Goal: Transaction & Acquisition: Purchase product/service

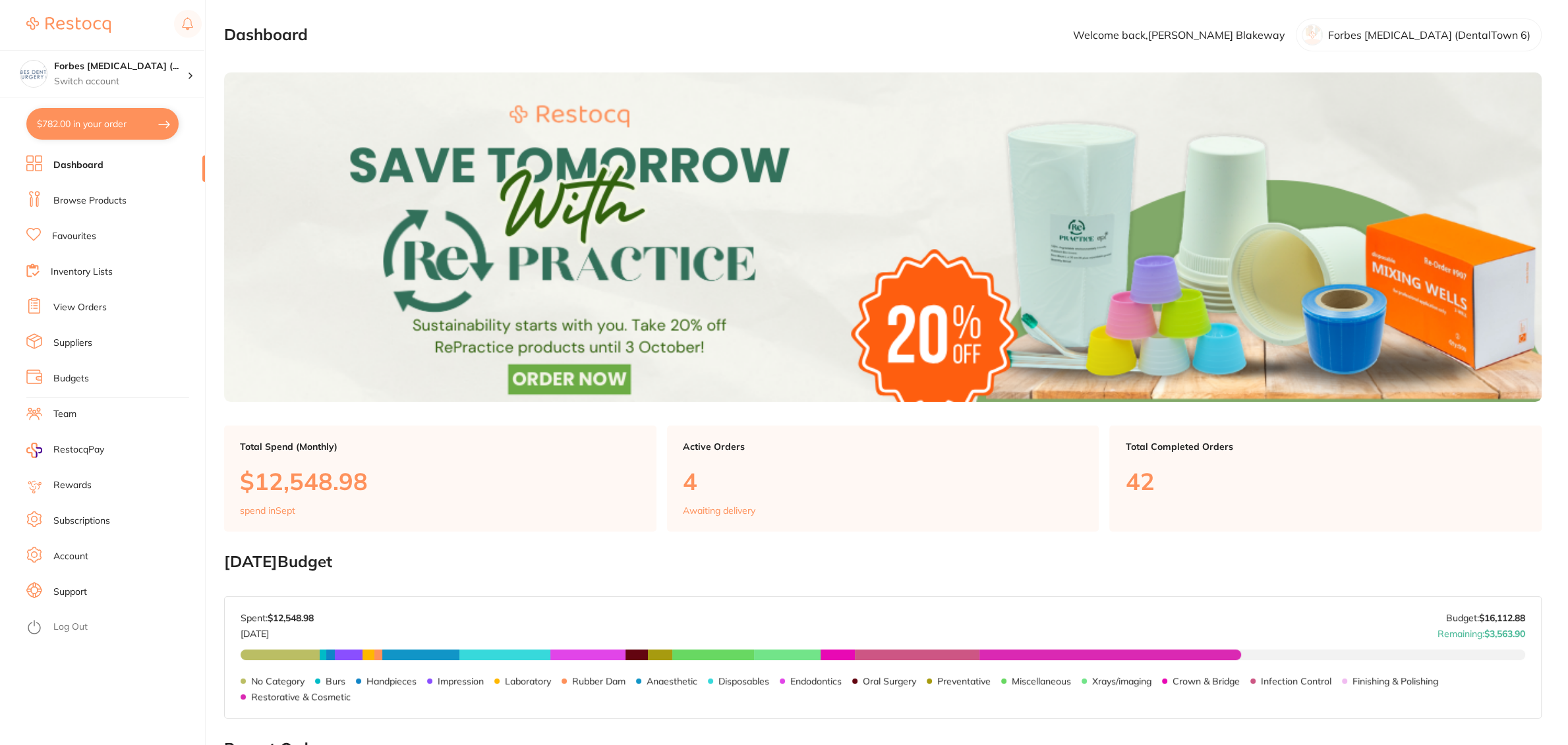
click at [96, 125] on button "$782.00 in your order" at bounding box center [102, 124] width 153 height 32
checkbox input "true"
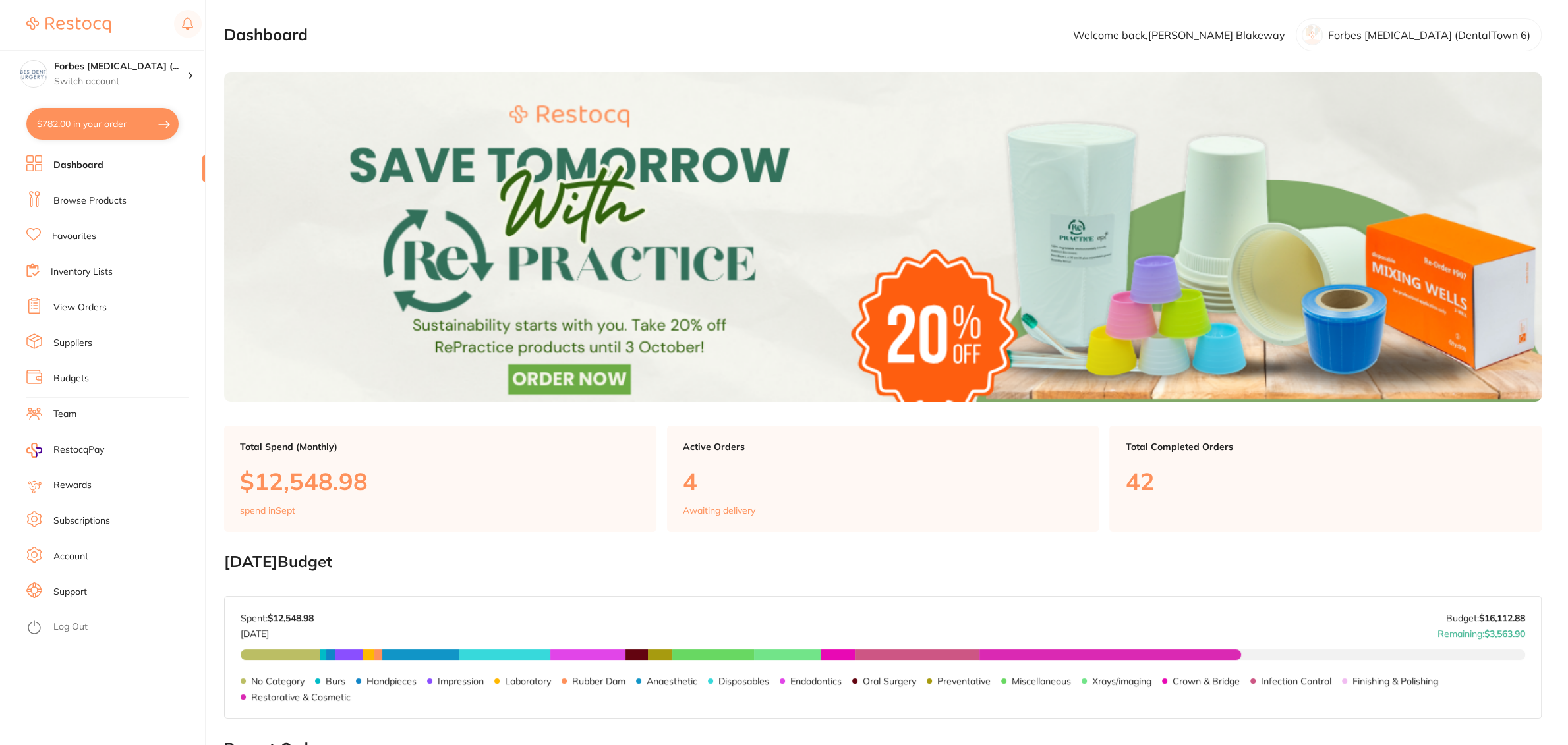
checkbox input "true"
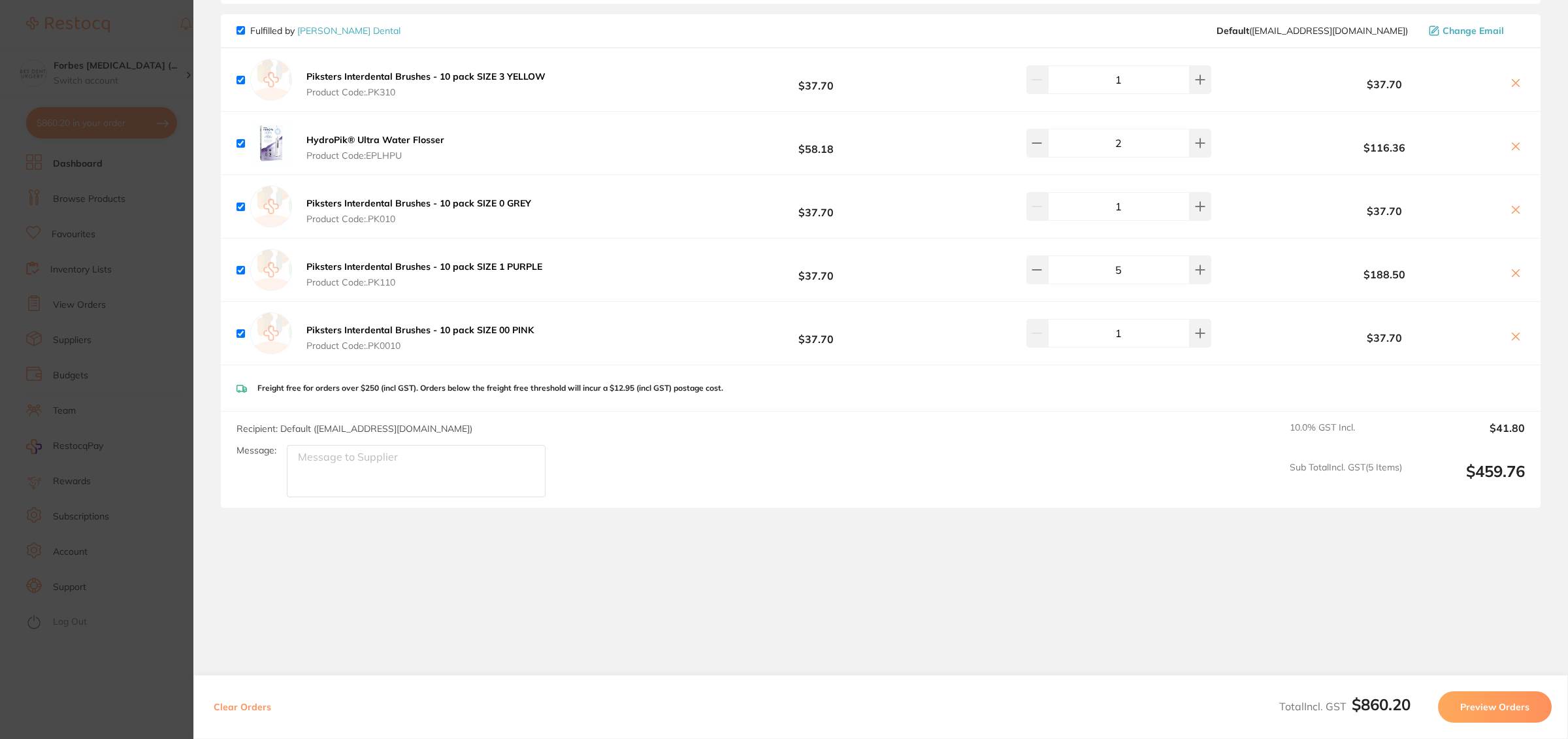
scroll to position [381, 0]
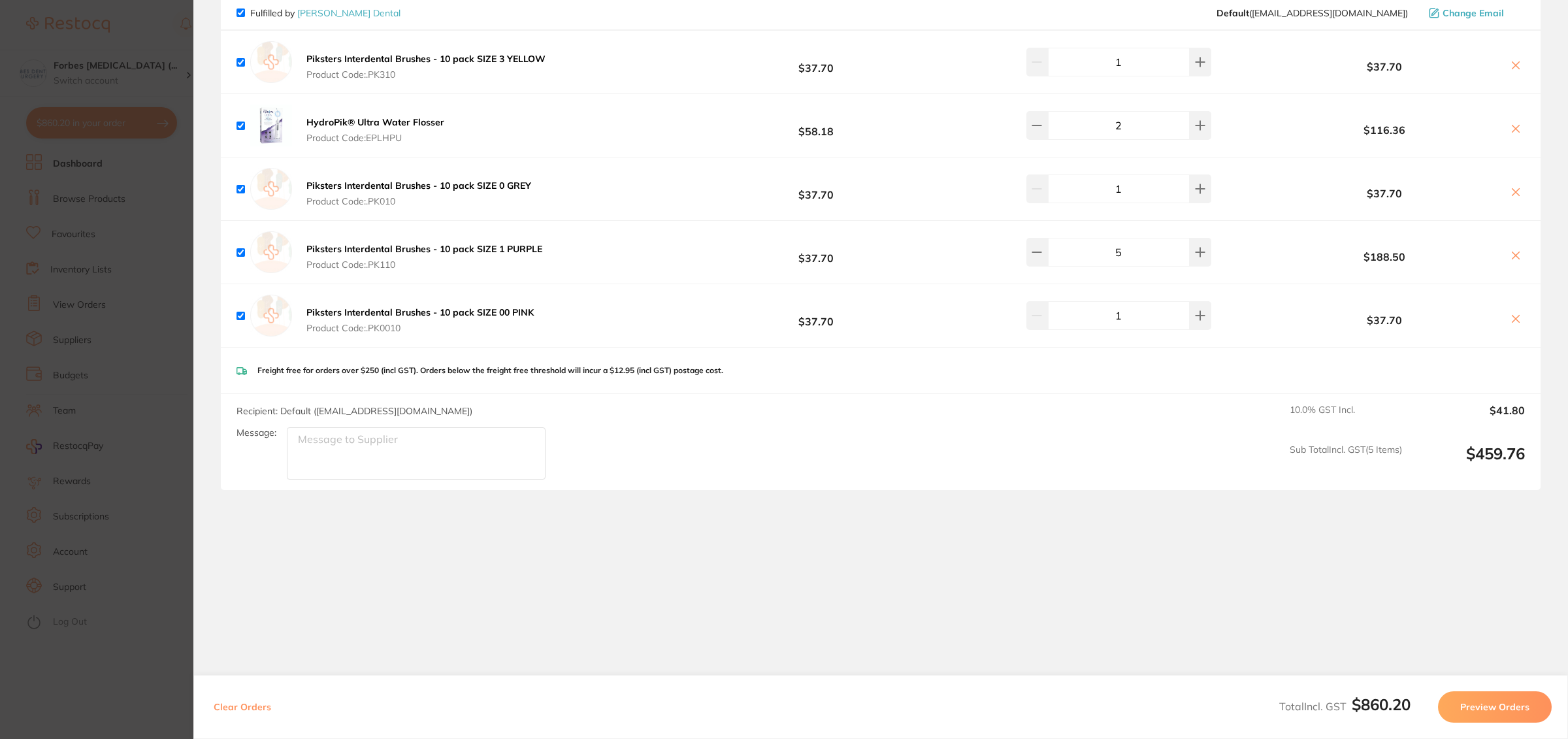
click at [100, 216] on section "Update RRP Set your pre negotiated price for this item. Item Agreed RRP (excl. …" at bounding box center [784, 370] width 1568 height 739
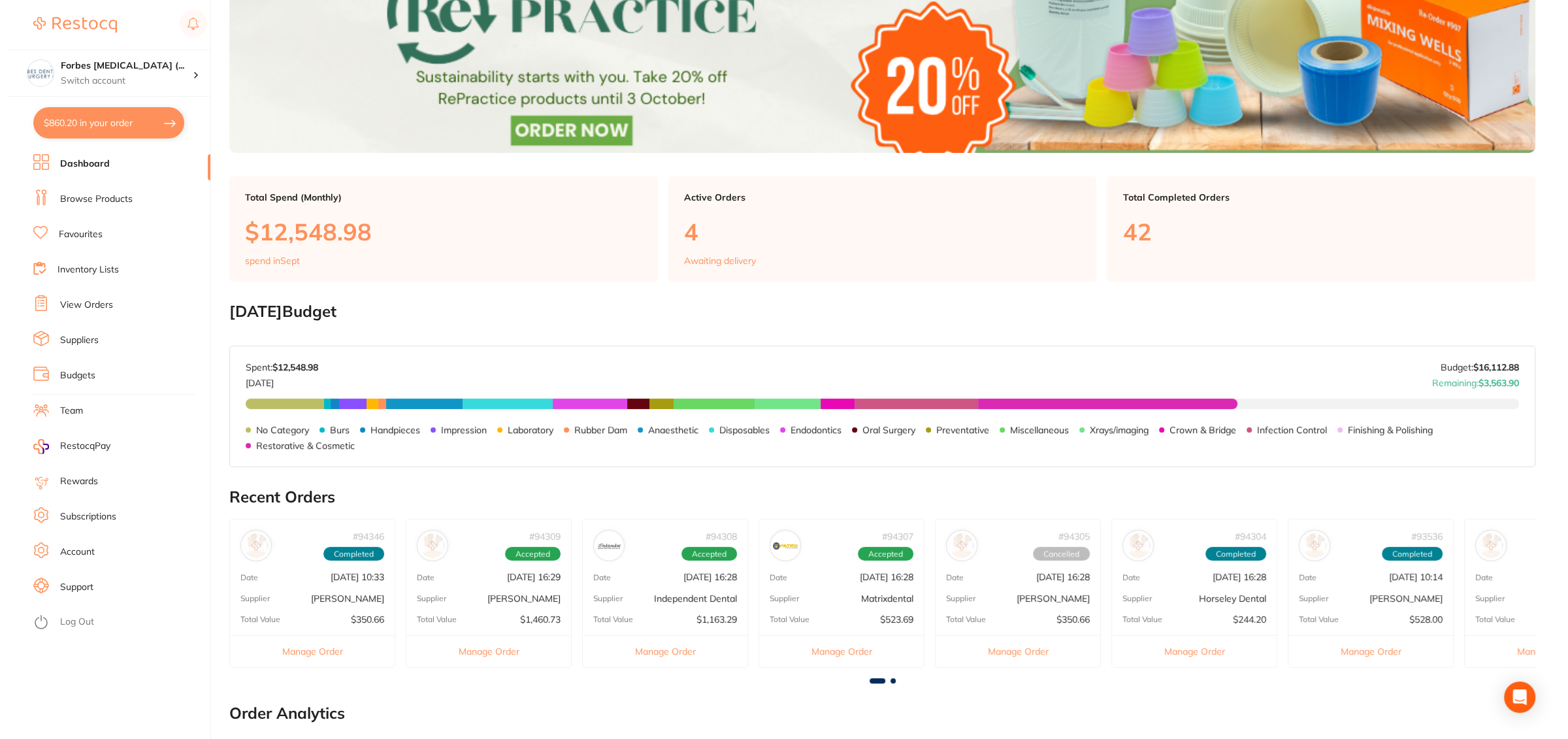
scroll to position [0, 0]
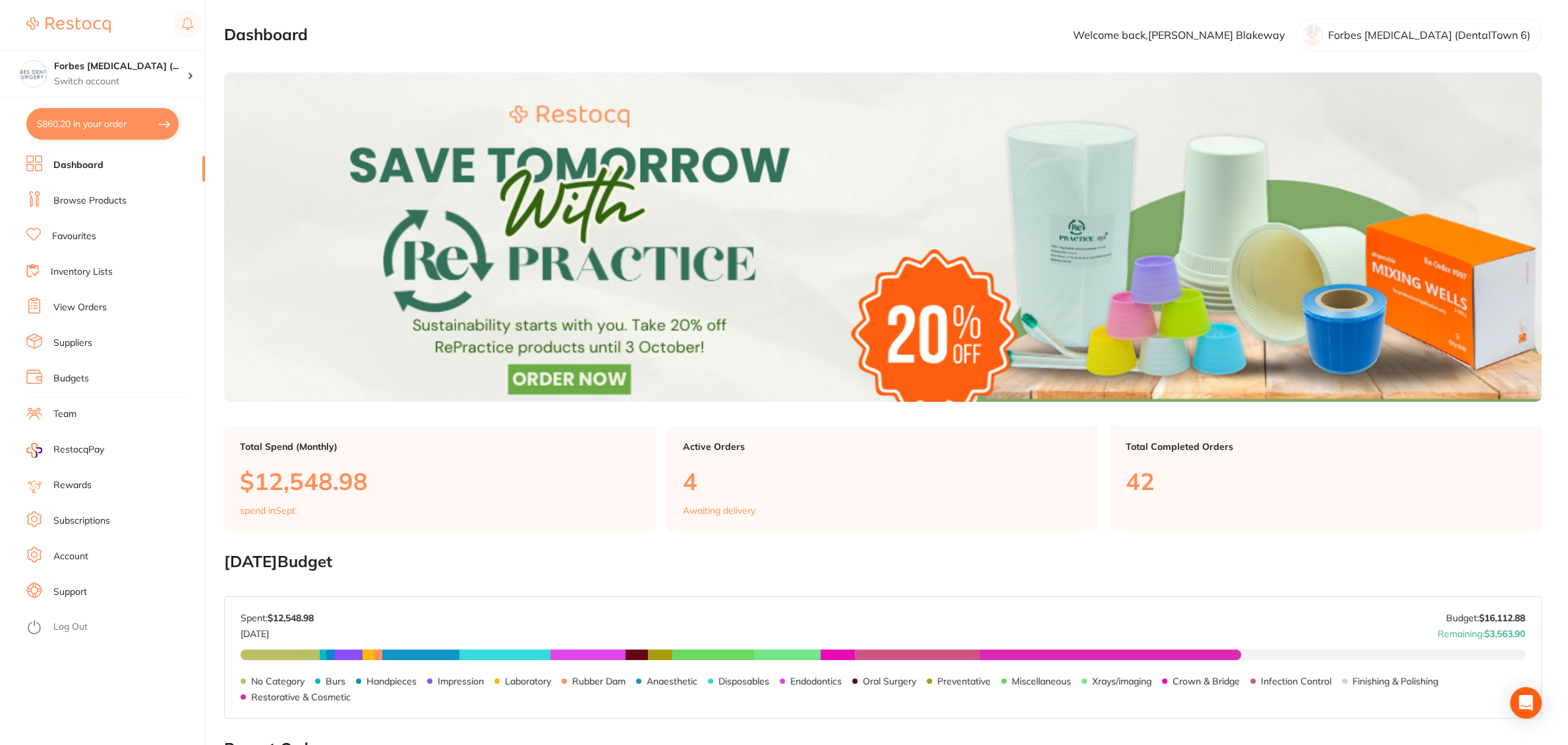
click at [102, 237] on li "Favourites" at bounding box center [115, 236] width 179 height 20
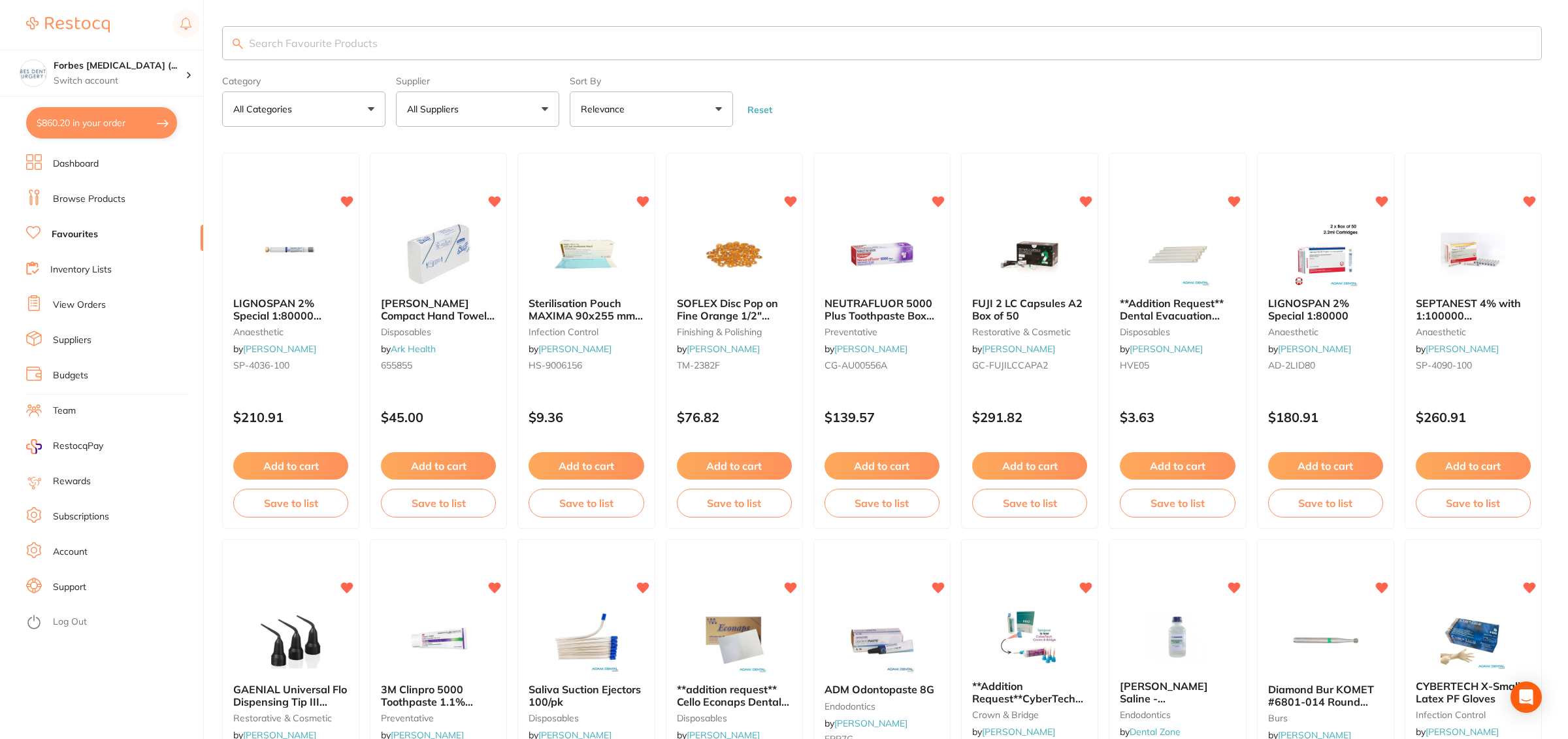
click at [415, 26] on input "search" at bounding box center [882, 43] width 1320 height 34
click at [417, 40] on input "search" at bounding box center [882, 43] width 1320 height 34
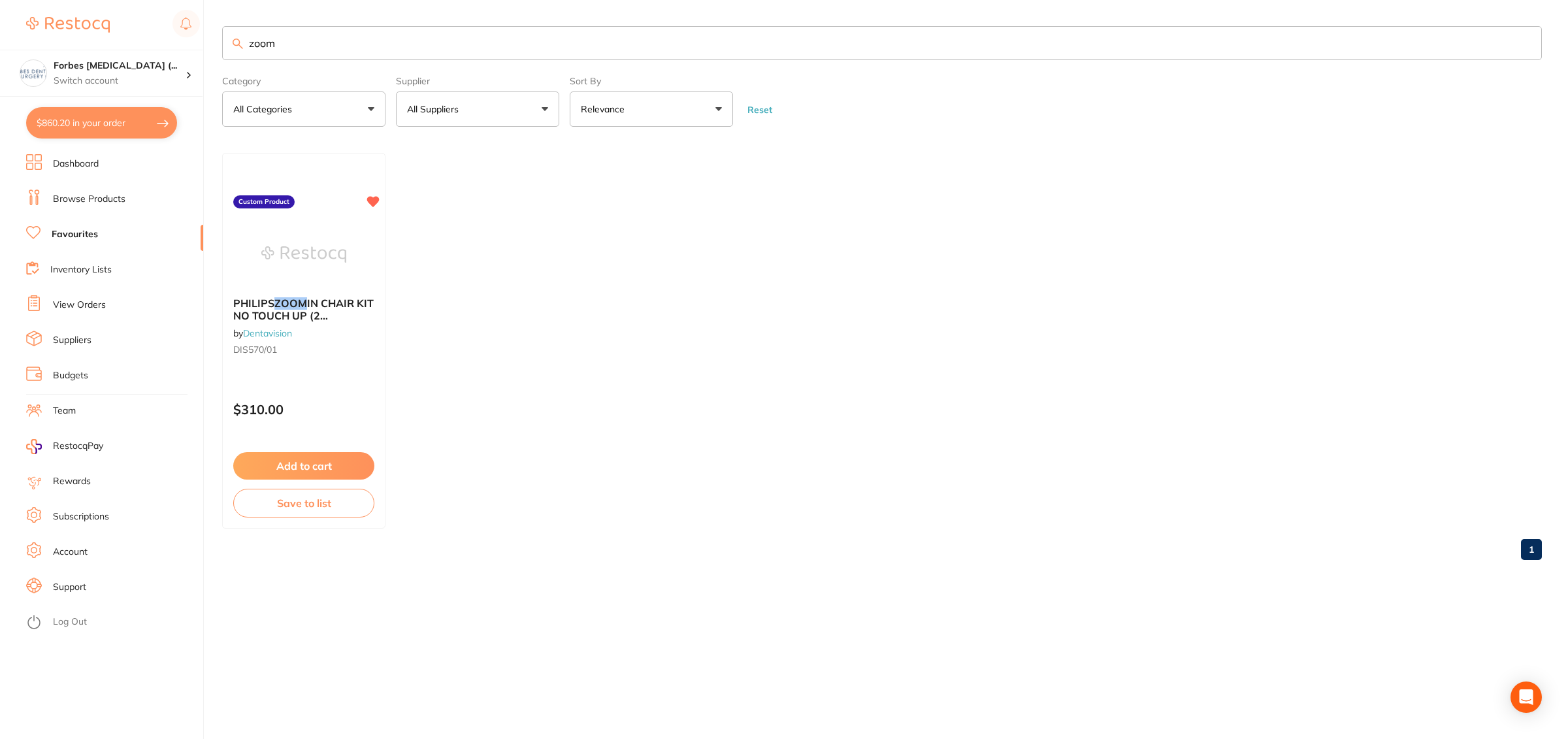
type input "zoom"
click at [274, 242] on img at bounding box center [303, 254] width 86 height 66
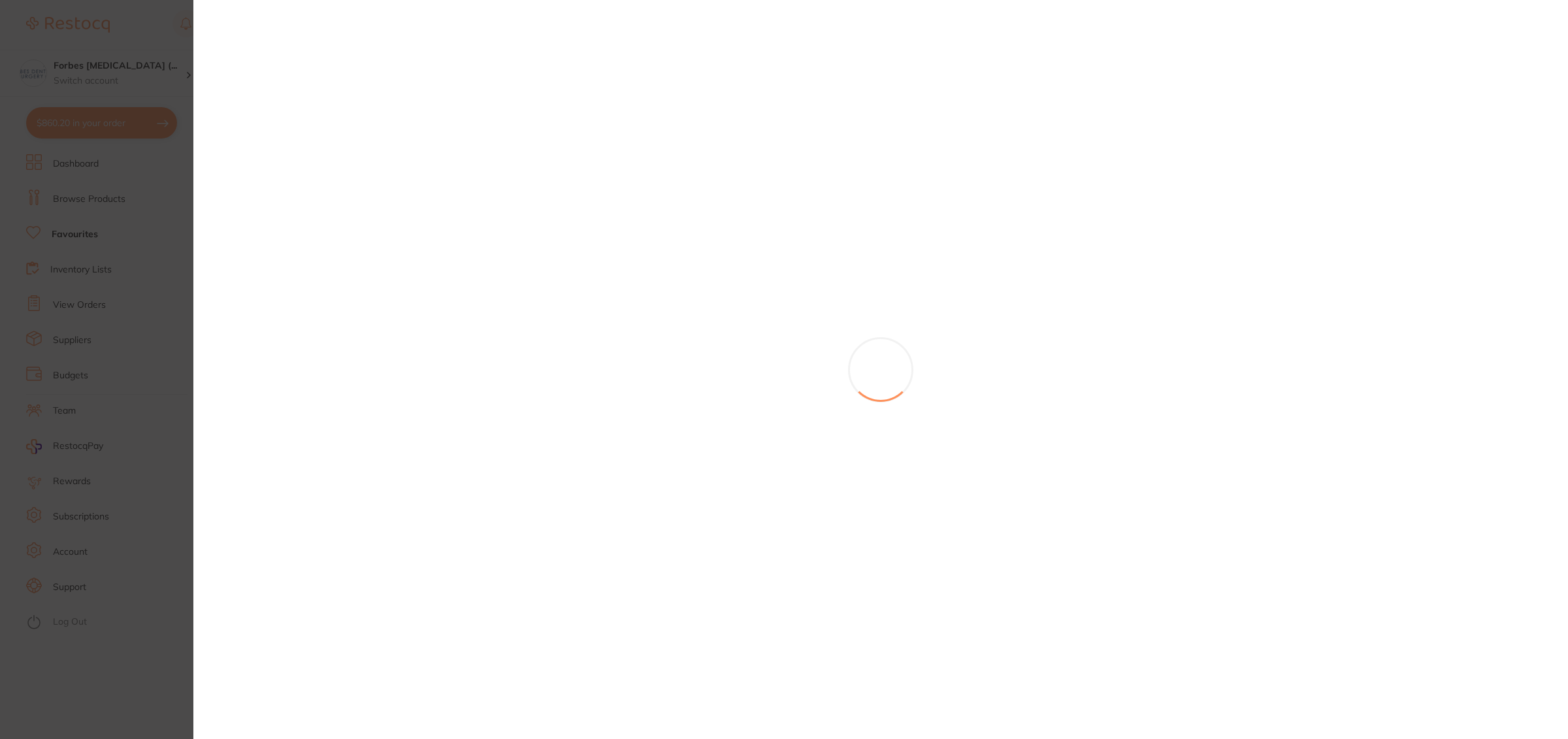
scroll to position [381, 0]
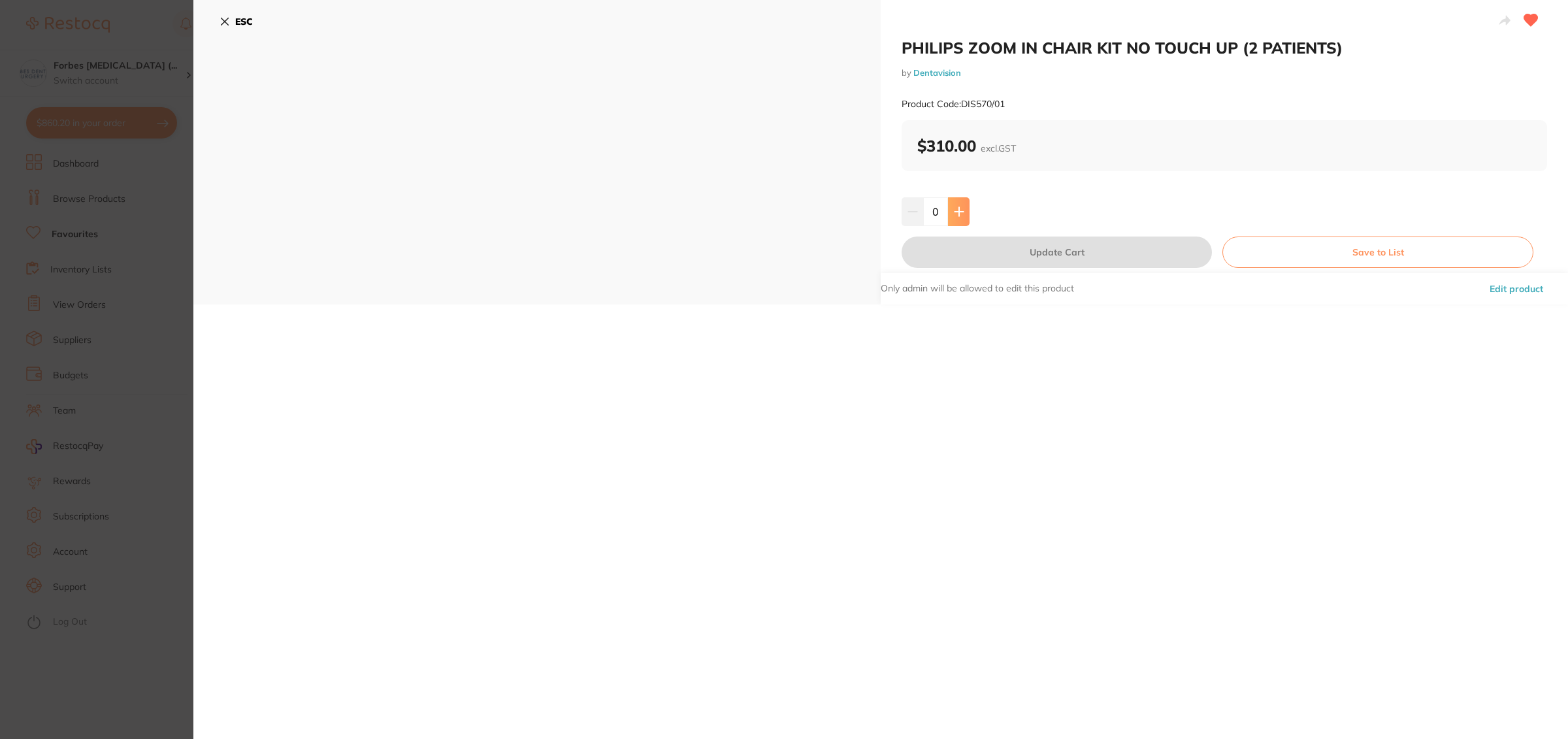
click at [955, 211] on icon at bounding box center [958, 211] width 10 height 10
type input "1"
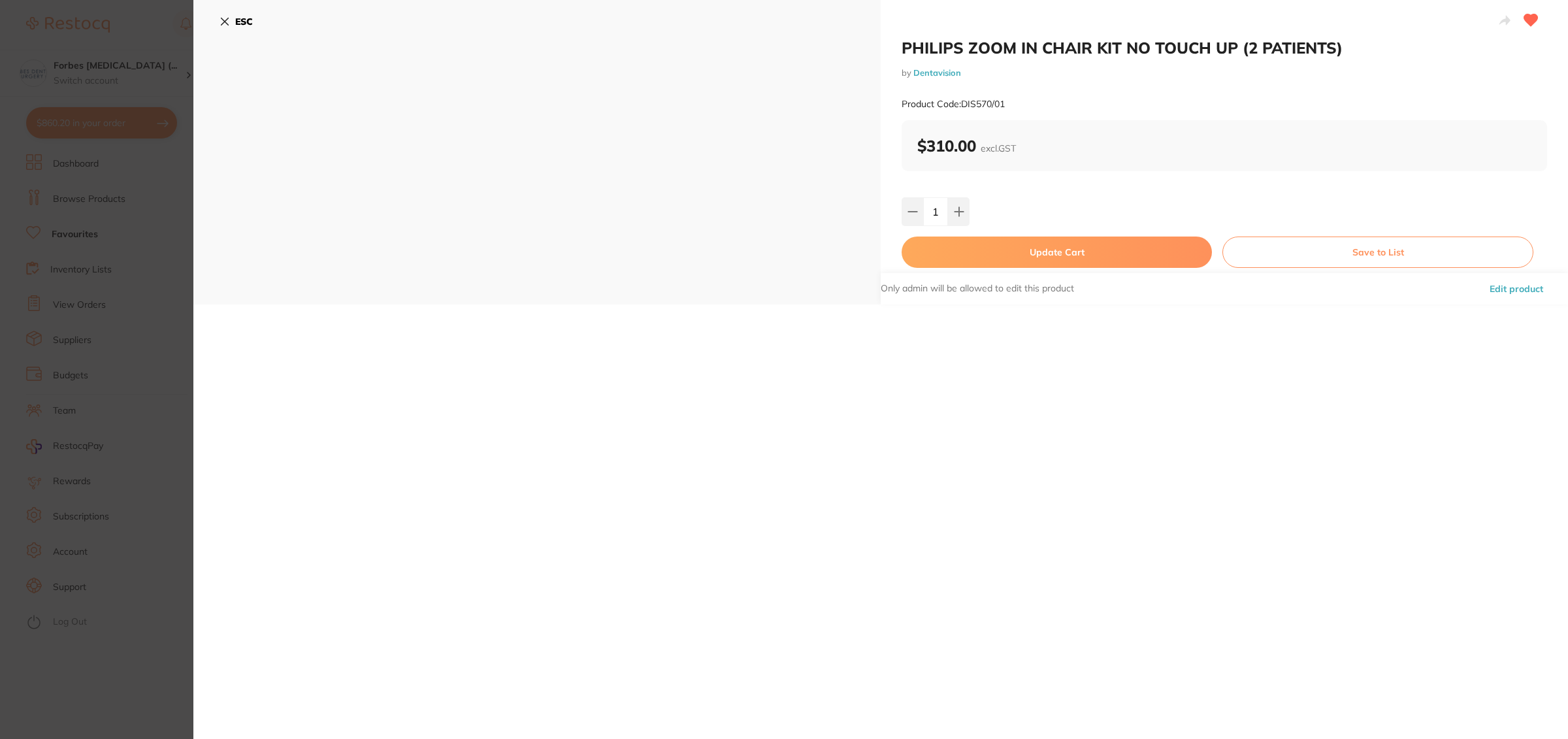
click at [1026, 252] on button "Update Cart" at bounding box center [1057, 252] width 310 height 32
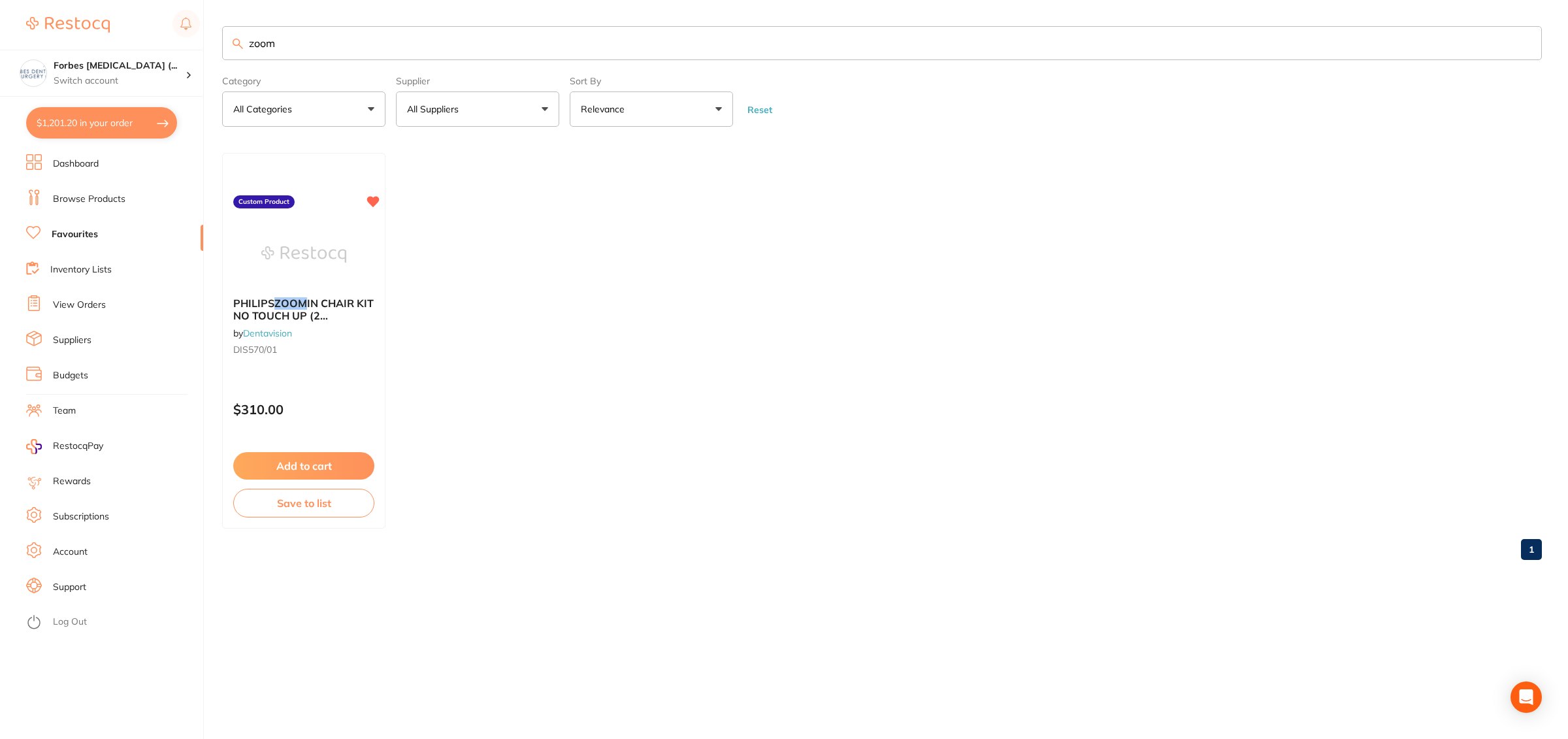
click at [72, 113] on button "$1,201.20 in your order" at bounding box center [102, 123] width 151 height 32
checkbox input "true"
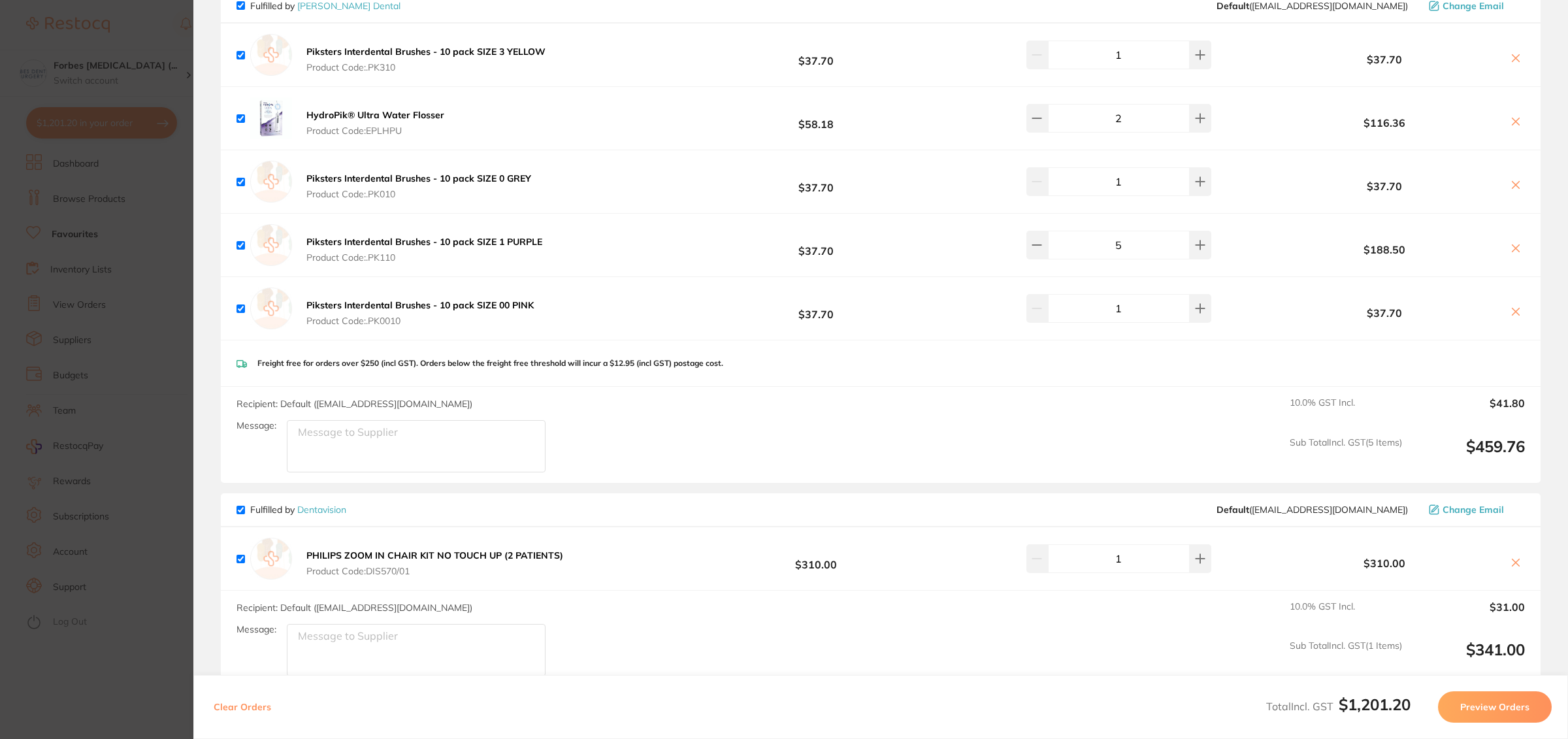
scroll to position [505, 0]
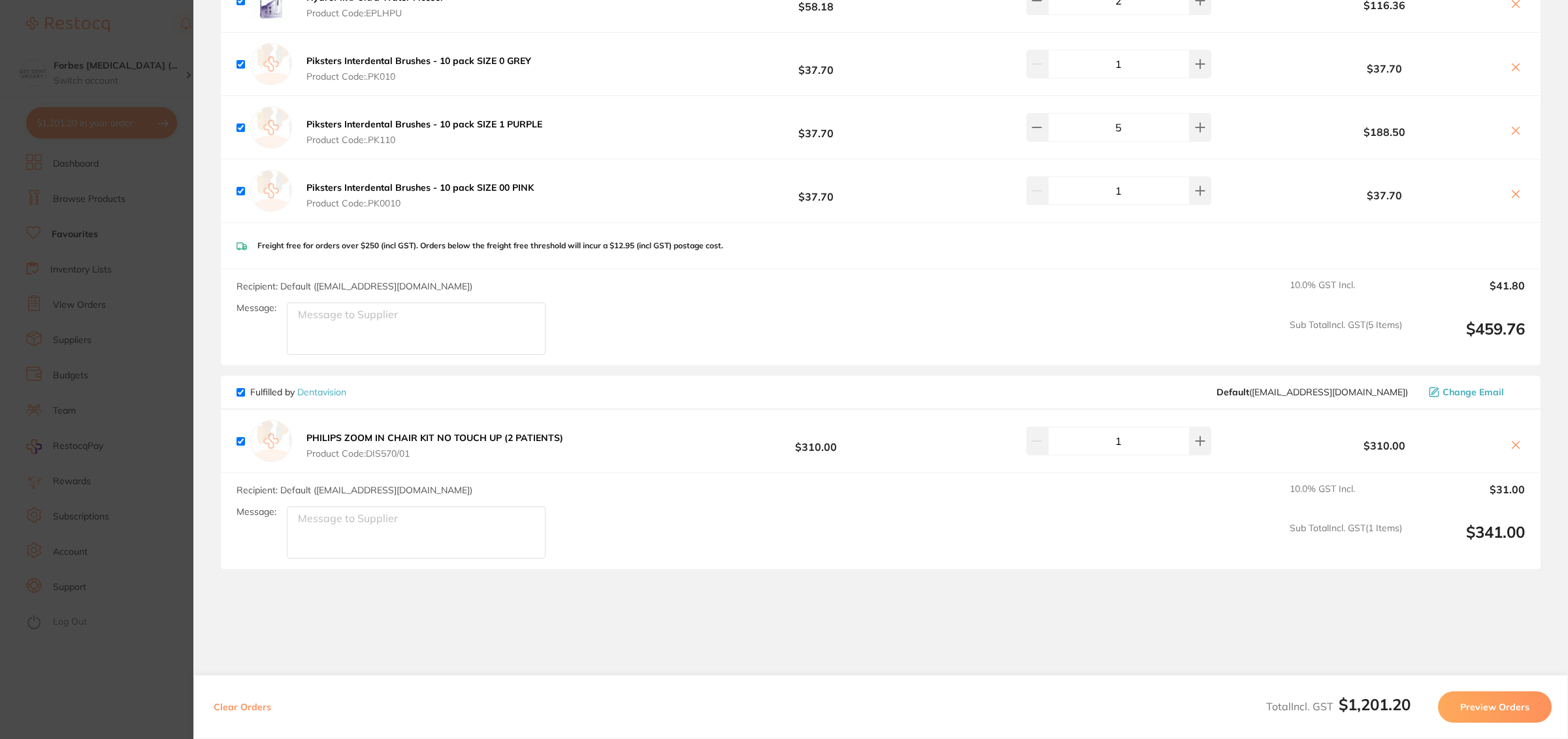
click at [1500, 709] on button "Preview Orders" at bounding box center [1495, 707] width 113 height 32
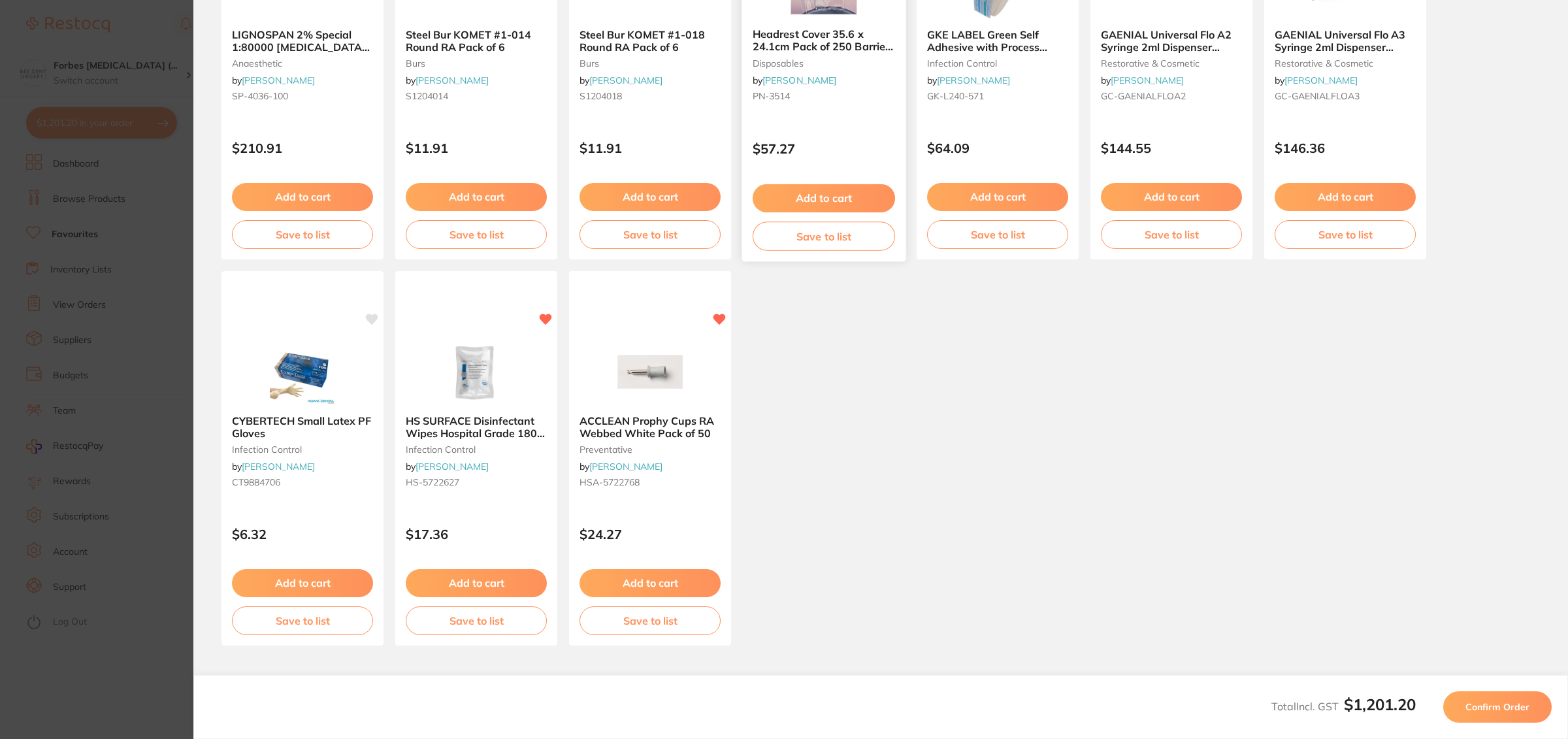
scroll to position [0, 0]
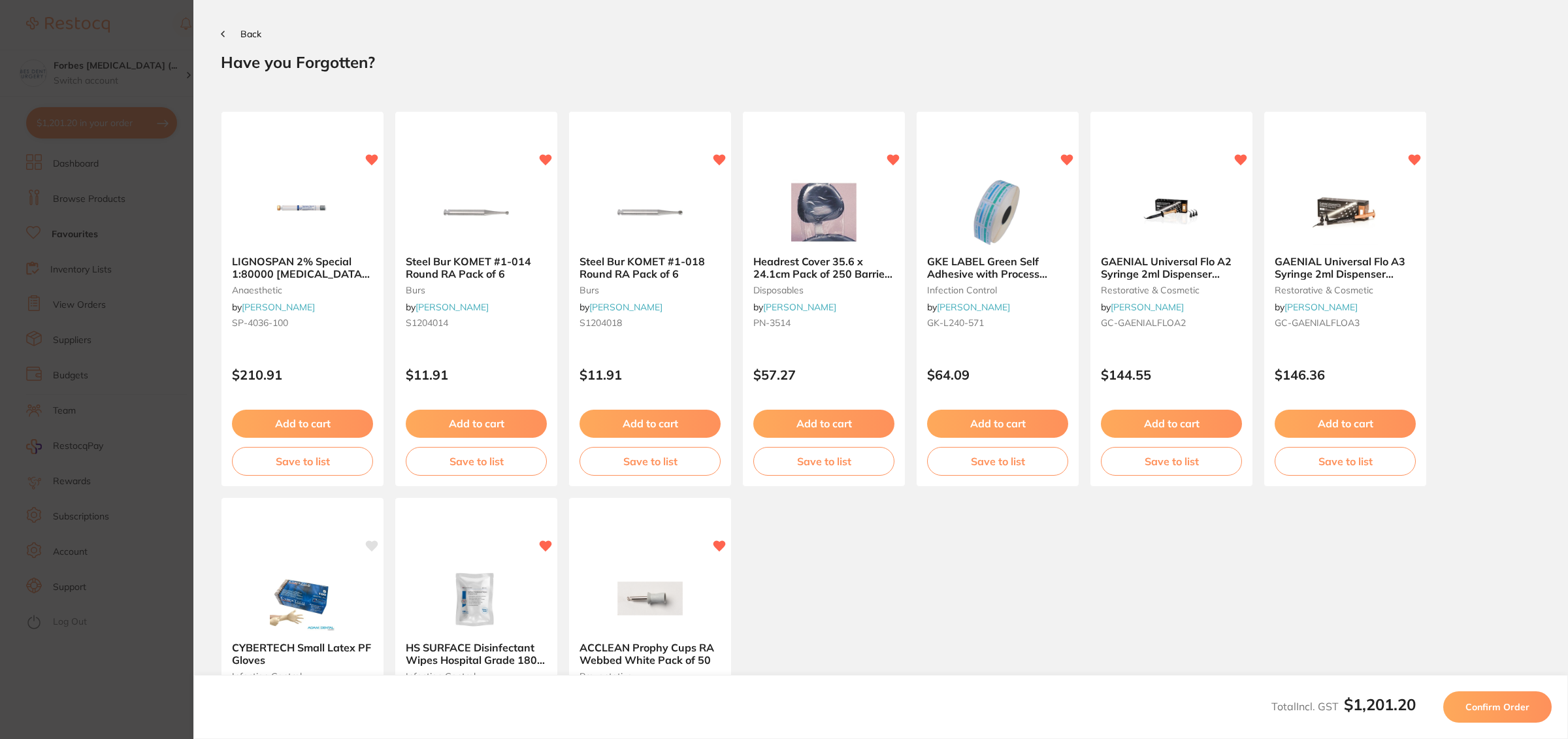
click at [240, 27] on section "Back Your orders are being processed and we will notify you once we have placed…" at bounding box center [881, 370] width 1375 height 739
click at [246, 39] on span "Back" at bounding box center [250, 34] width 21 height 12
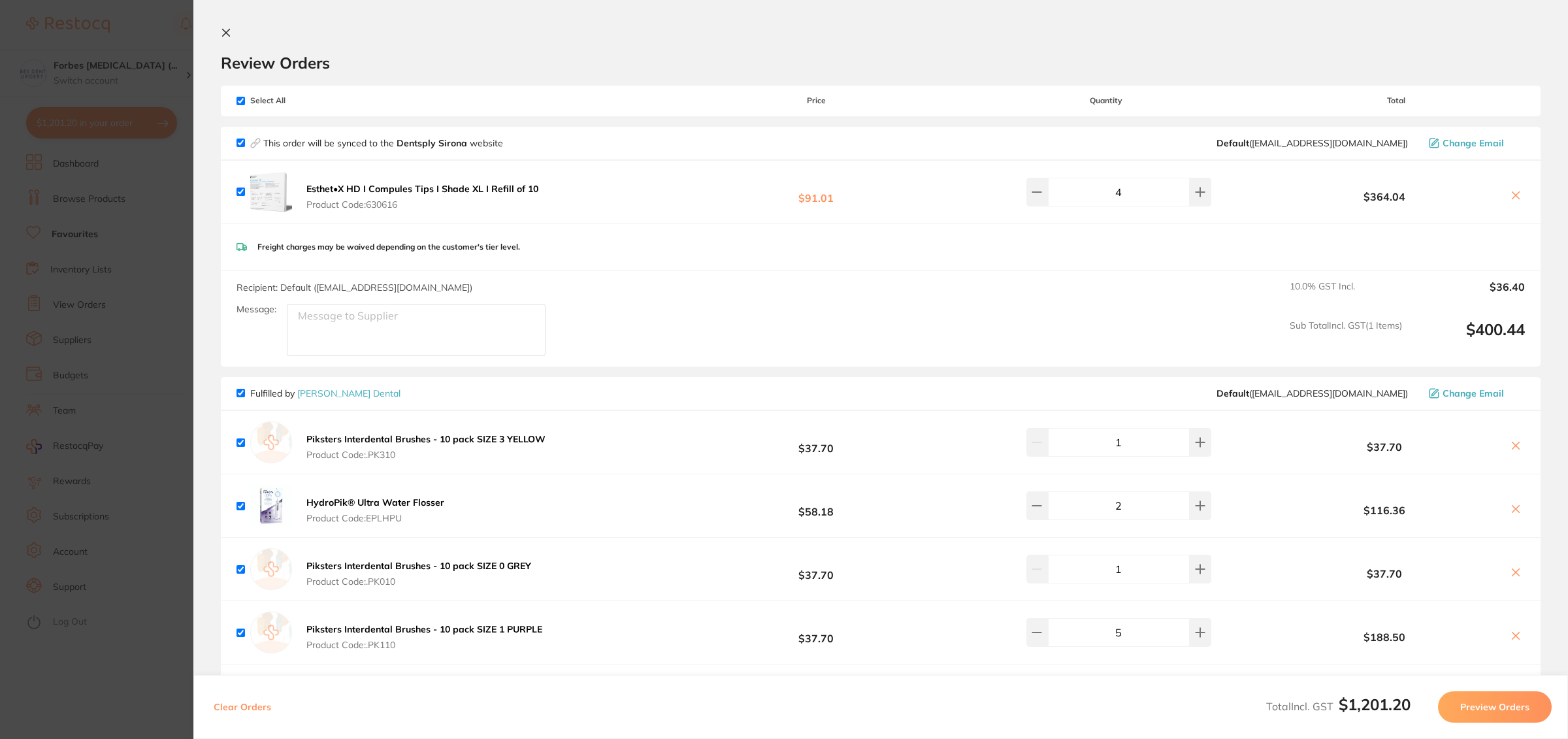
click at [241, 392] on input "checkbox" at bounding box center [240, 393] width 9 height 9
checkbox input "false"
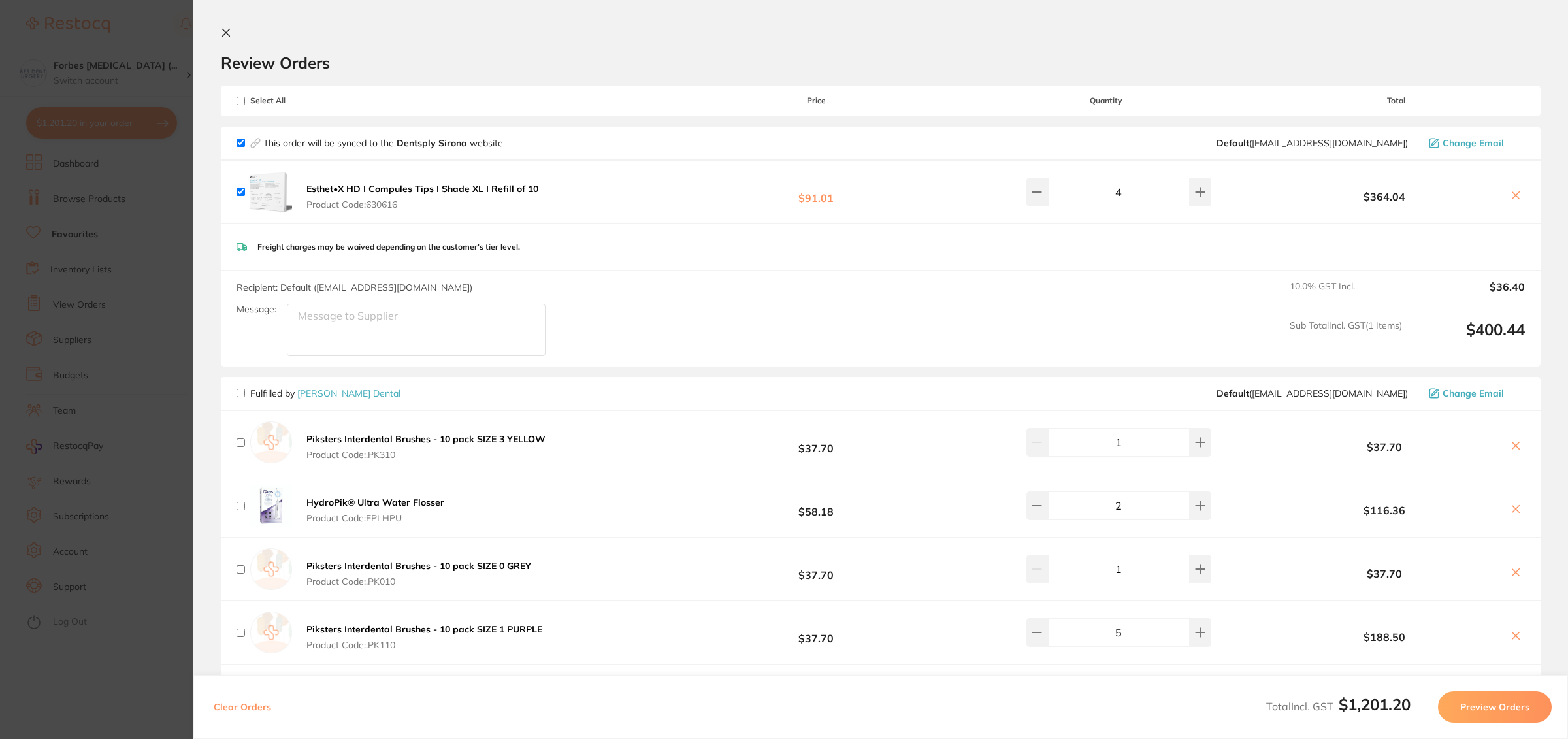
checkbox input "false"
click at [242, 140] on input "checkbox" at bounding box center [240, 143] width 9 height 9
checkbox input "false"
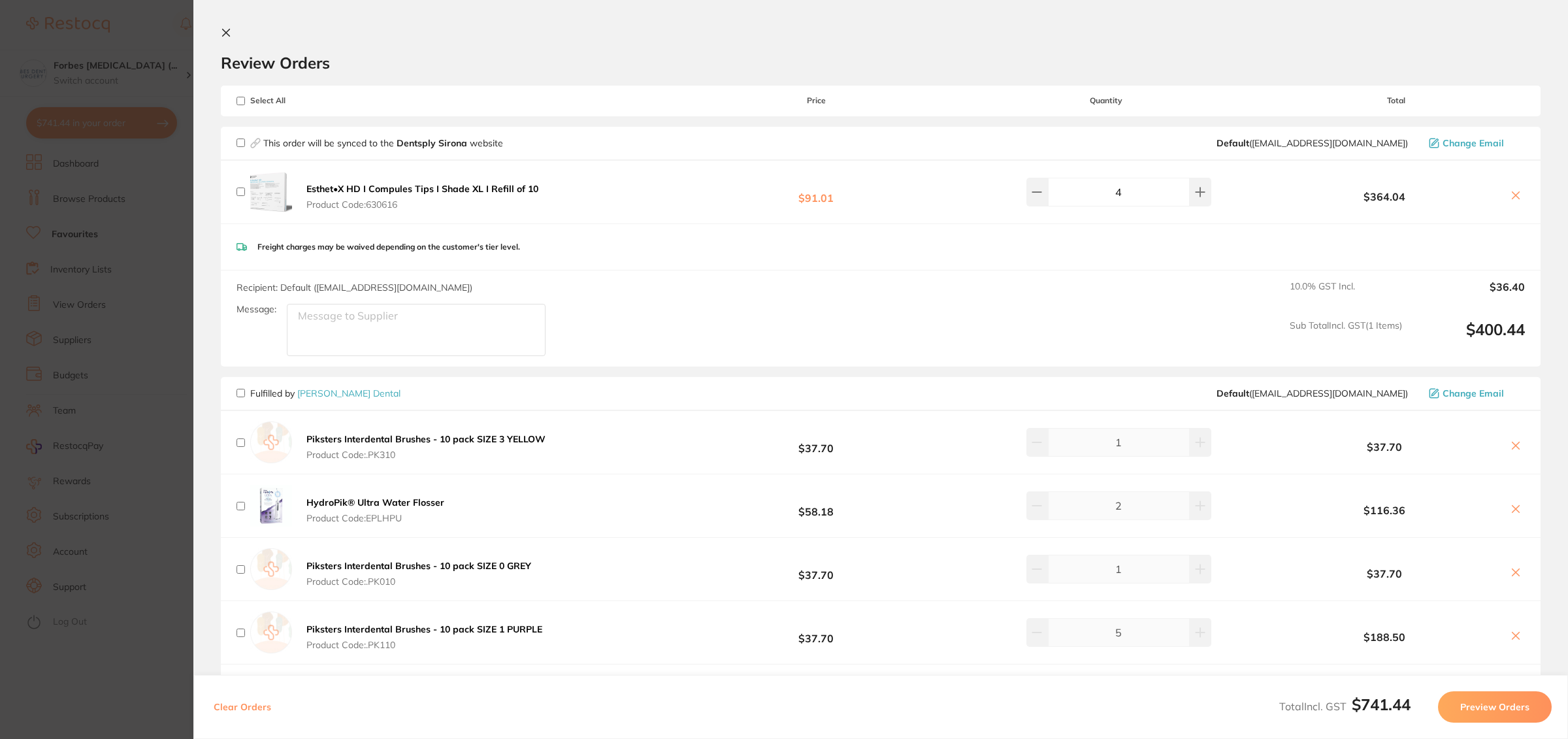
checkbox input "false"
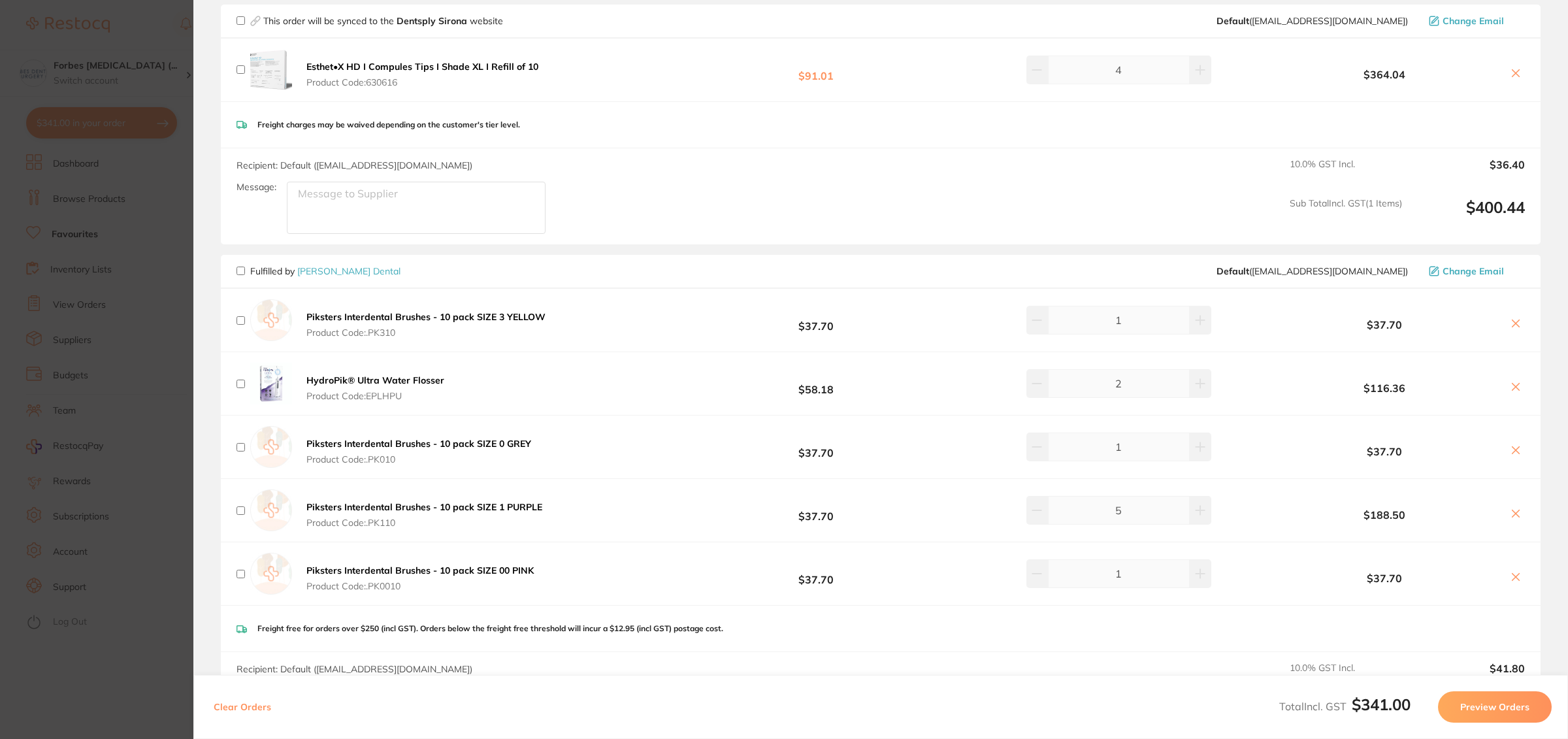
scroll to position [470, 0]
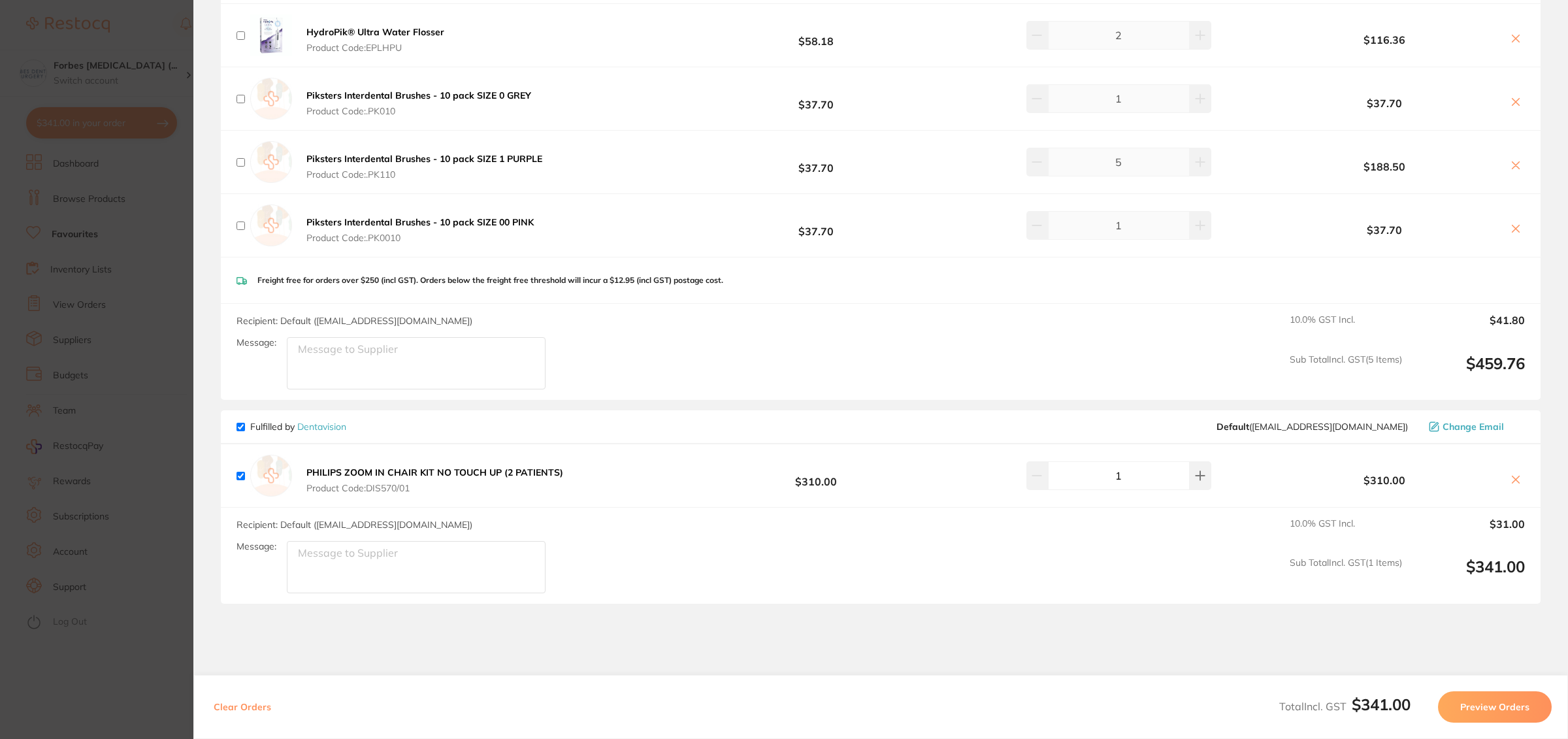
drag, startPoint x: 1476, startPoint y: 715, endPoint x: 1405, endPoint y: 689, distance: 75.6
click at [1476, 713] on button "Preview Orders" at bounding box center [1495, 707] width 113 height 32
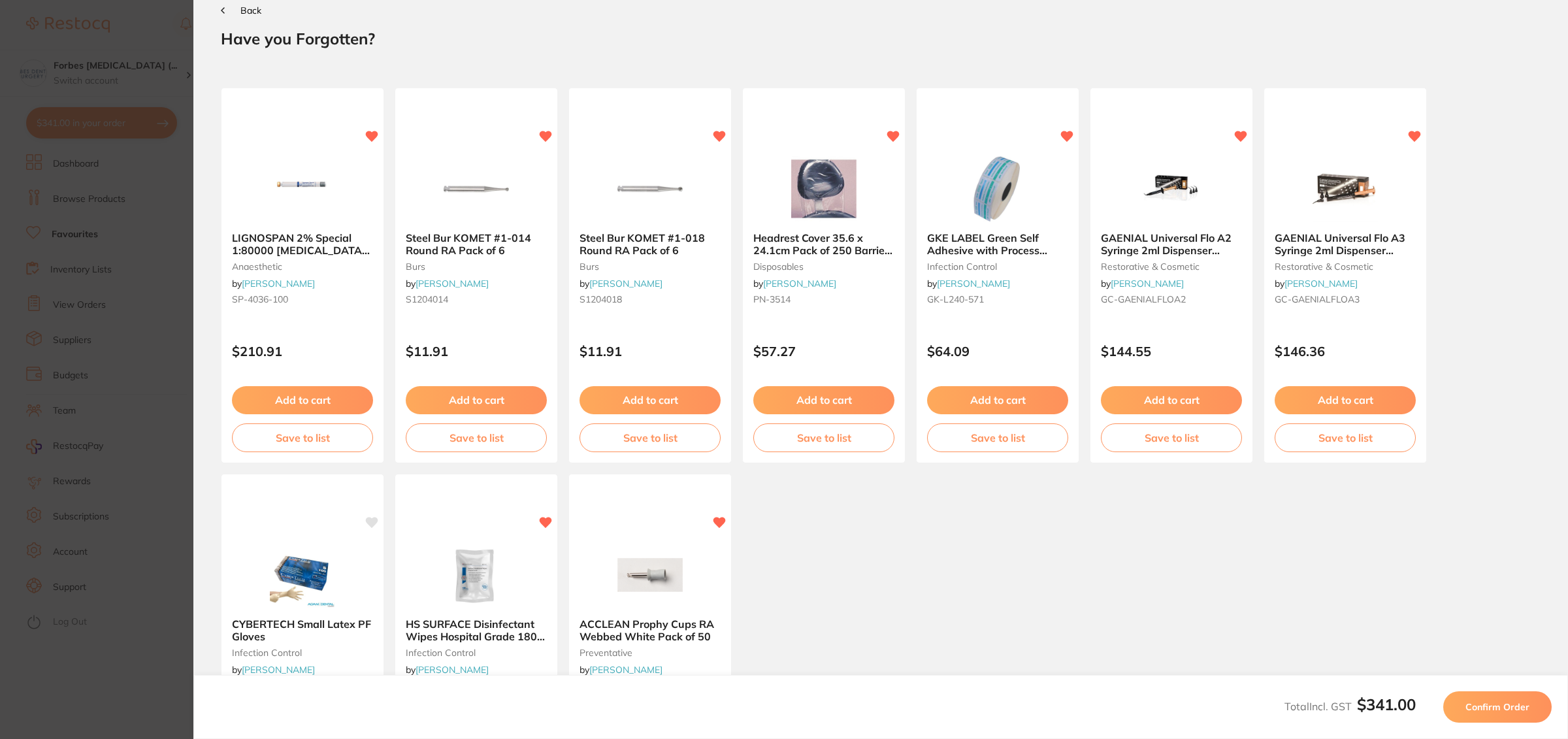
scroll to position [0, 0]
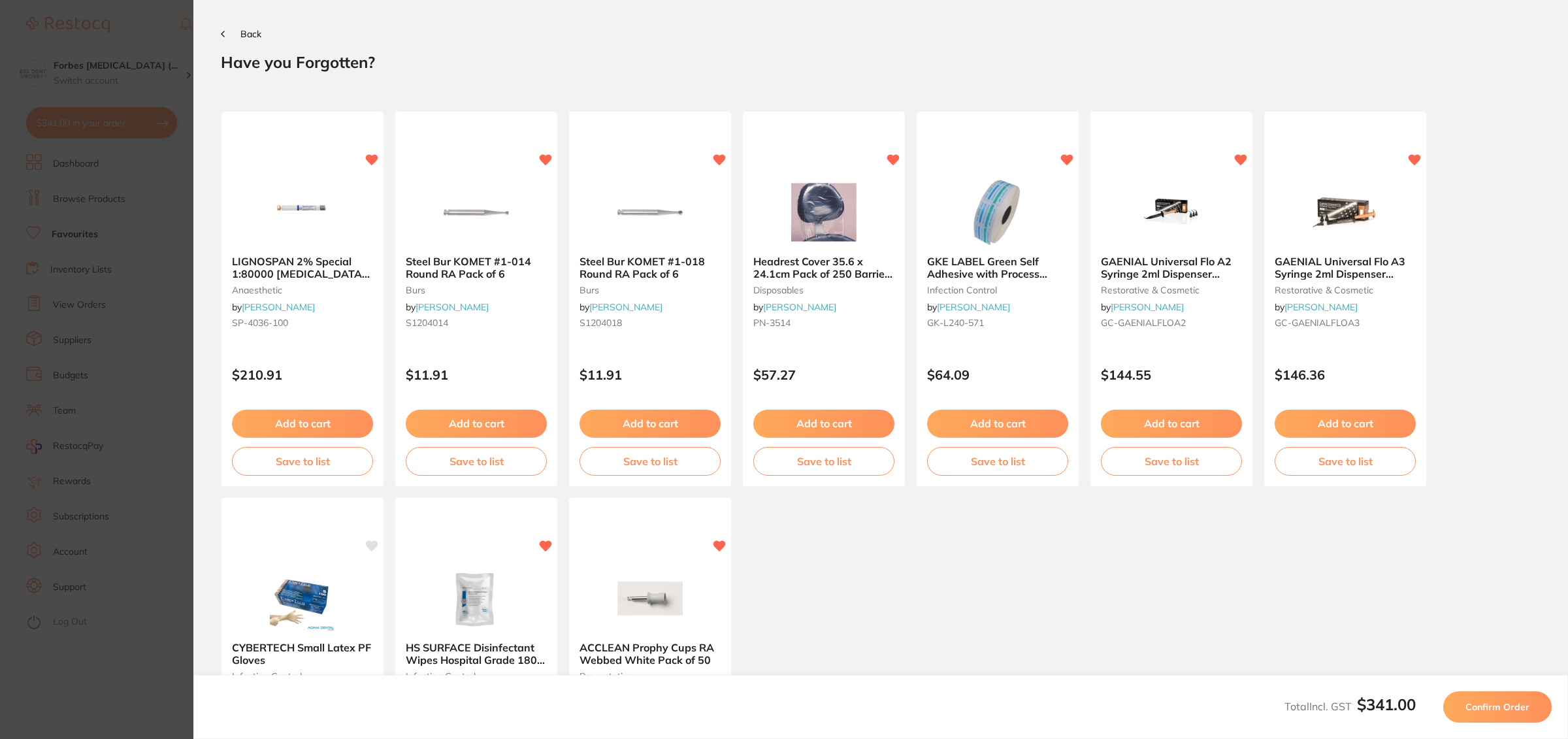
click at [1483, 708] on span "Confirm Order" at bounding box center [1497, 707] width 64 height 12
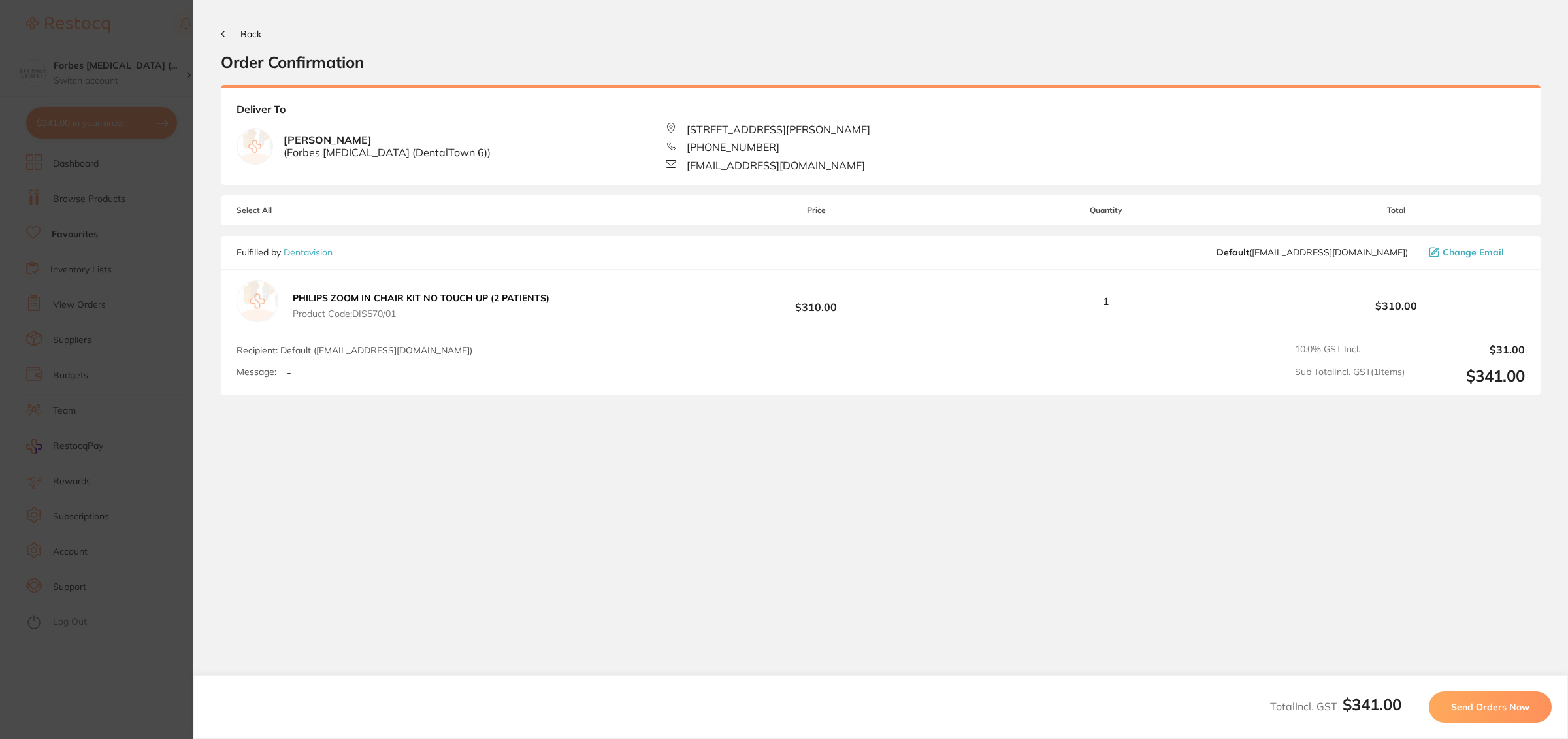
click at [1482, 711] on span "Send Orders Now" at bounding box center [1491, 707] width 79 height 12
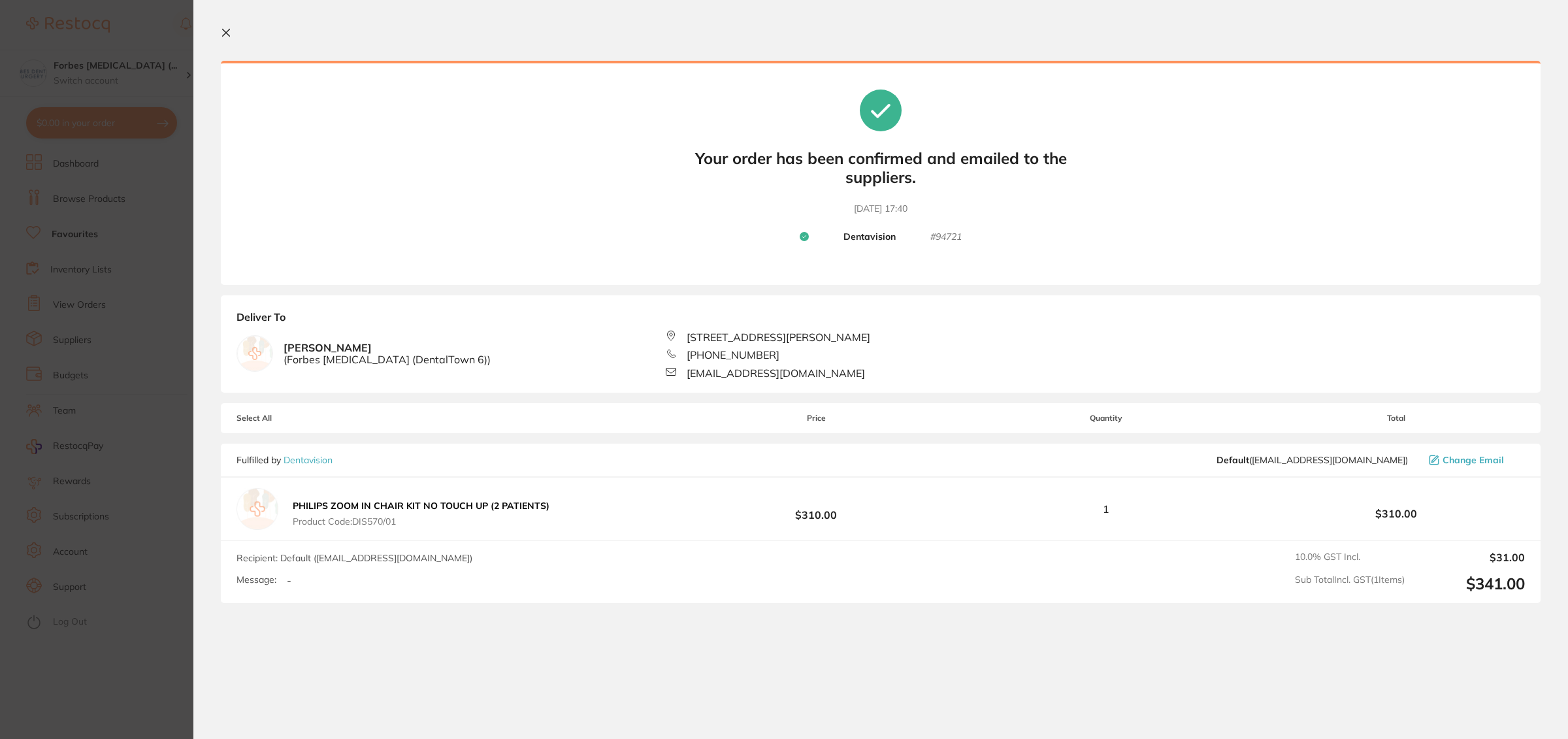
click at [222, 35] on icon at bounding box center [225, 32] width 10 height 10
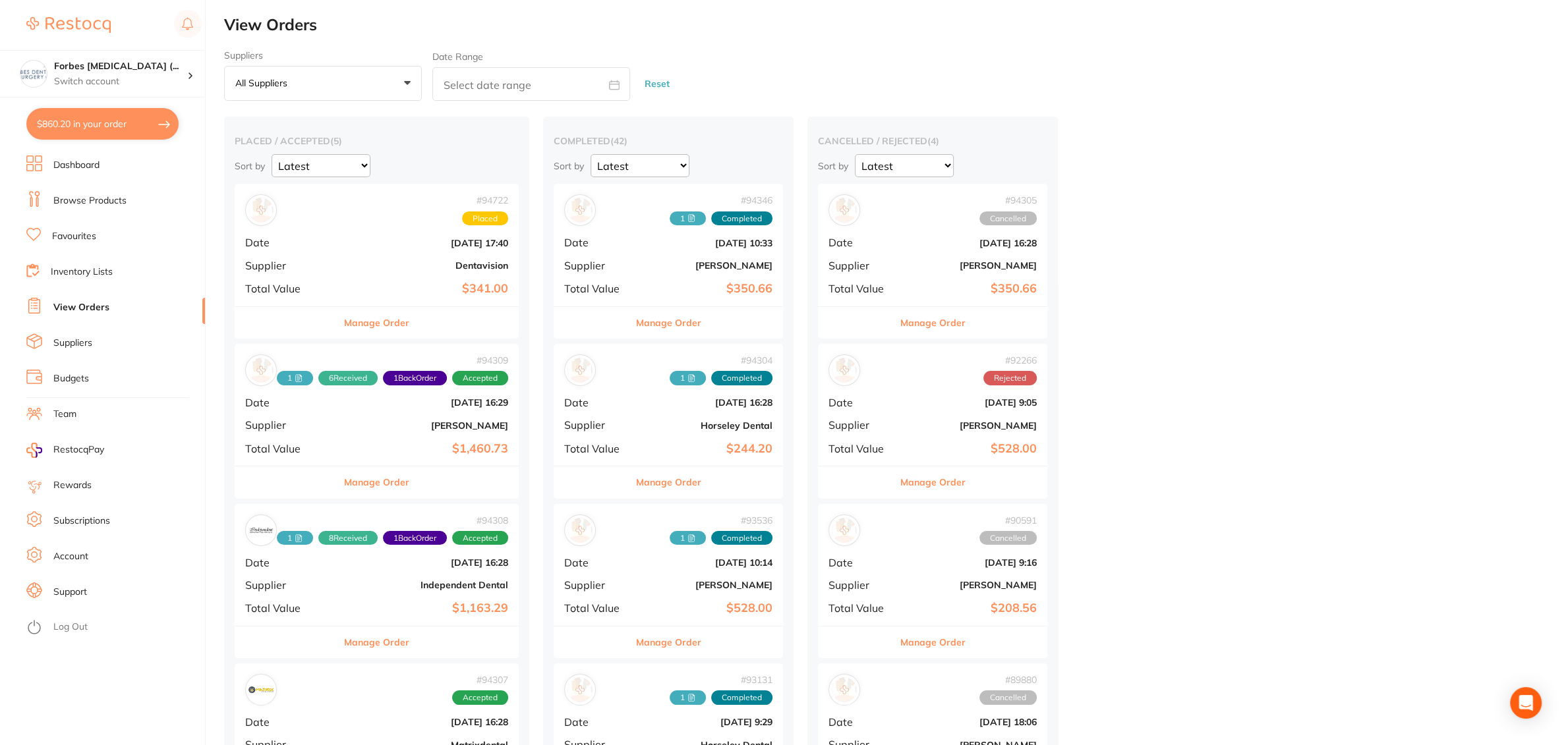
click at [114, 125] on button "$860.20 in your order" at bounding box center [102, 124] width 153 height 32
checkbox input "true"
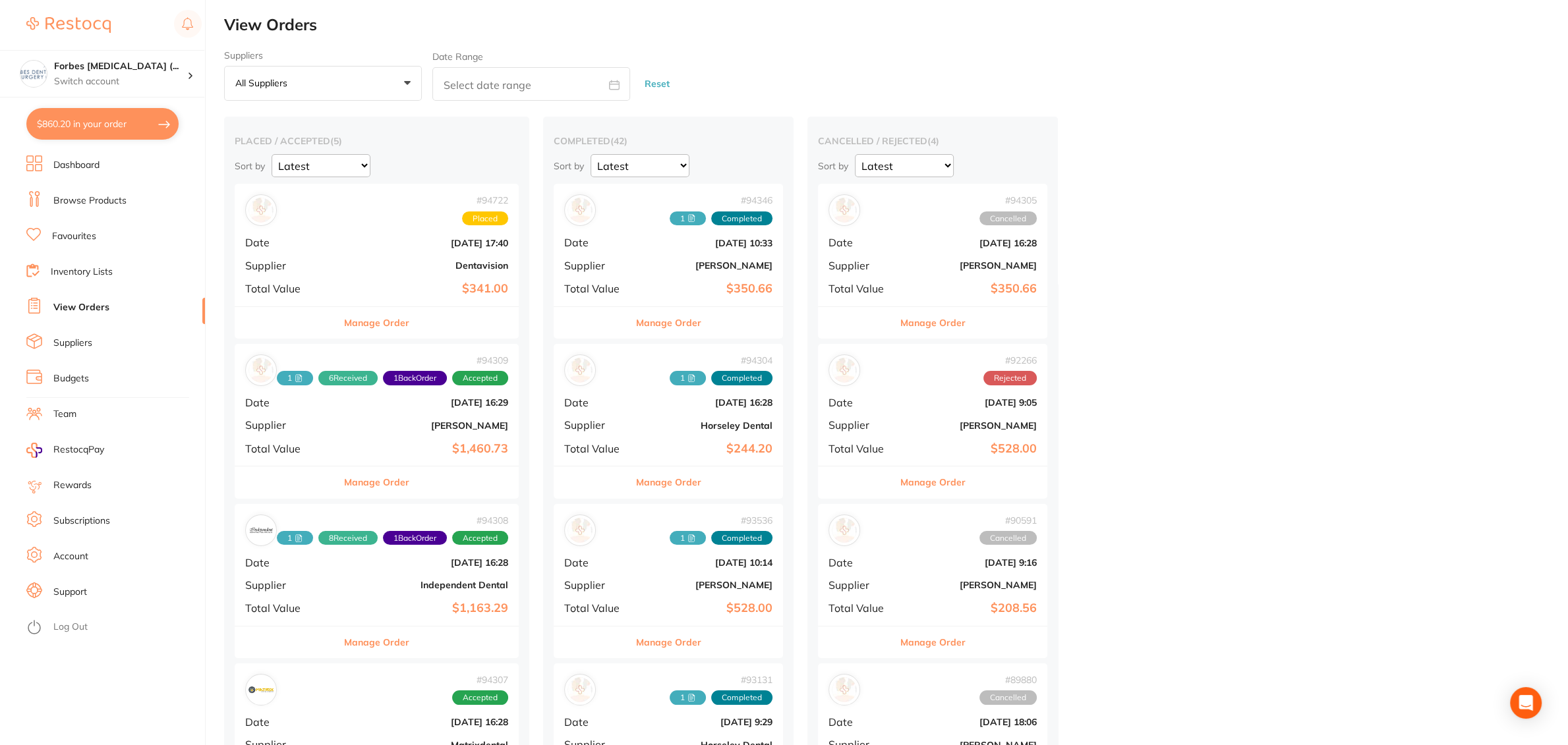
checkbox input "true"
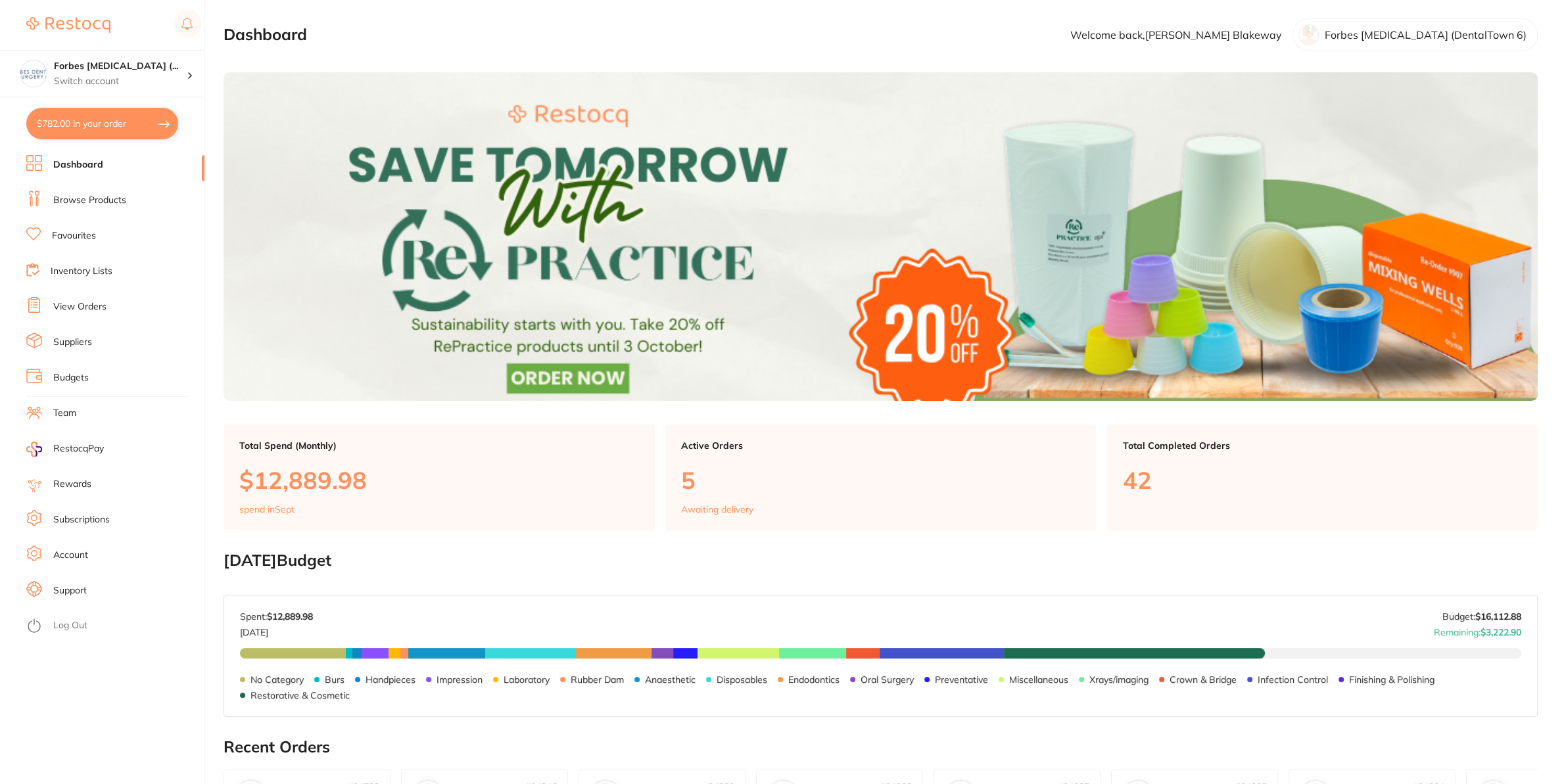
click at [115, 203] on link "Browse Products" at bounding box center [90, 200] width 73 height 13
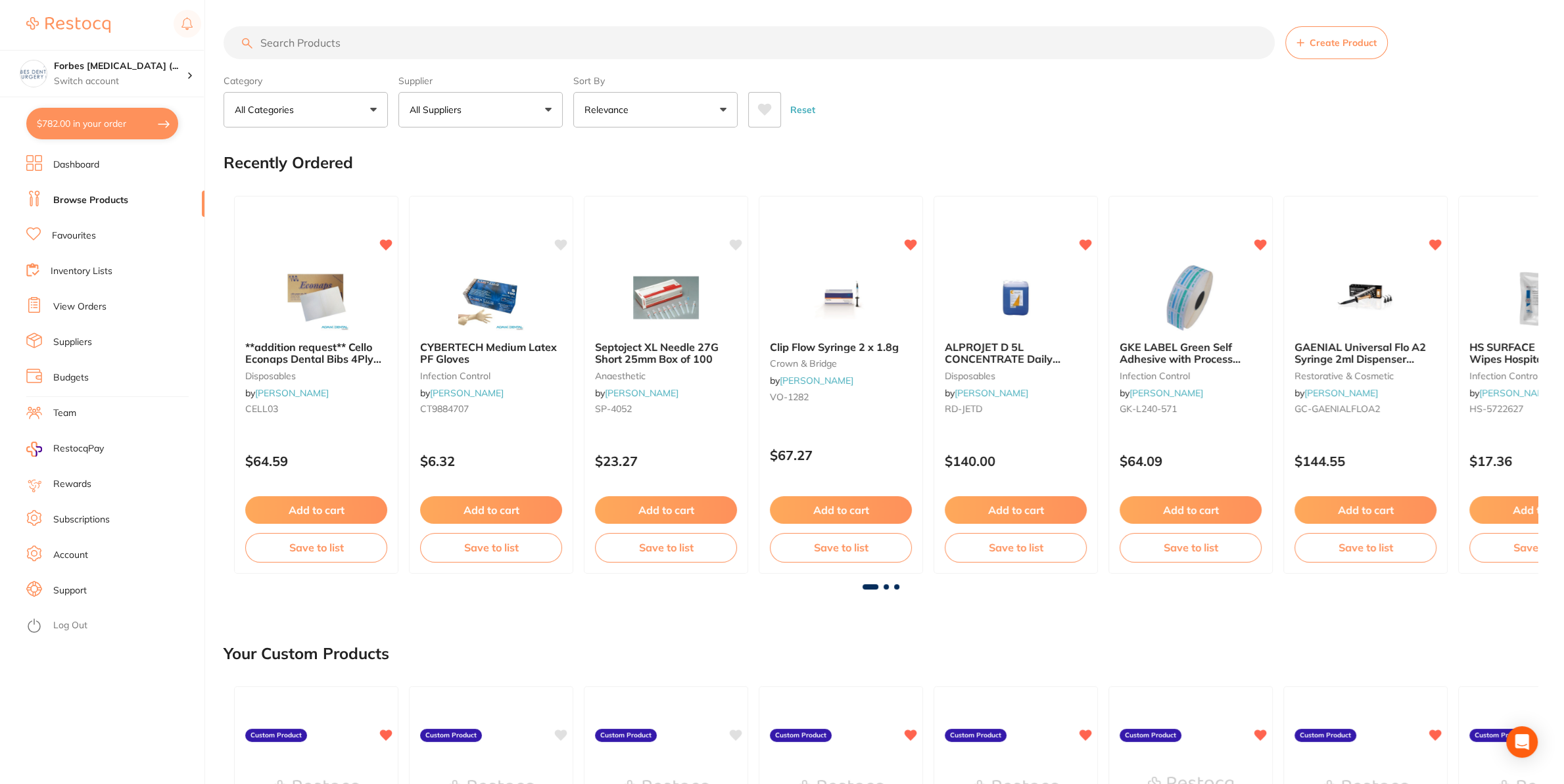
click at [328, 48] on input "search" at bounding box center [749, 42] width 1051 height 32
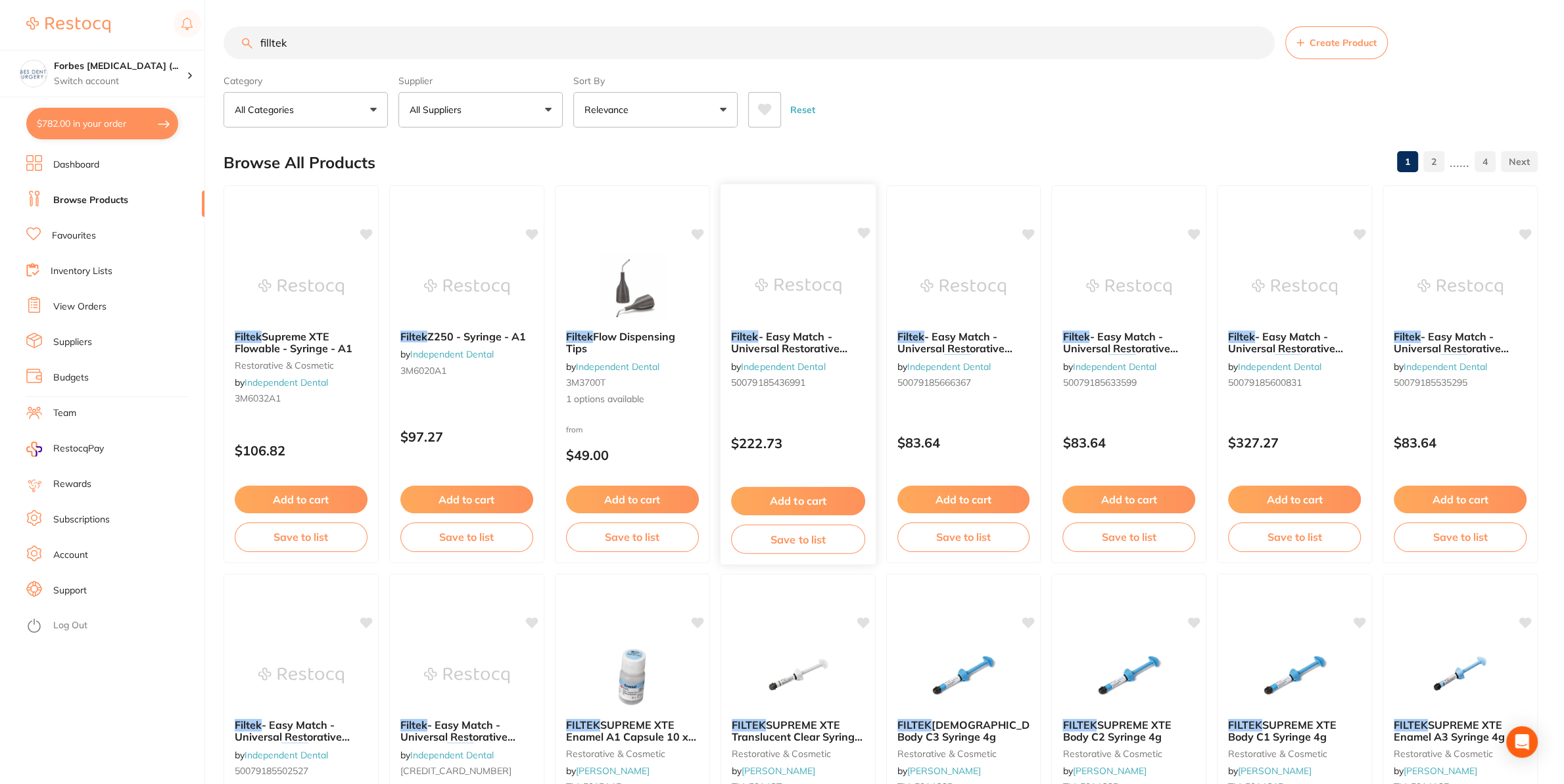
click at [785, 299] on img at bounding box center [797, 286] width 86 height 67
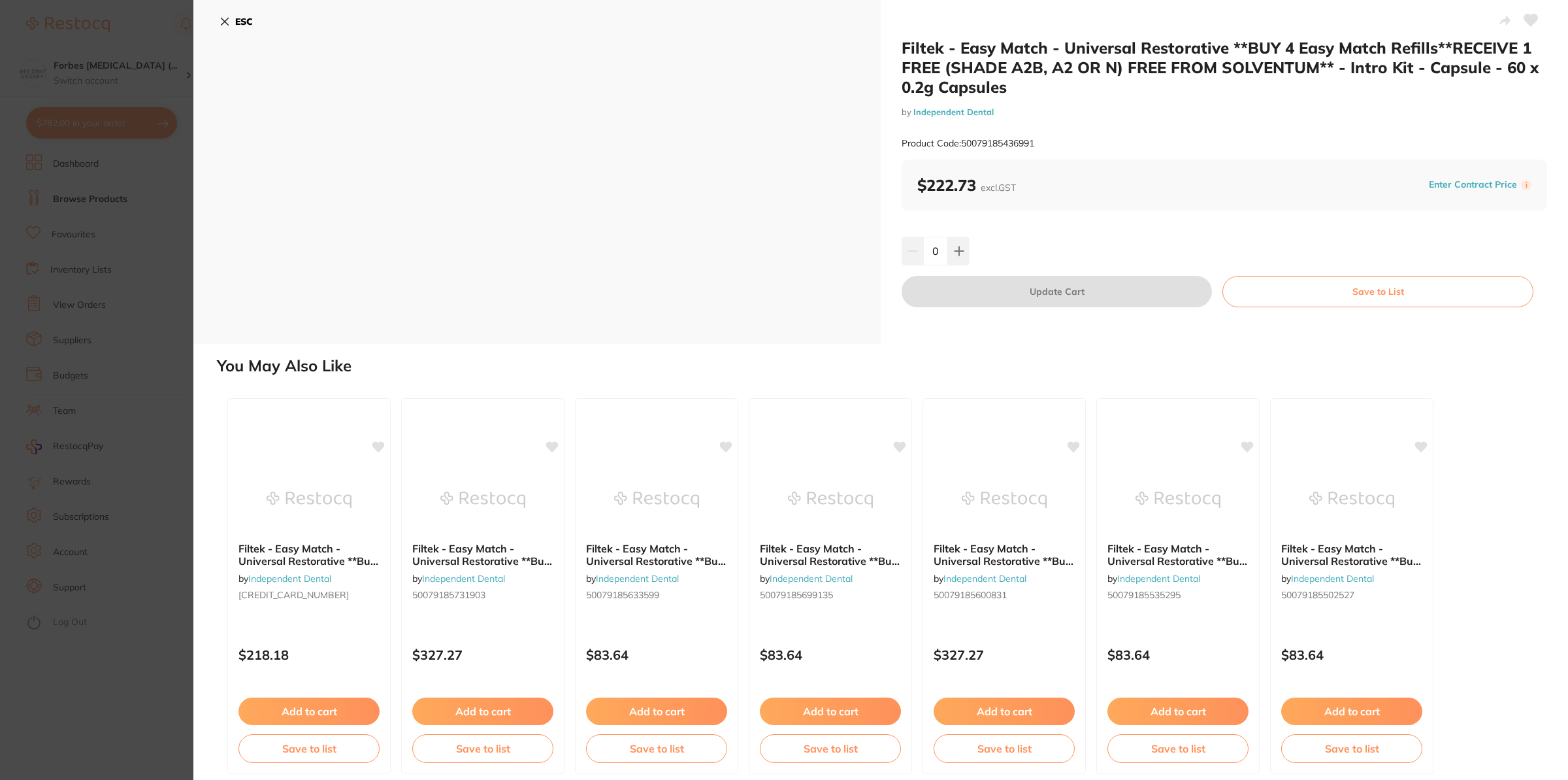
click at [28, 378] on section "Filtek - Easy Match - Universal Restorative **BUY 4 Easy Match Refills**RECEIVE…" at bounding box center [784, 390] width 1568 height 780
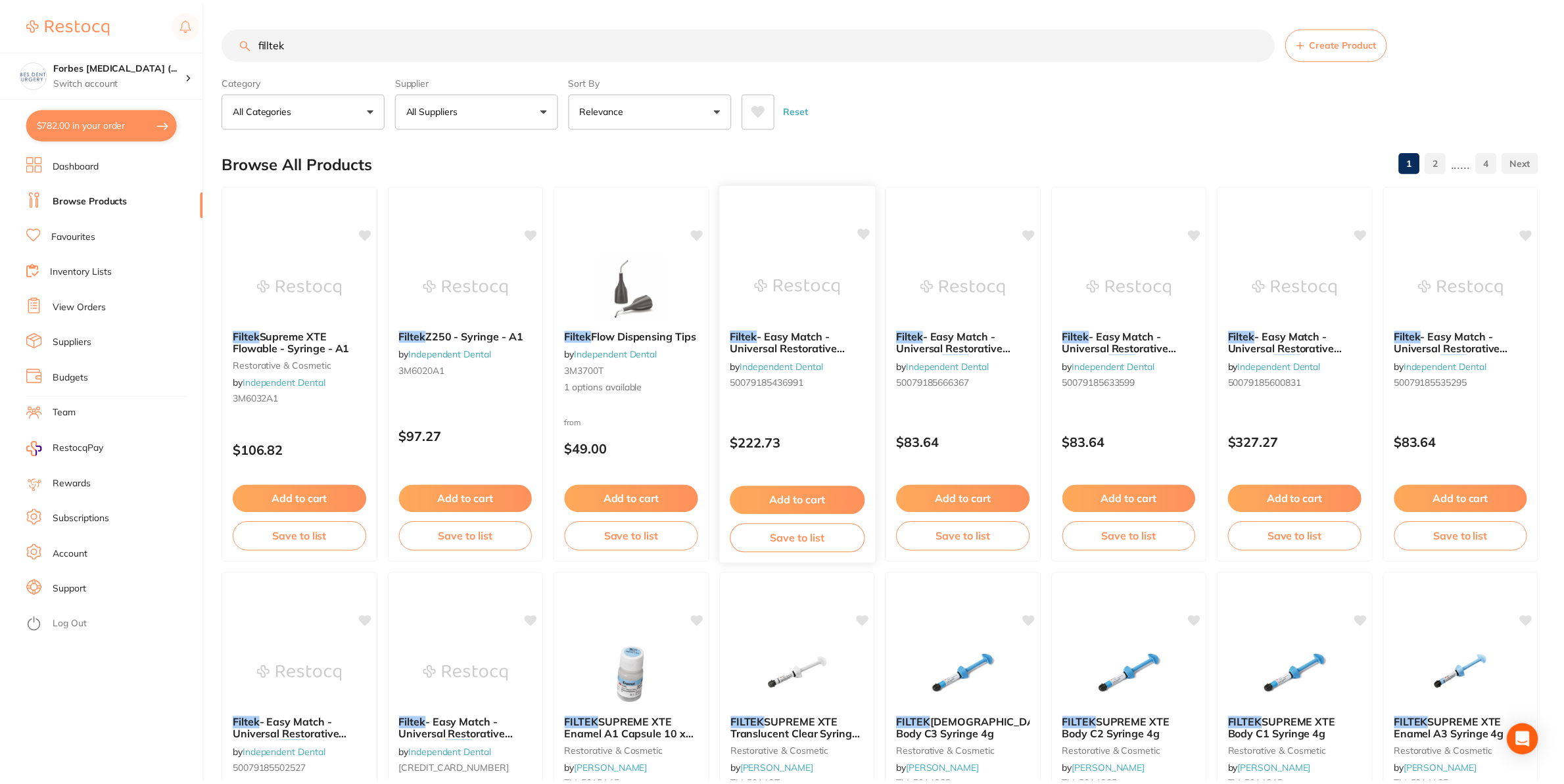
scroll to position [31, 0]
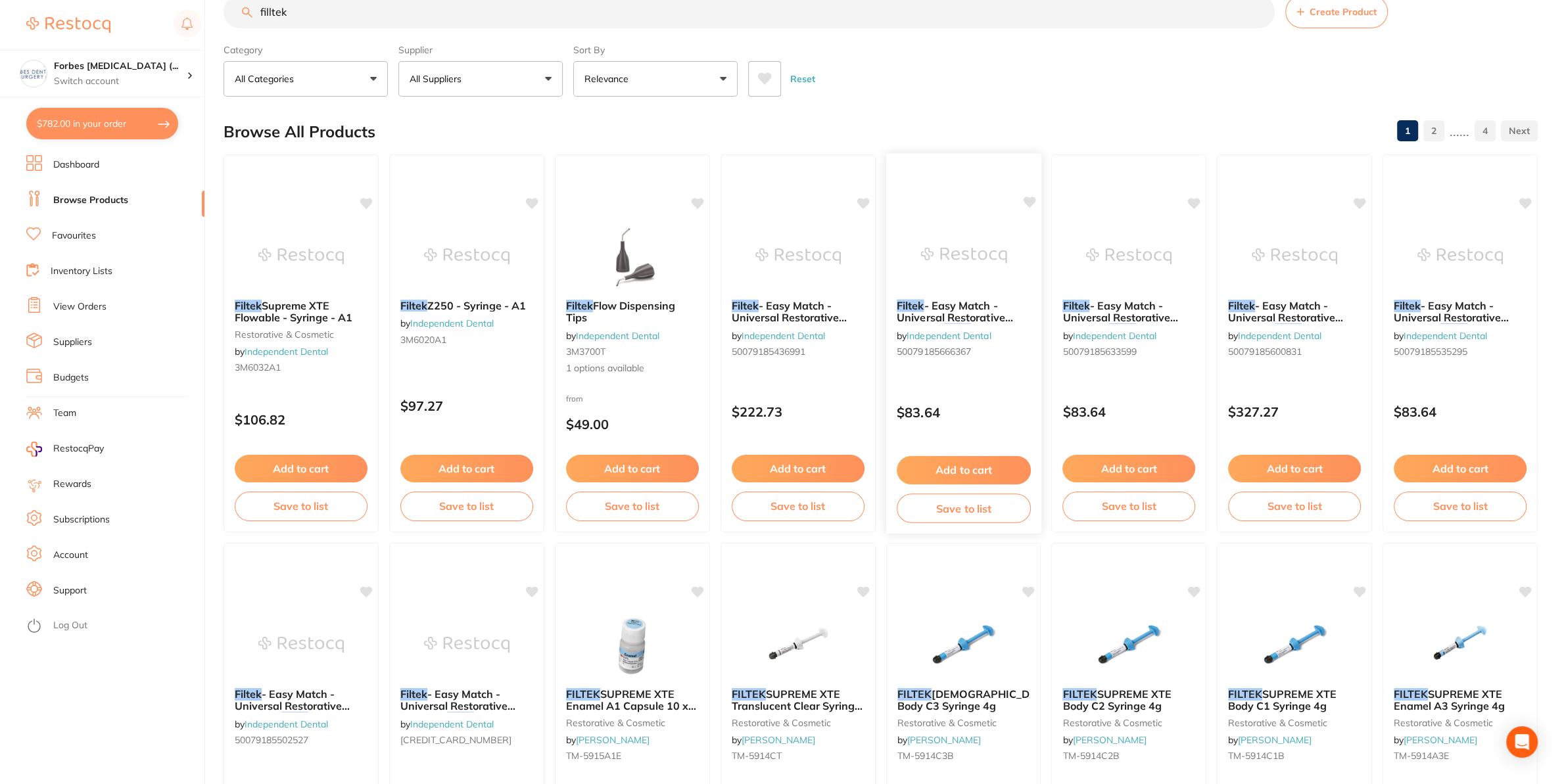
click at [962, 269] on img at bounding box center [963, 255] width 86 height 67
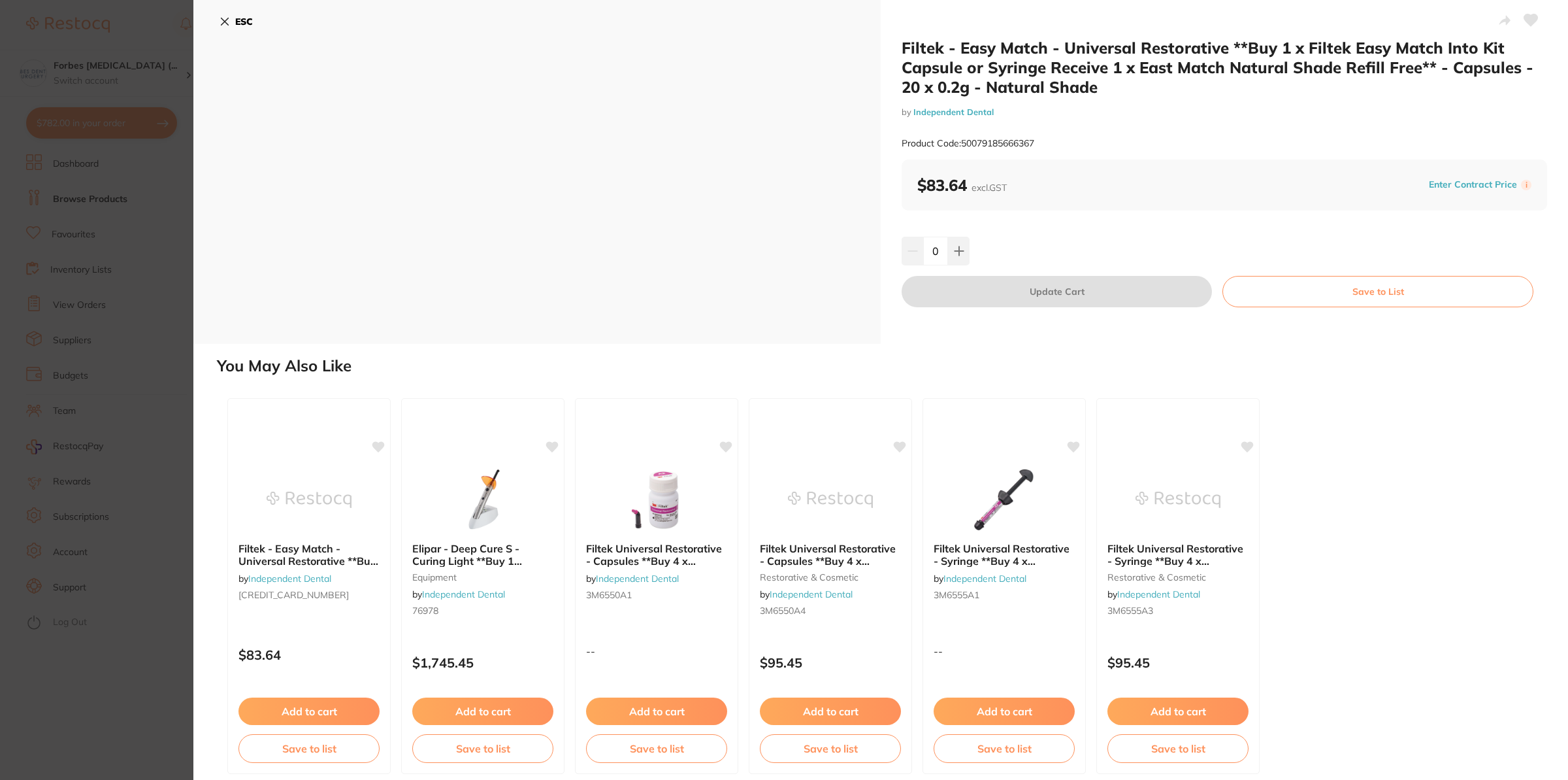
click at [154, 232] on section "Filtek - Easy Match - Universal Restorative **Buy 1 x Filtek Easy Match Into Ki…" at bounding box center [784, 390] width 1568 height 780
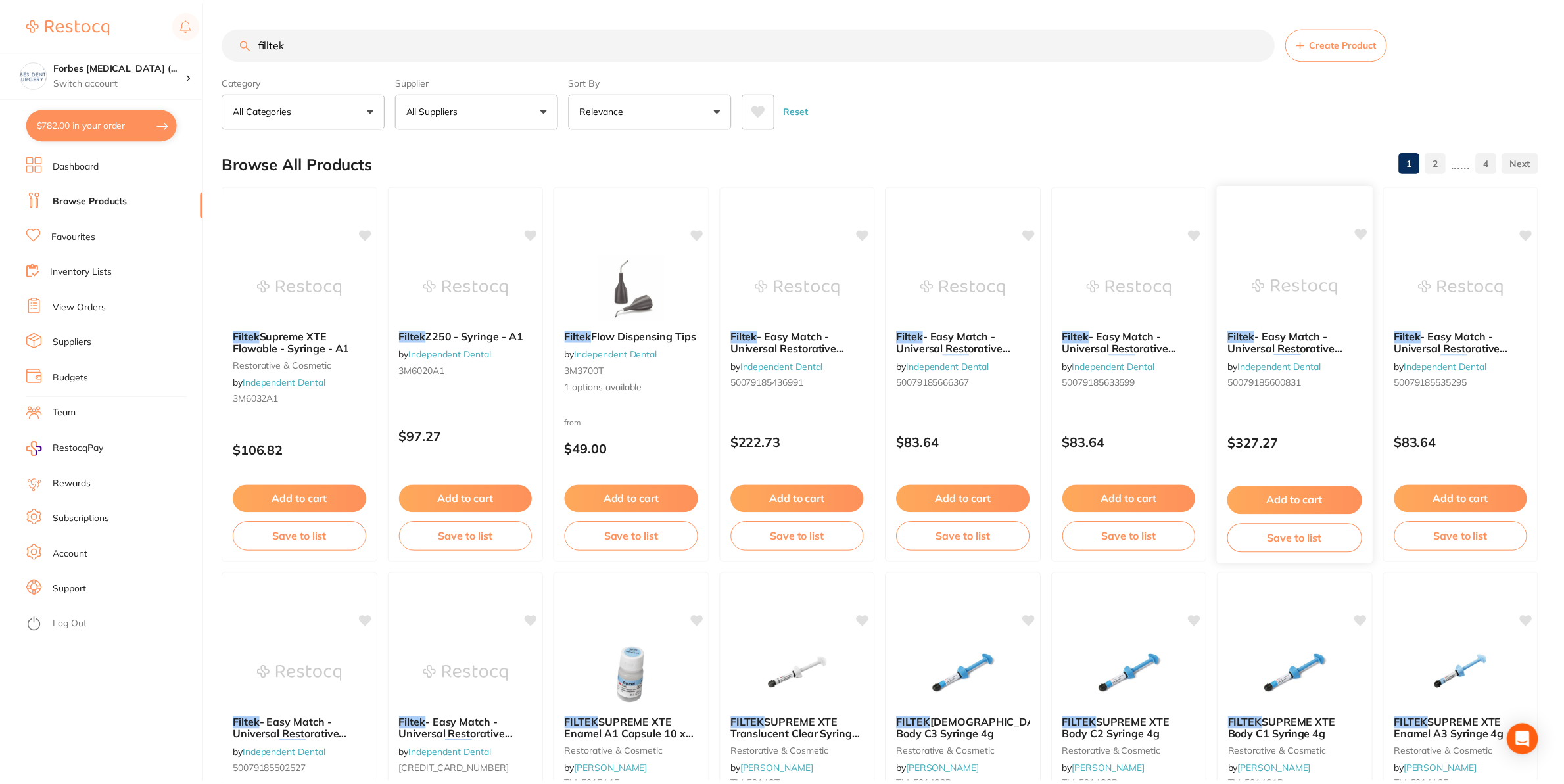
scroll to position [31, 0]
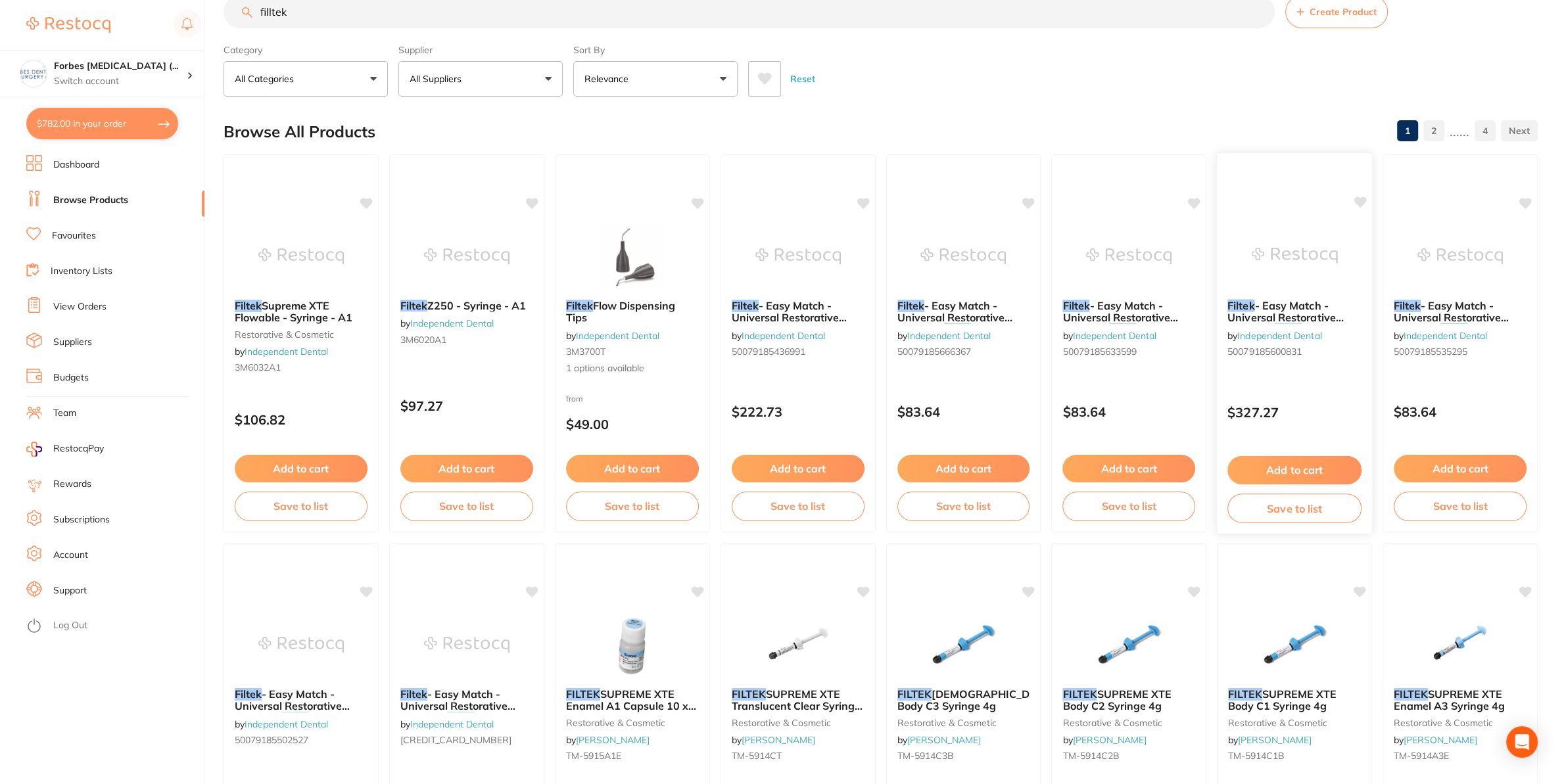
click at [1272, 278] on img at bounding box center [1295, 255] width 86 height 67
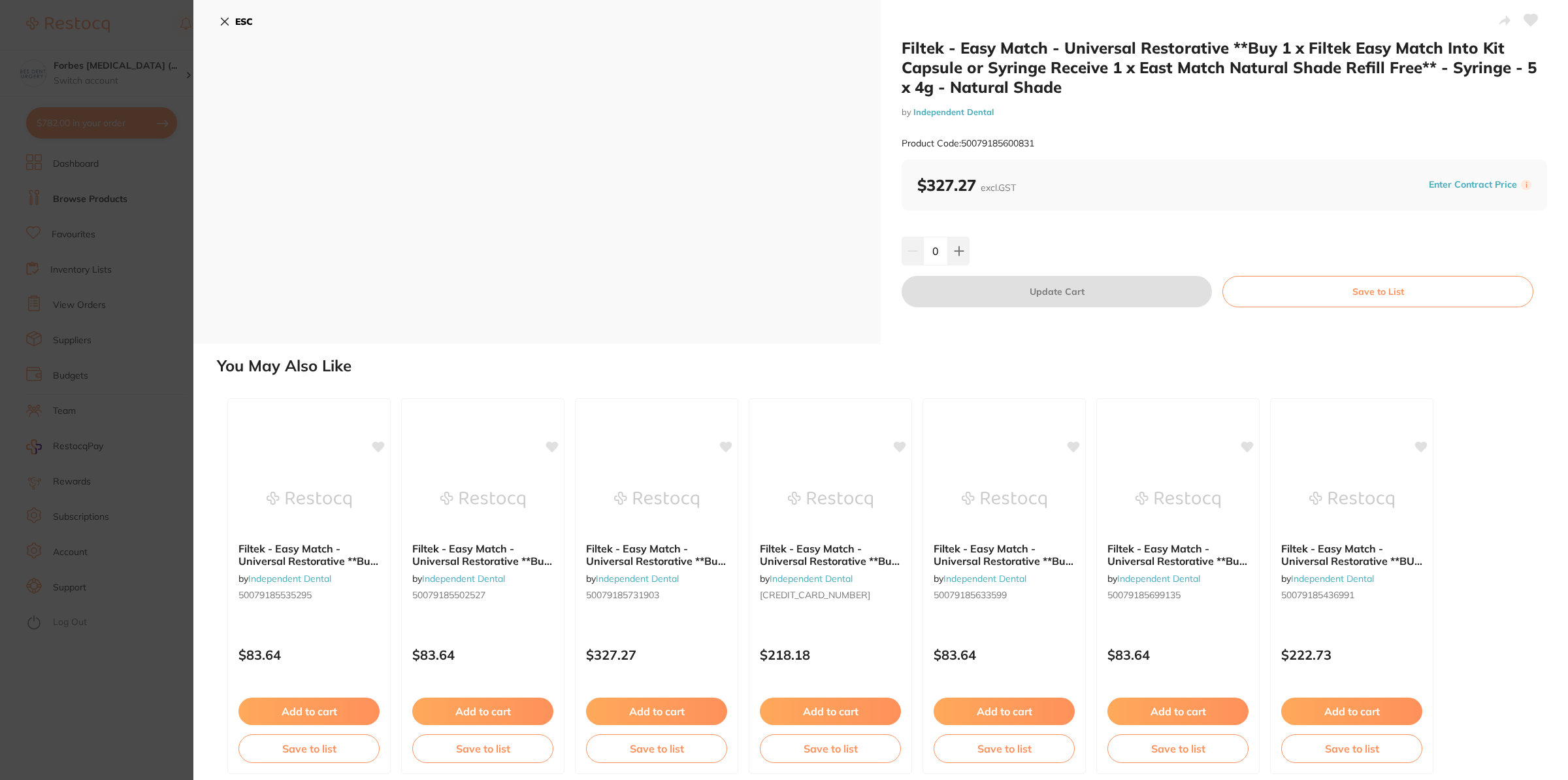
click at [171, 271] on section "Filtek - Easy Match - Universal Restorative **Buy 1 x Filtek Easy Match Into Ki…" at bounding box center [784, 390] width 1568 height 780
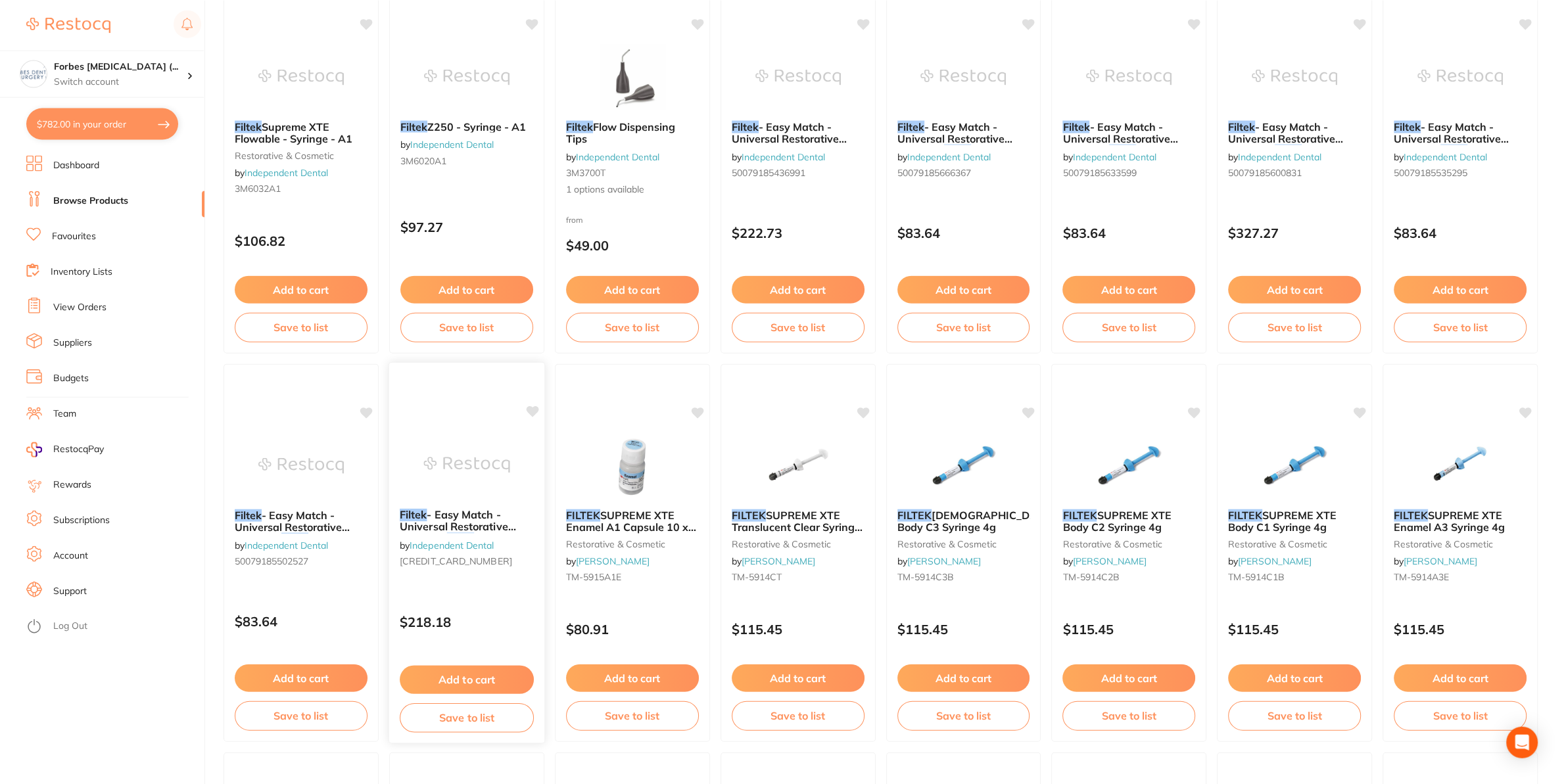
scroll to position [238, 0]
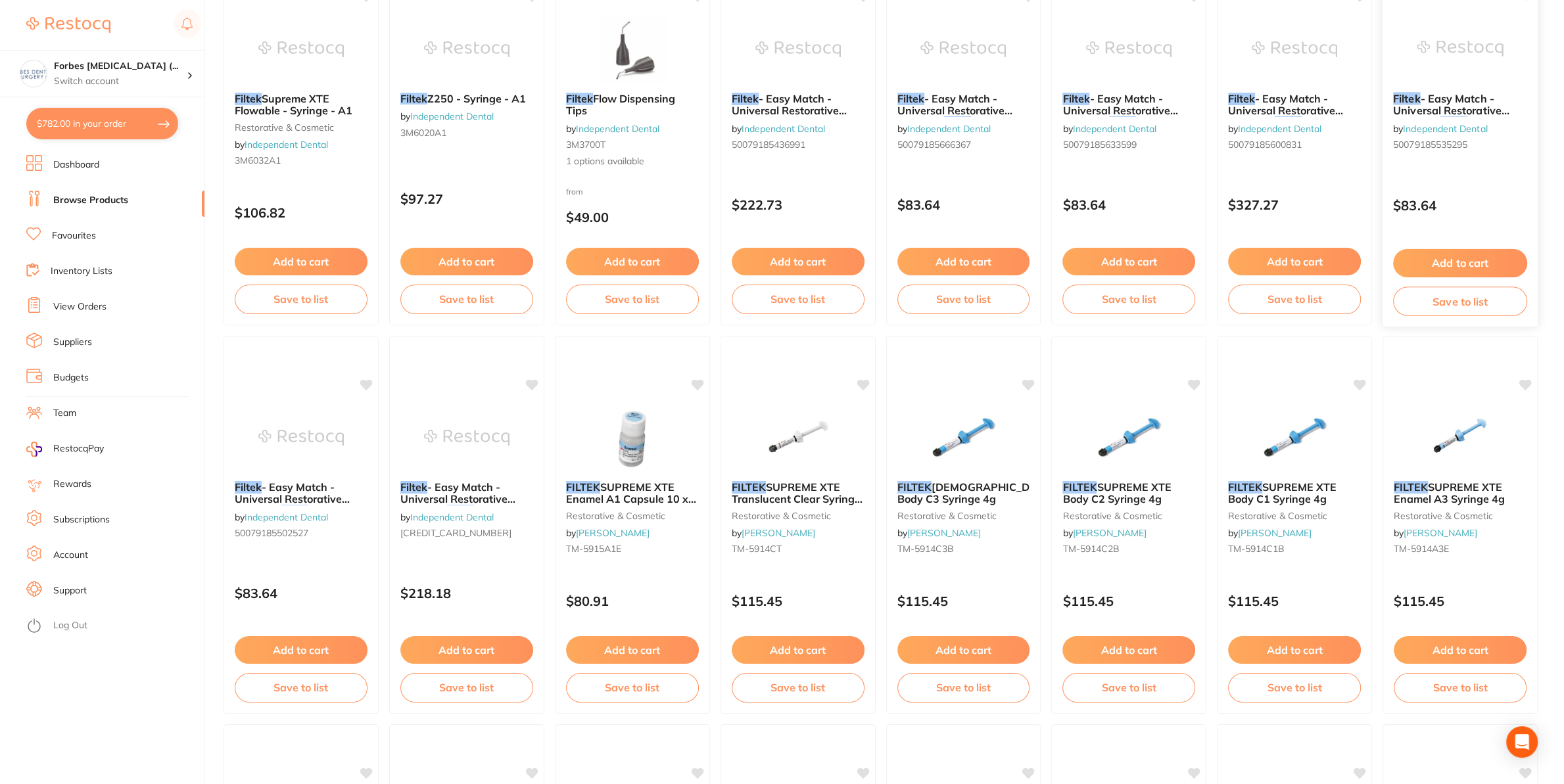
click at [1451, 44] on img at bounding box center [1459, 48] width 86 height 67
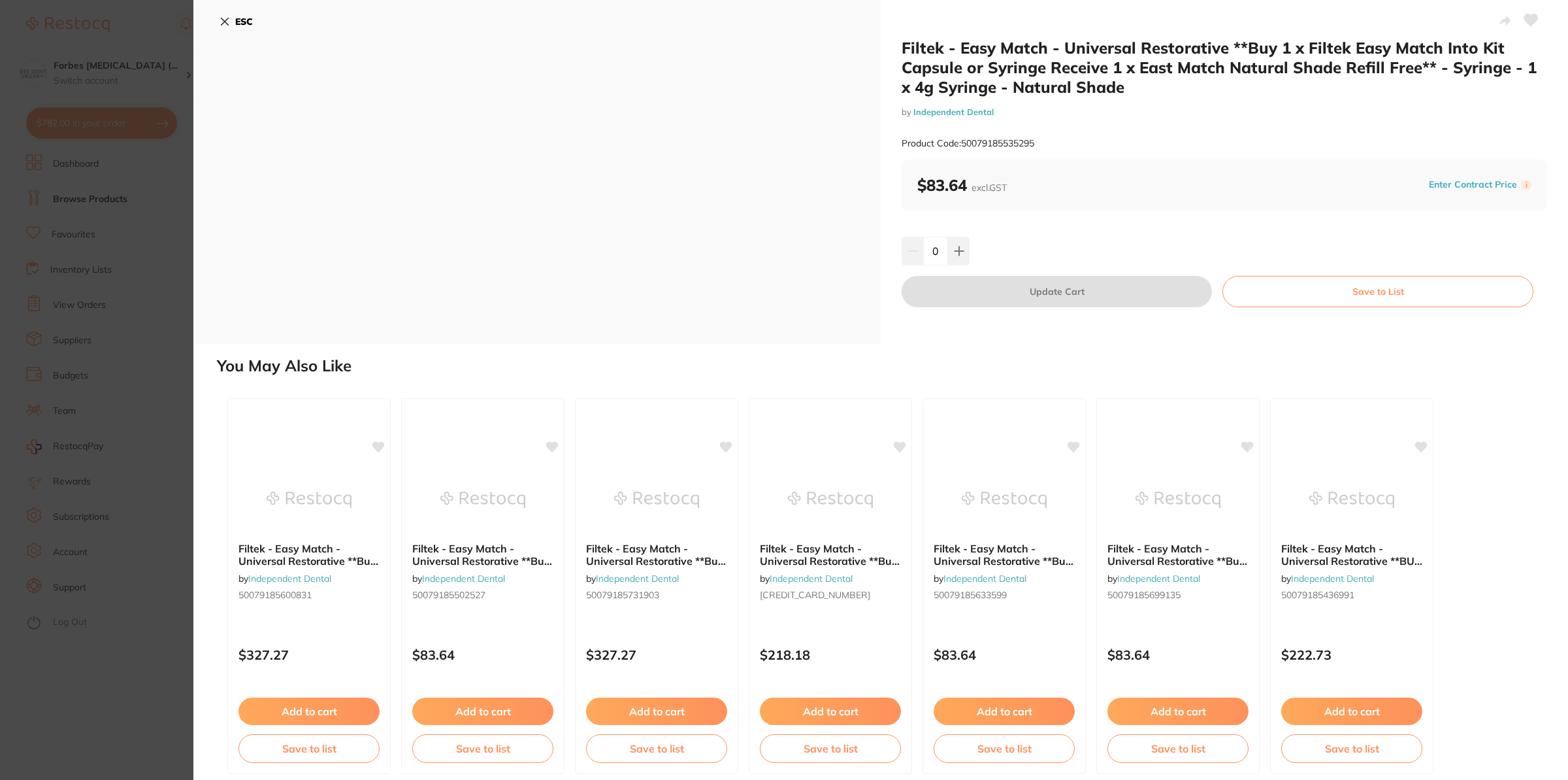
click at [172, 409] on section "Filtek - Easy Match - Universal Restorative **Buy 1 x Filtek Easy Match Into Ki…" at bounding box center [784, 390] width 1568 height 780
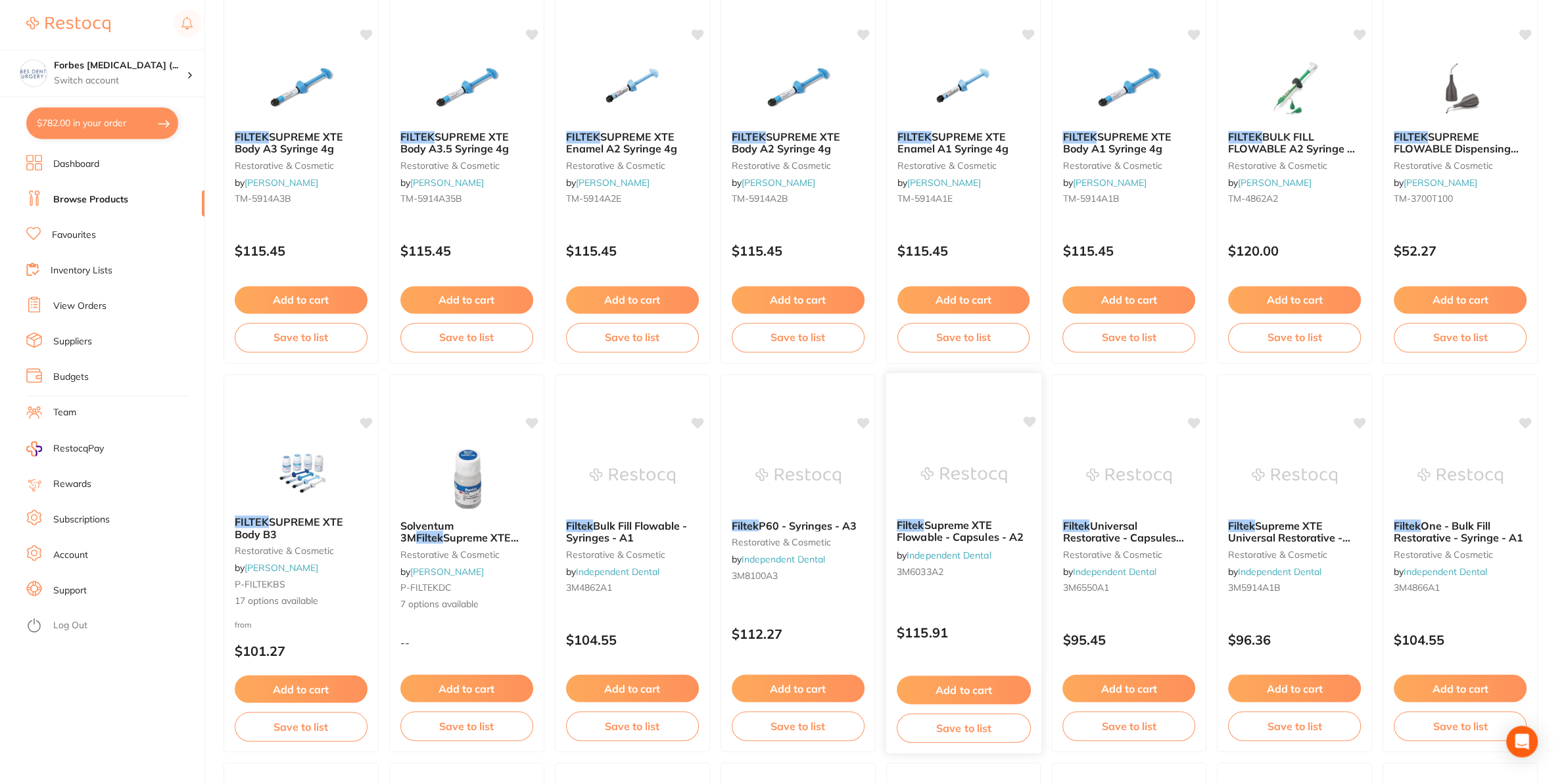
scroll to position [997, 0]
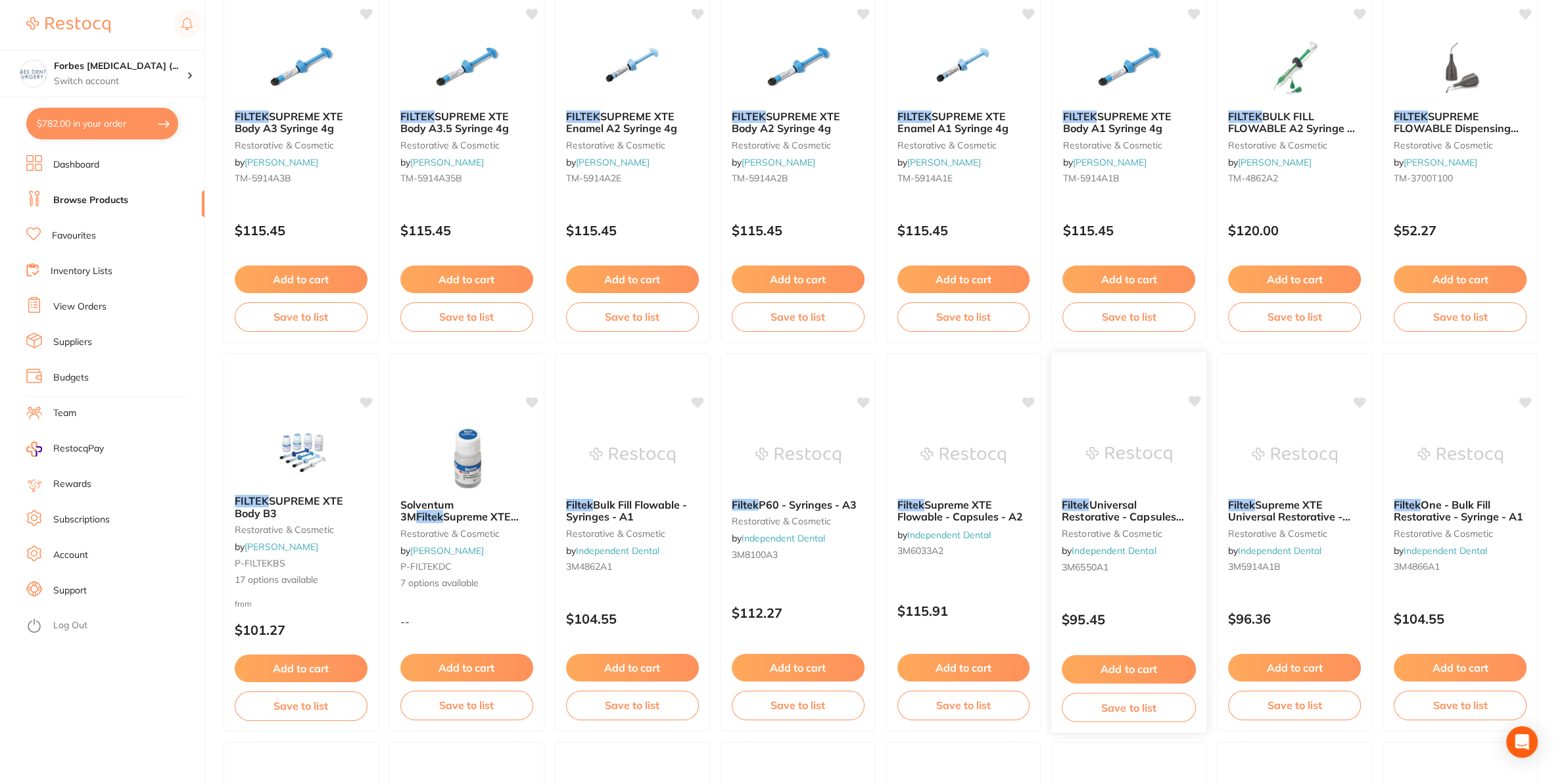
click at [1132, 454] on img at bounding box center [1129, 455] width 86 height 67
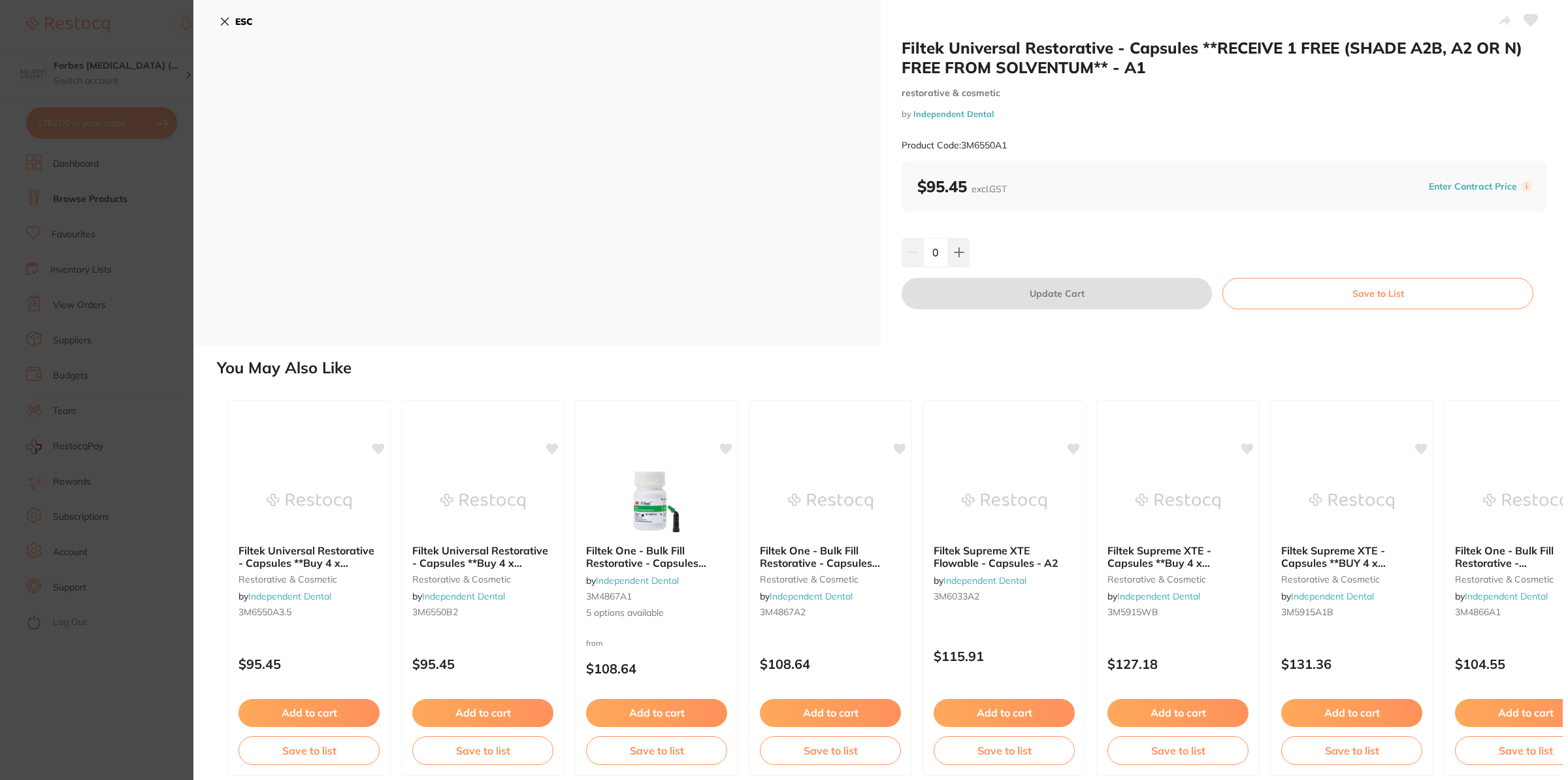
click at [79, 385] on section "Filtek Universal Restorative - Capsules **RECEIVE 1 FREE (SHADE A2B, A2 OR N) F…" at bounding box center [784, 390] width 1568 height 780
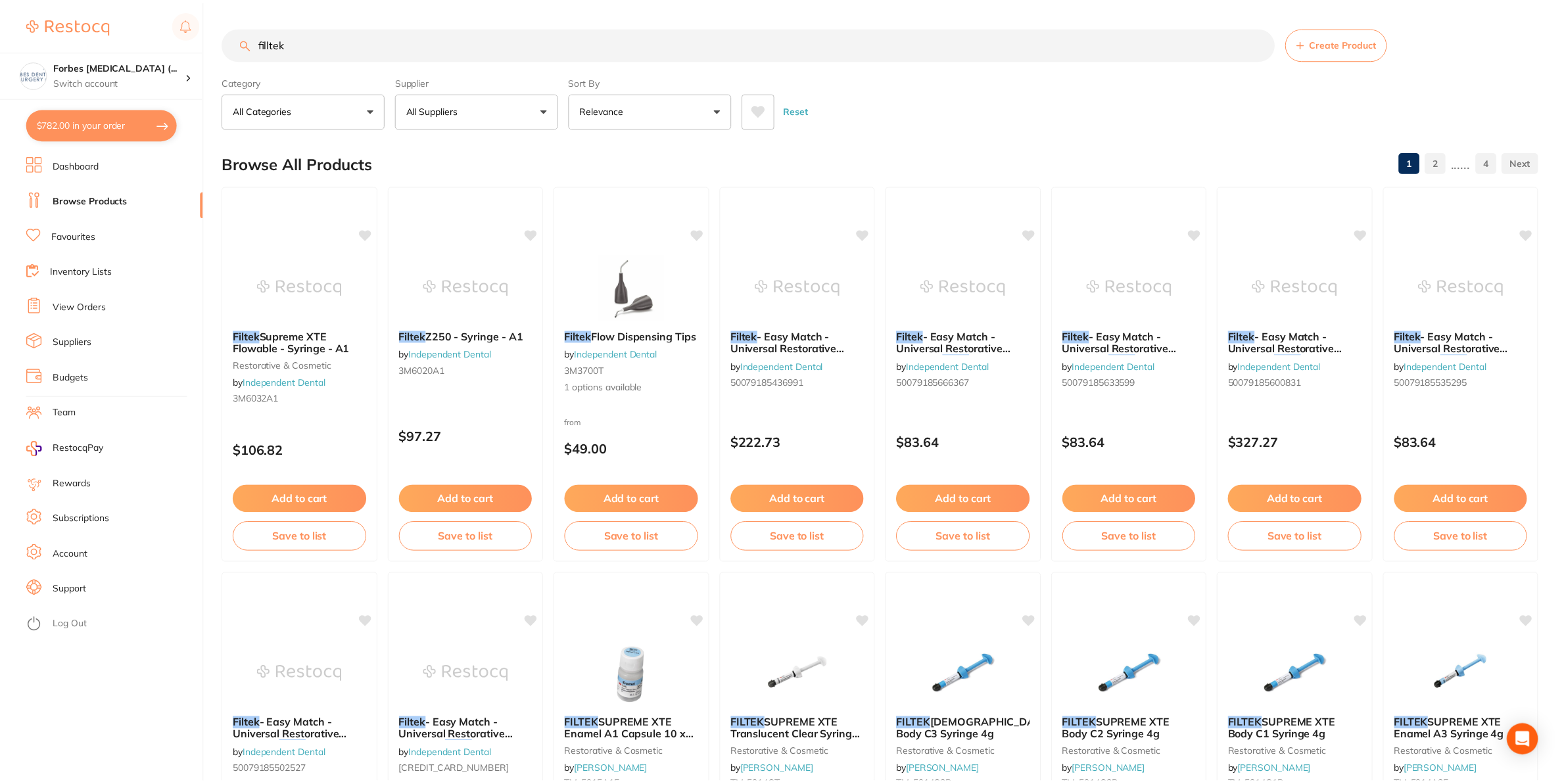
scroll to position [997, 0]
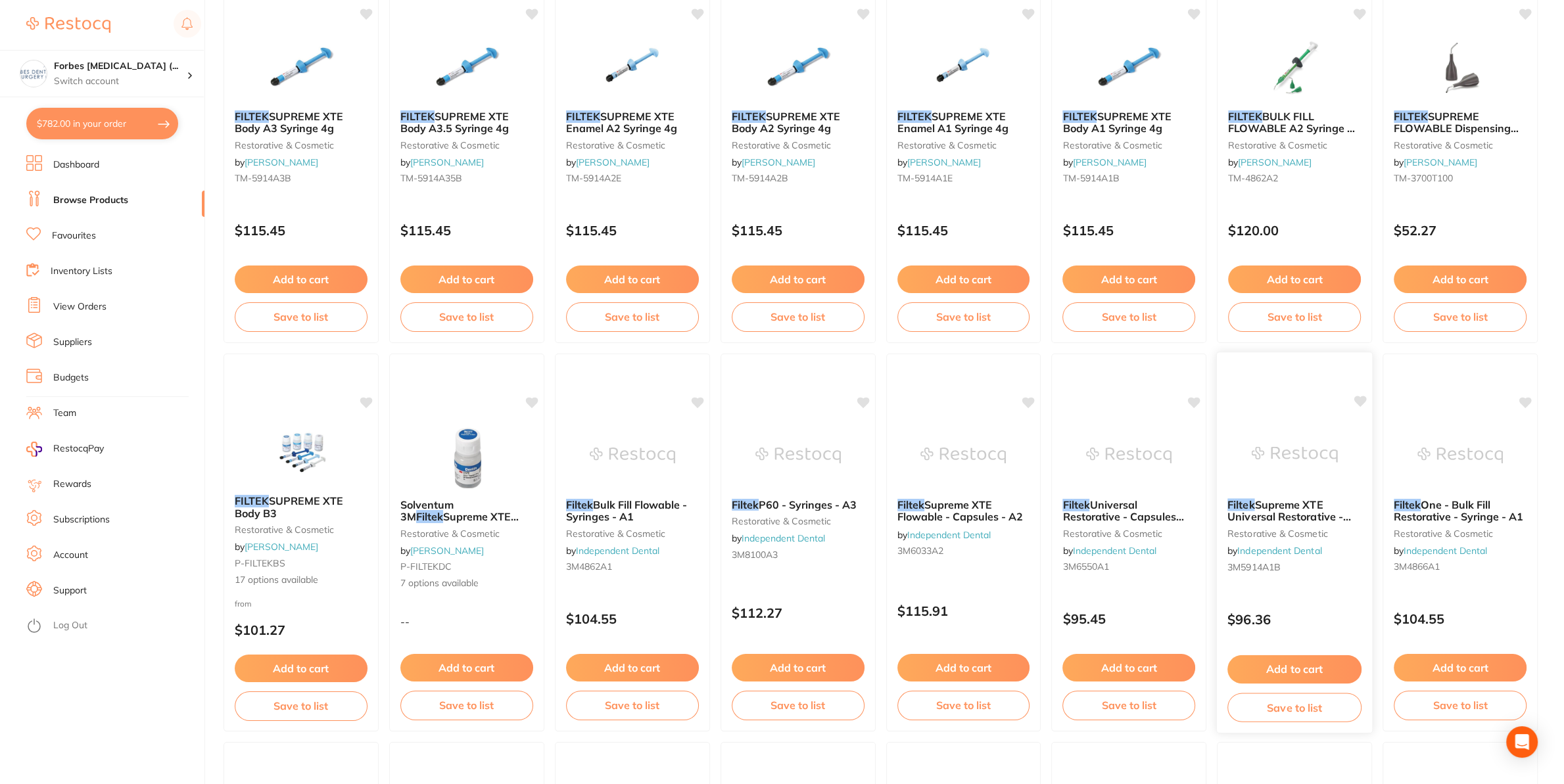
click at [1286, 459] on img at bounding box center [1295, 455] width 86 height 67
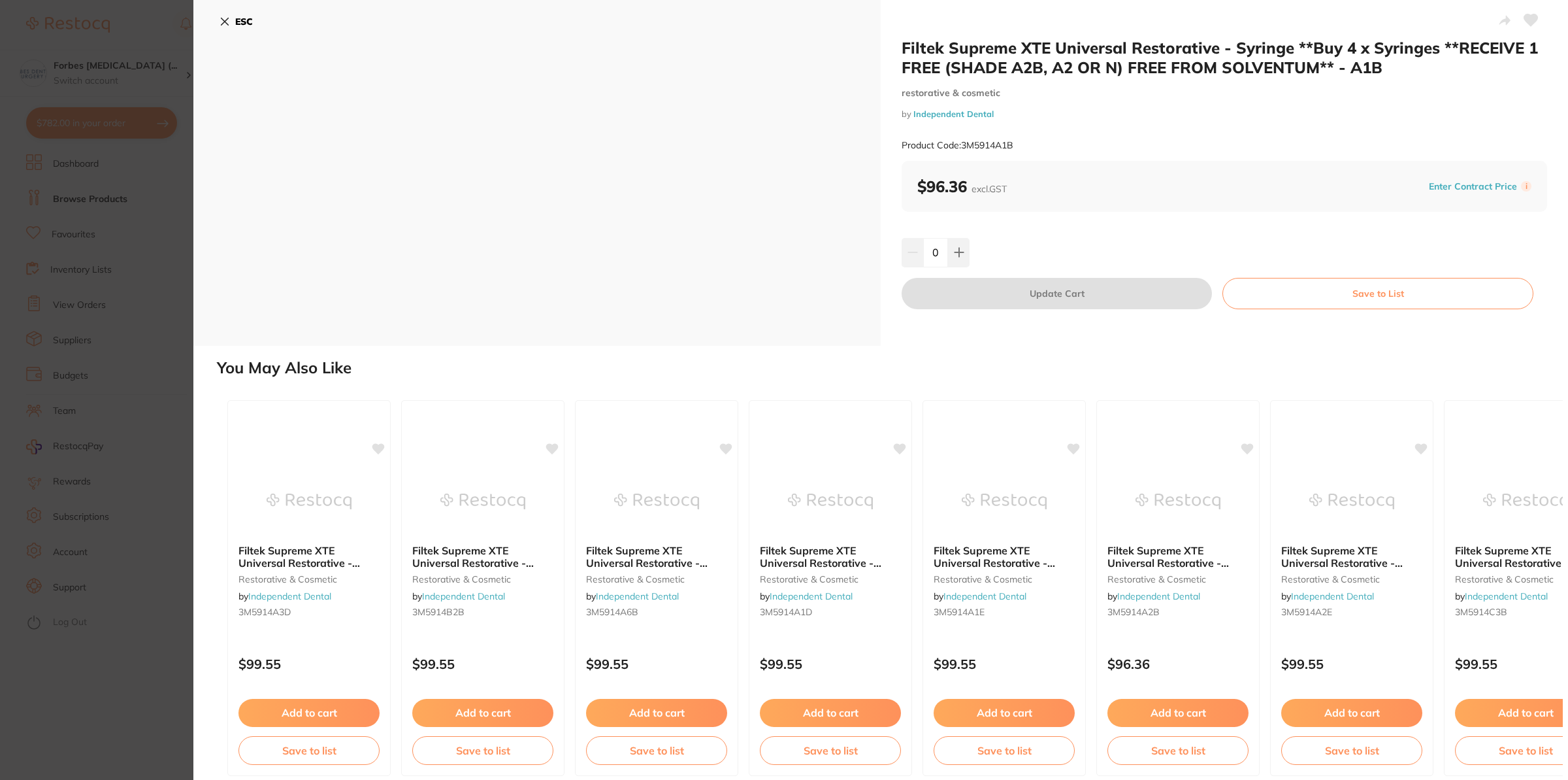
click at [135, 399] on section "Filtek Supreme XTE Universal Restorative - Syringe **Buy 4 x Syringes **RECEIVE…" at bounding box center [784, 390] width 1568 height 780
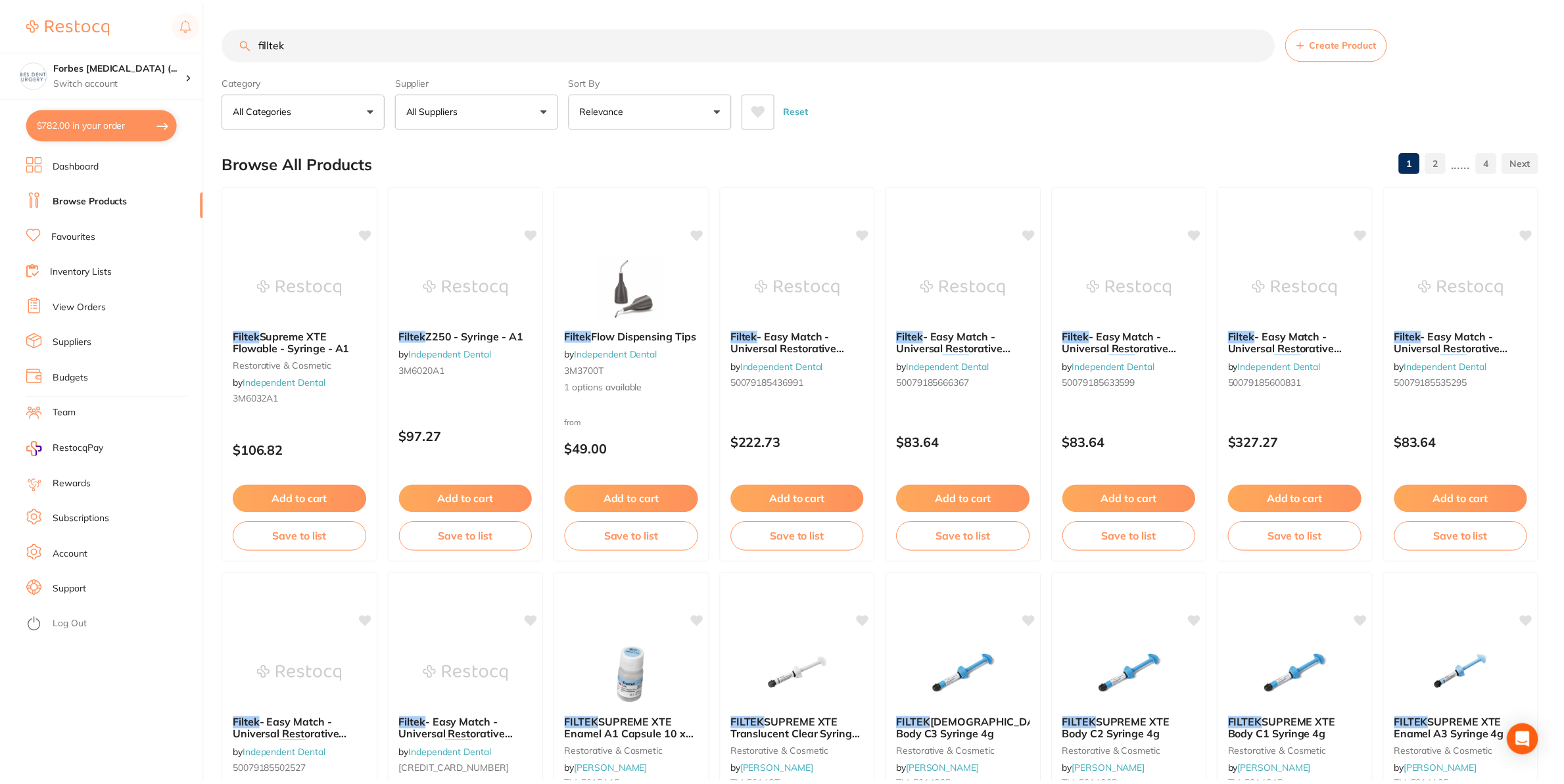
scroll to position [997, 0]
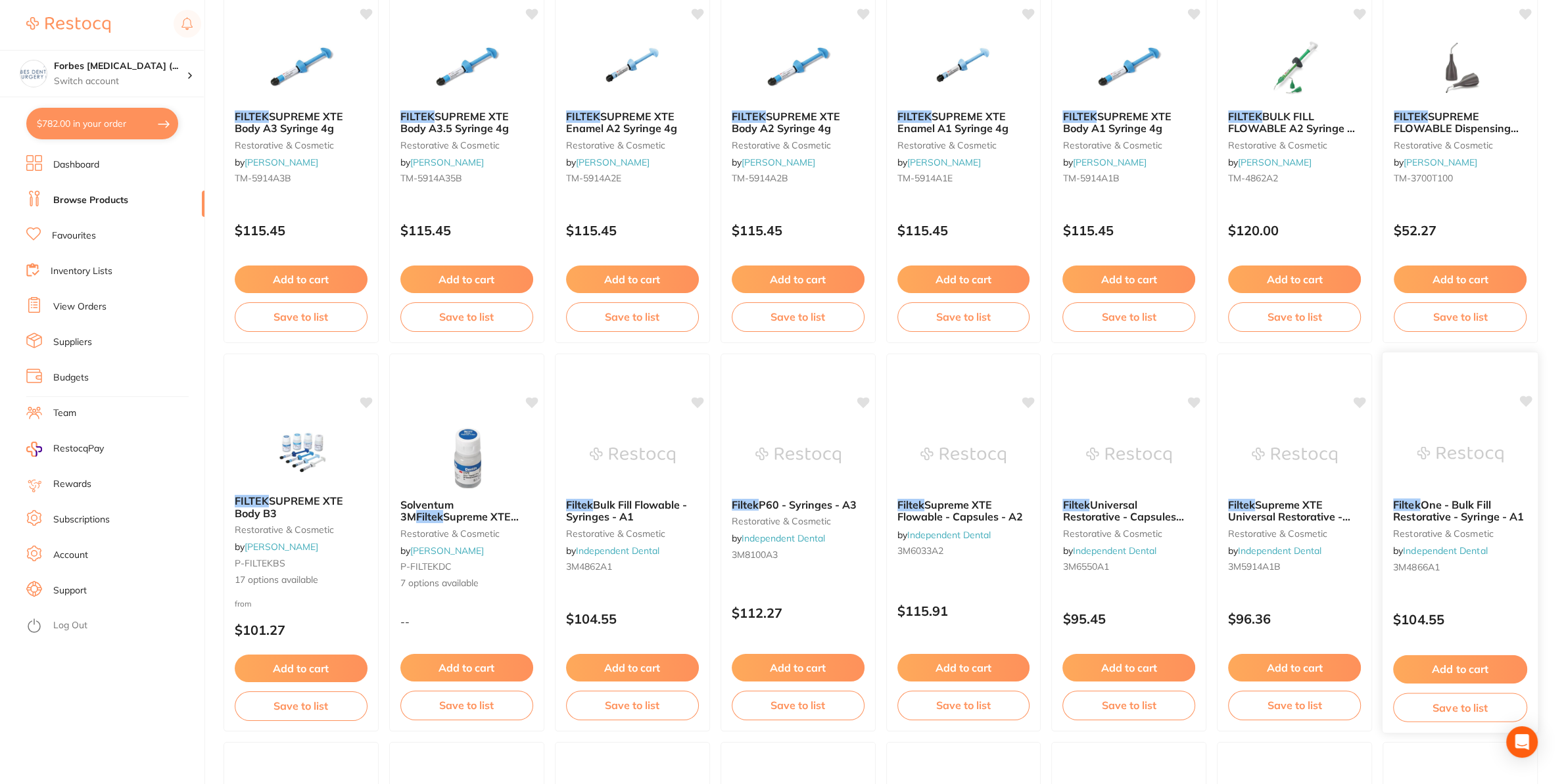
click at [1443, 436] on img at bounding box center [1459, 455] width 86 height 67
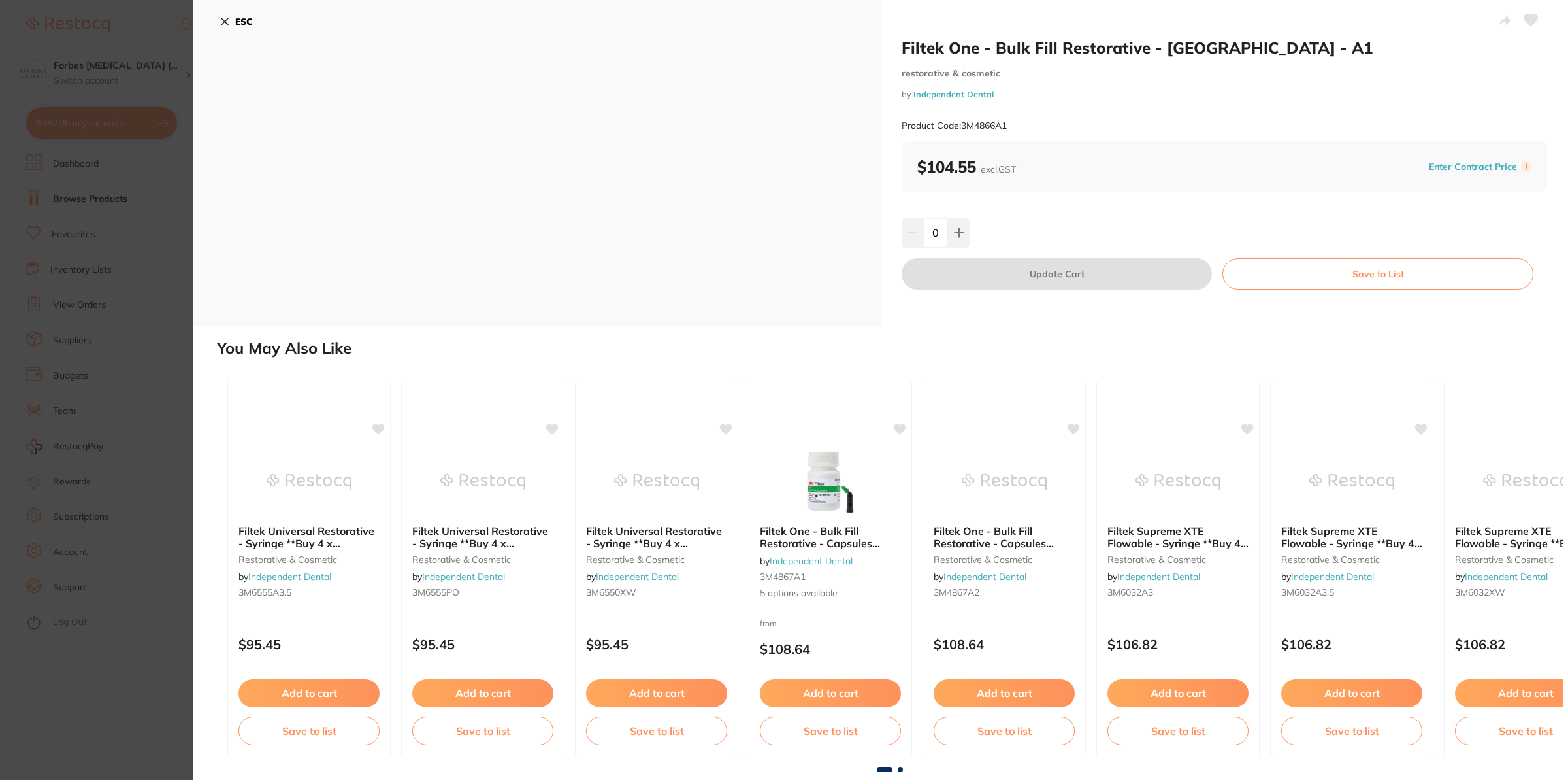
click at [2, 336] on section "Filtek One - Bulk Fill Restorative - Syringe - A1 restorative & cosmetic by Ind…" at bounding box center [784, 390] width 1568 height 780
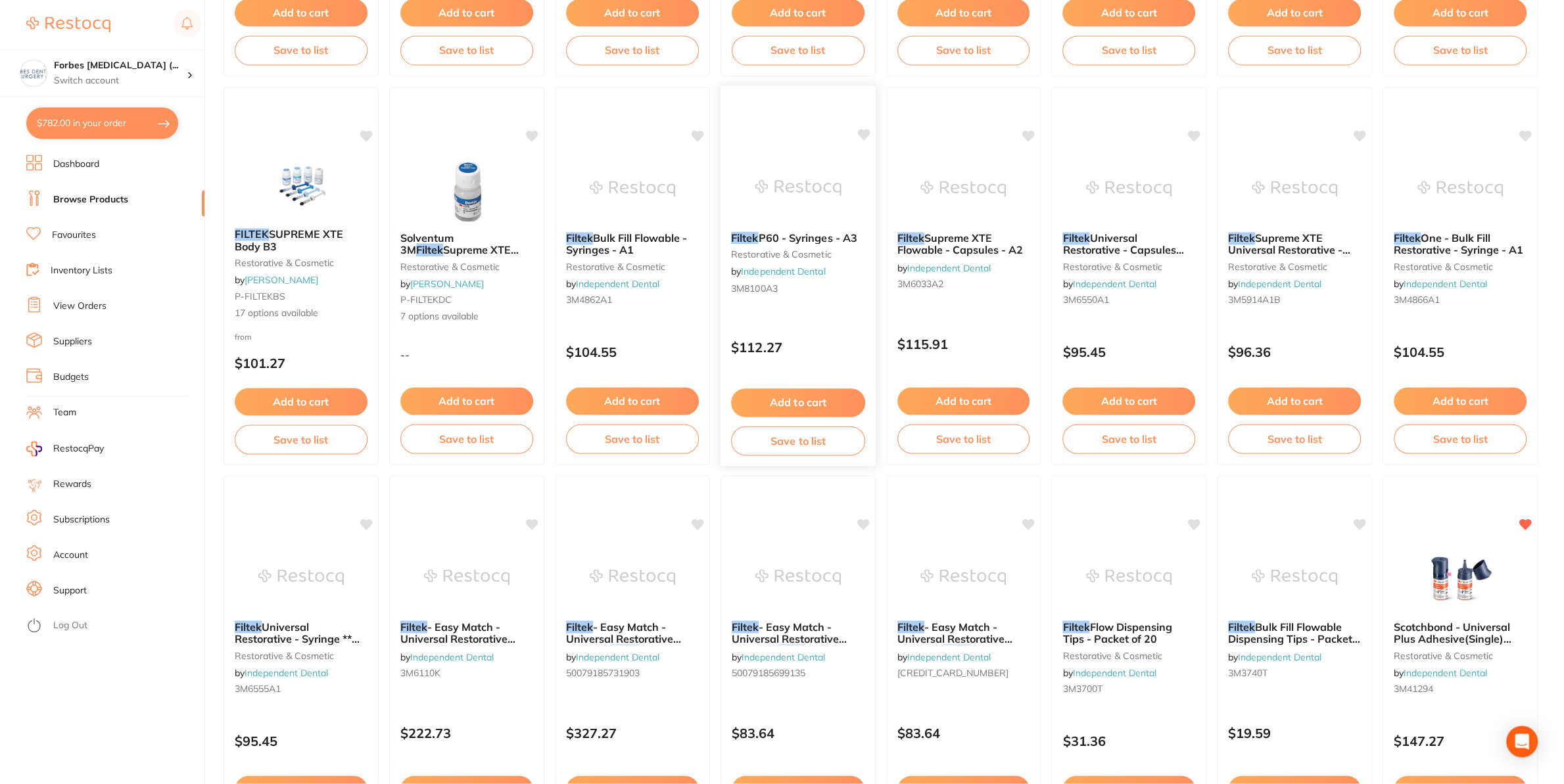
scroll to position [1479, 0]
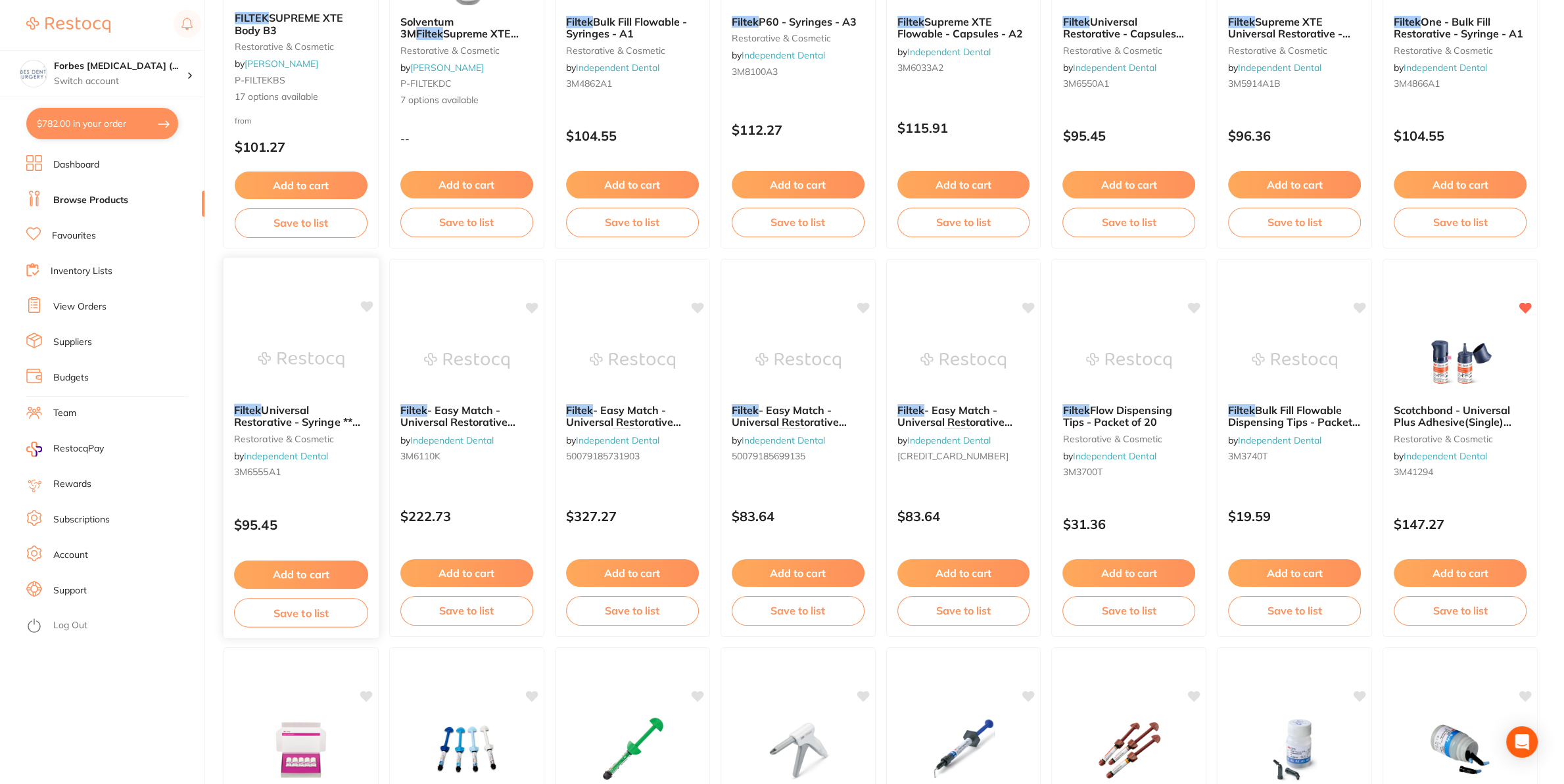
click at [286, 322] on div "Filtek Universal Restorative - Syringe ** BUY 4 RECEIVE 1 (SHADE A2B, A2 OR N) …" at bounding box center [300, 447] width 156 height 382
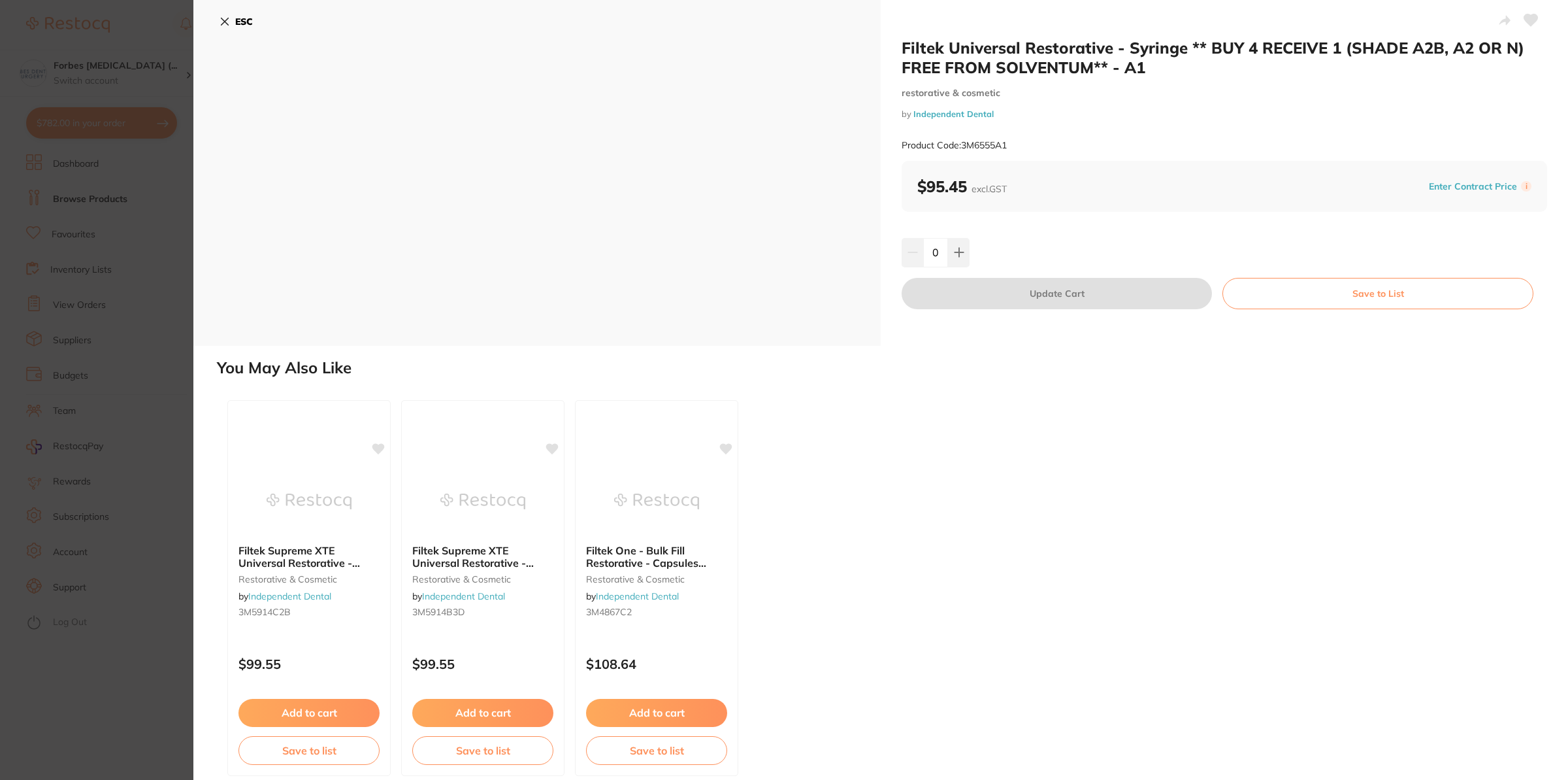
click at [115, 301] on section "Filtek Universal Restorative - Syringe ** BUY 4 RECEIVE 1 (SHADE A2B, A2 OR N) …" at bounding box center [784, 390] width 1568 height 780
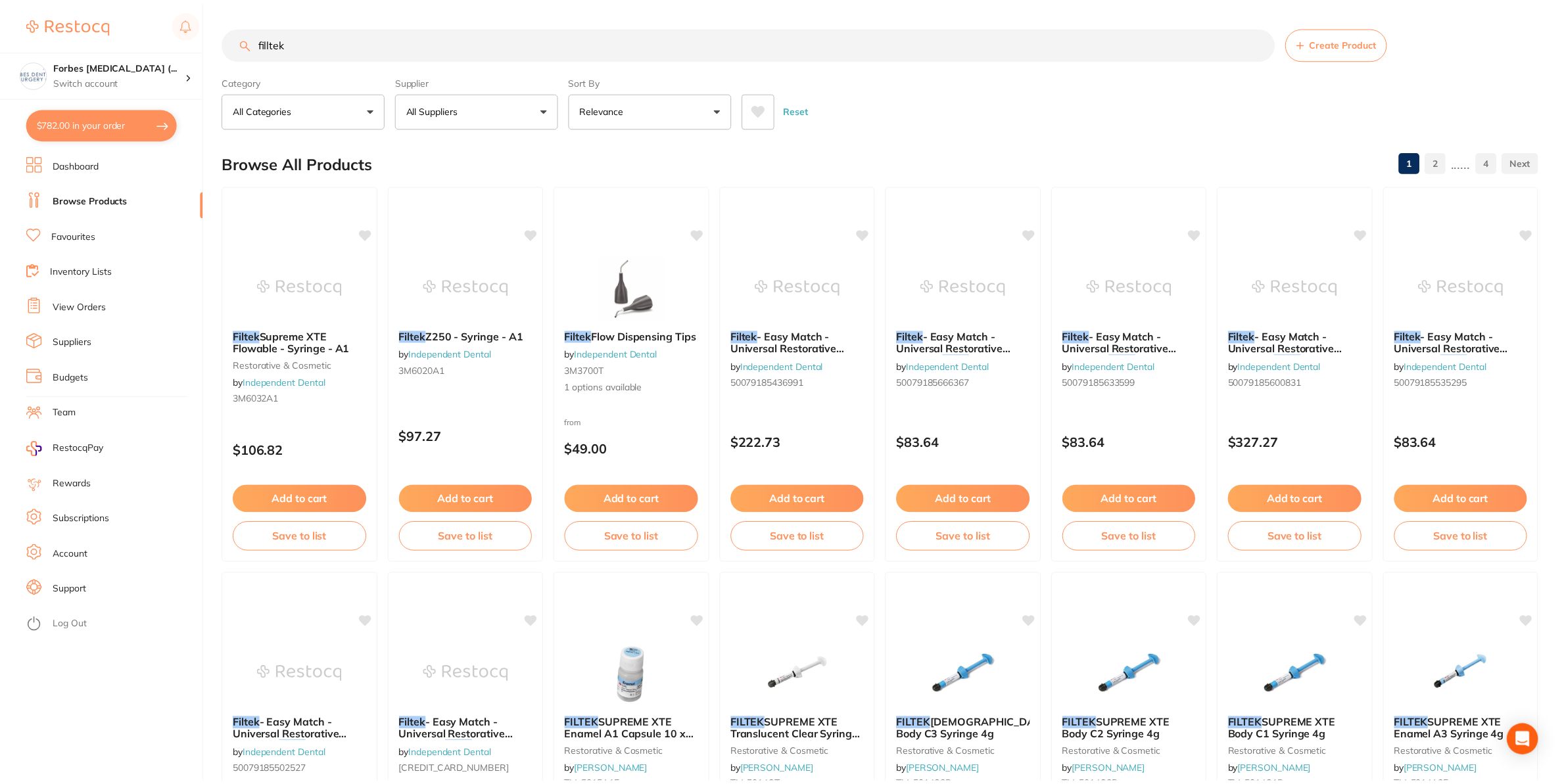
scroll to position [1479, 0]
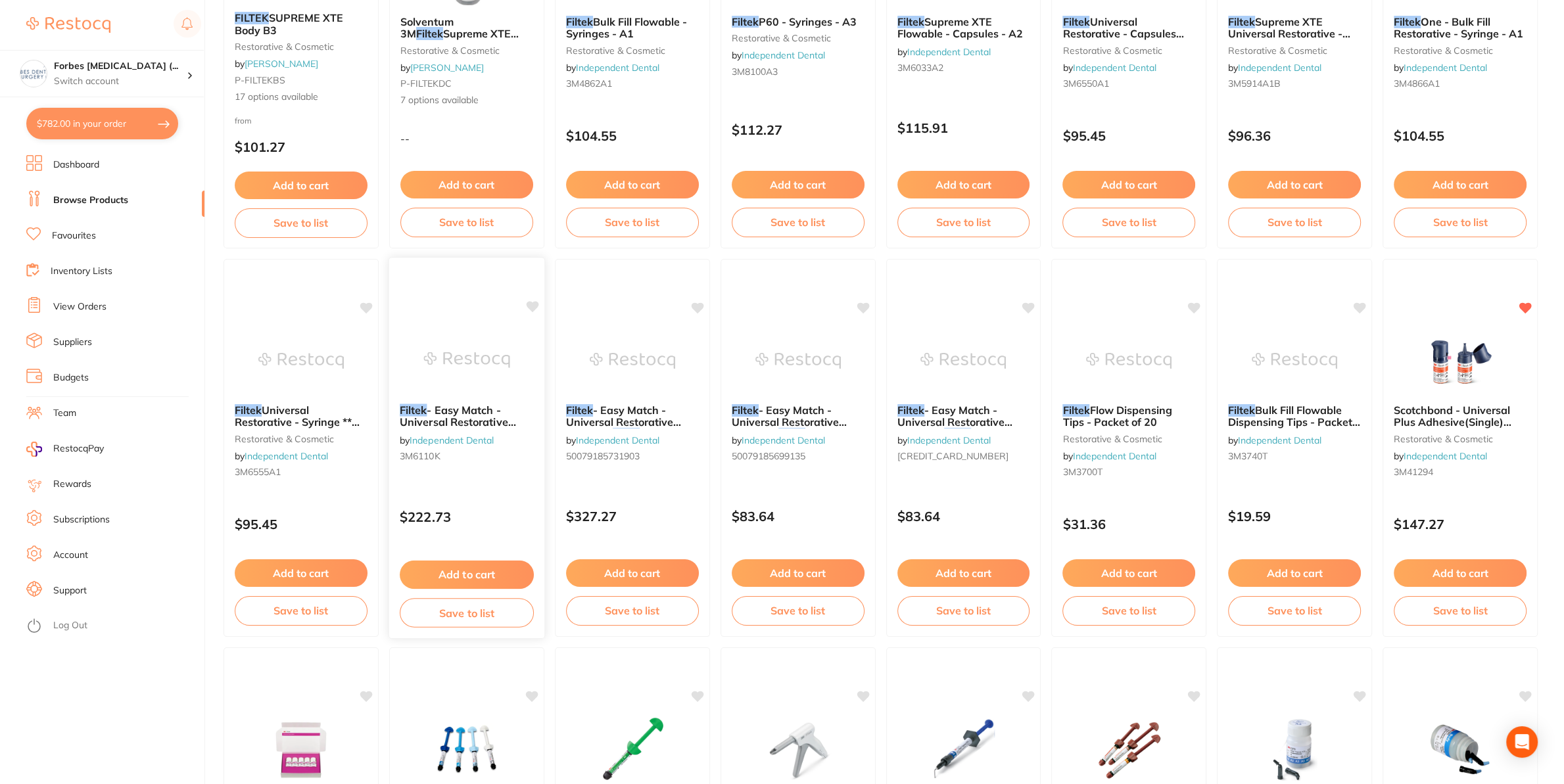
click at [479, 384] on img at bounding box center [466, 360] width 86 height 67
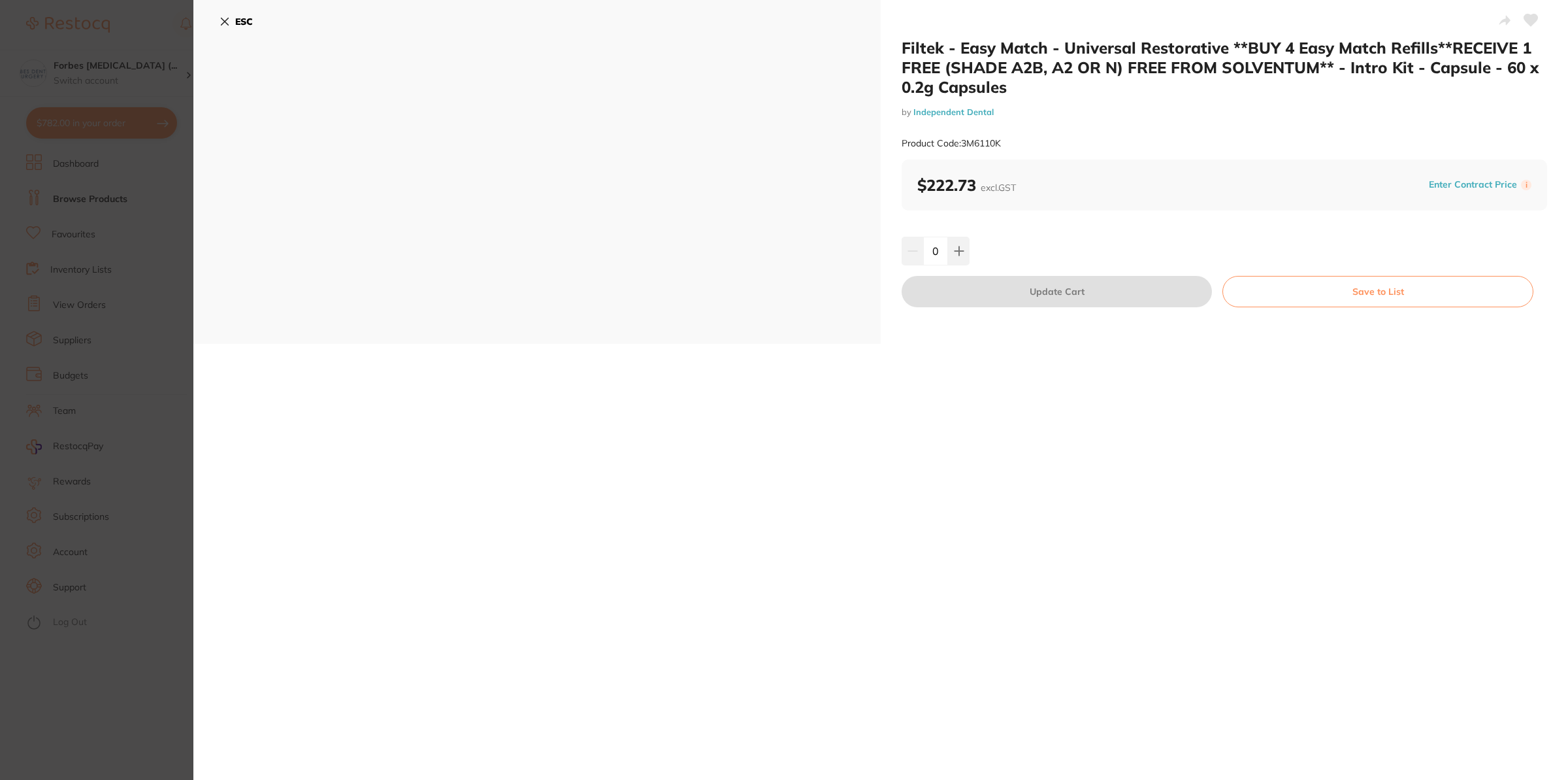
click at [140, 355] on section "Filtek - Easy Match - Universal Restorative **BUY 4 Easy Match Refills**RECEIVE…" at bounding box center [784, 390] width 1568 height 780
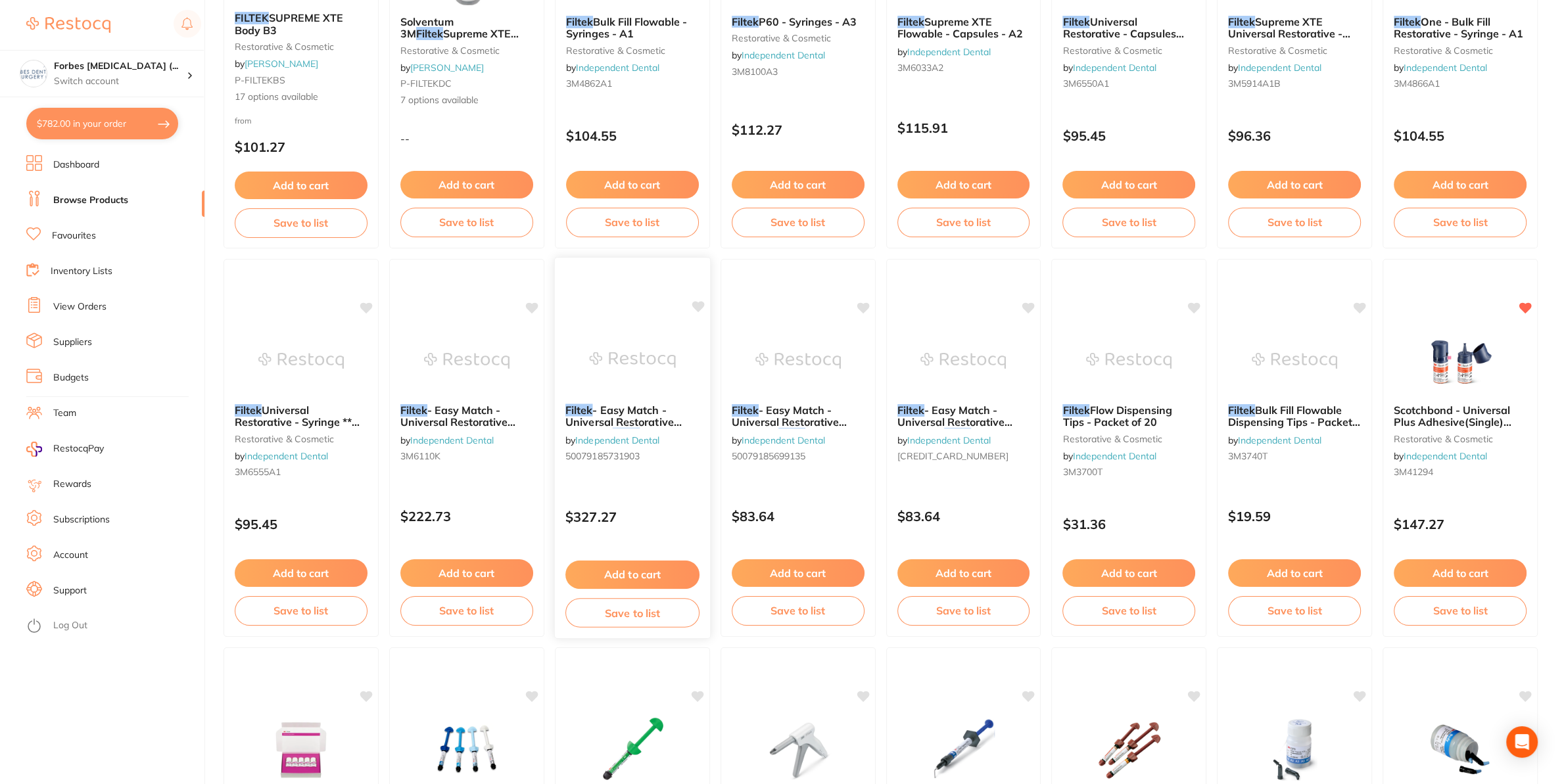
click at [628, 398] on div "Filtek - Easy Match - Universal Restorative **Buy 1 x Filtek Easy Match Into Ki…" at bounding box center [632, 435] width 155 height 85
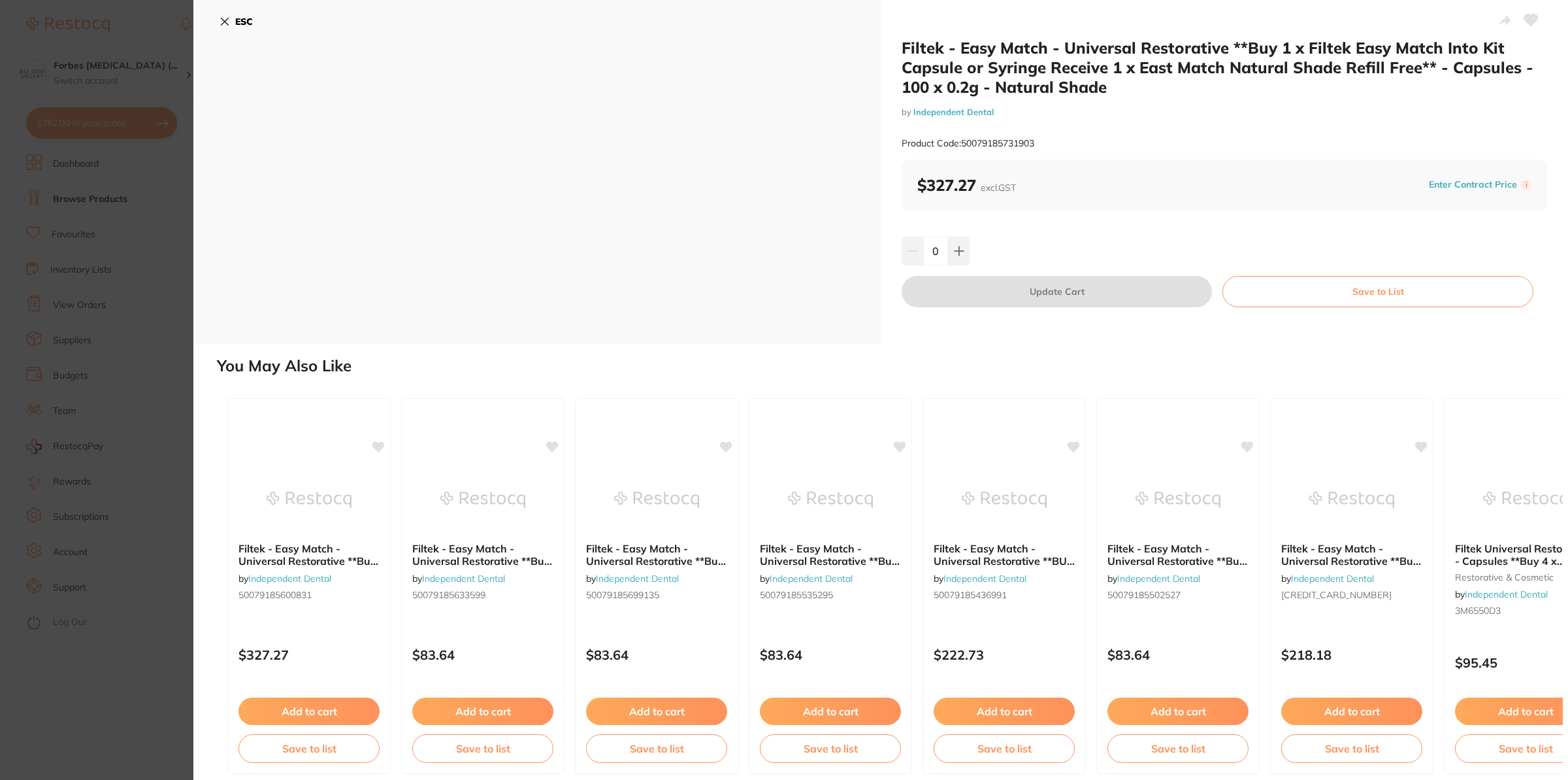
drag, startPoint x: 57, startPoint y: 358, endPoint x: 166, endPoint y: 360, distance: 109.0
click at [58, 357] on section "Filtek - Easy Match - Universal Restorative **Buy 1 x Filtek Easy Match Into Ki…" at bounding box center [784, 390] width 1568 height 780
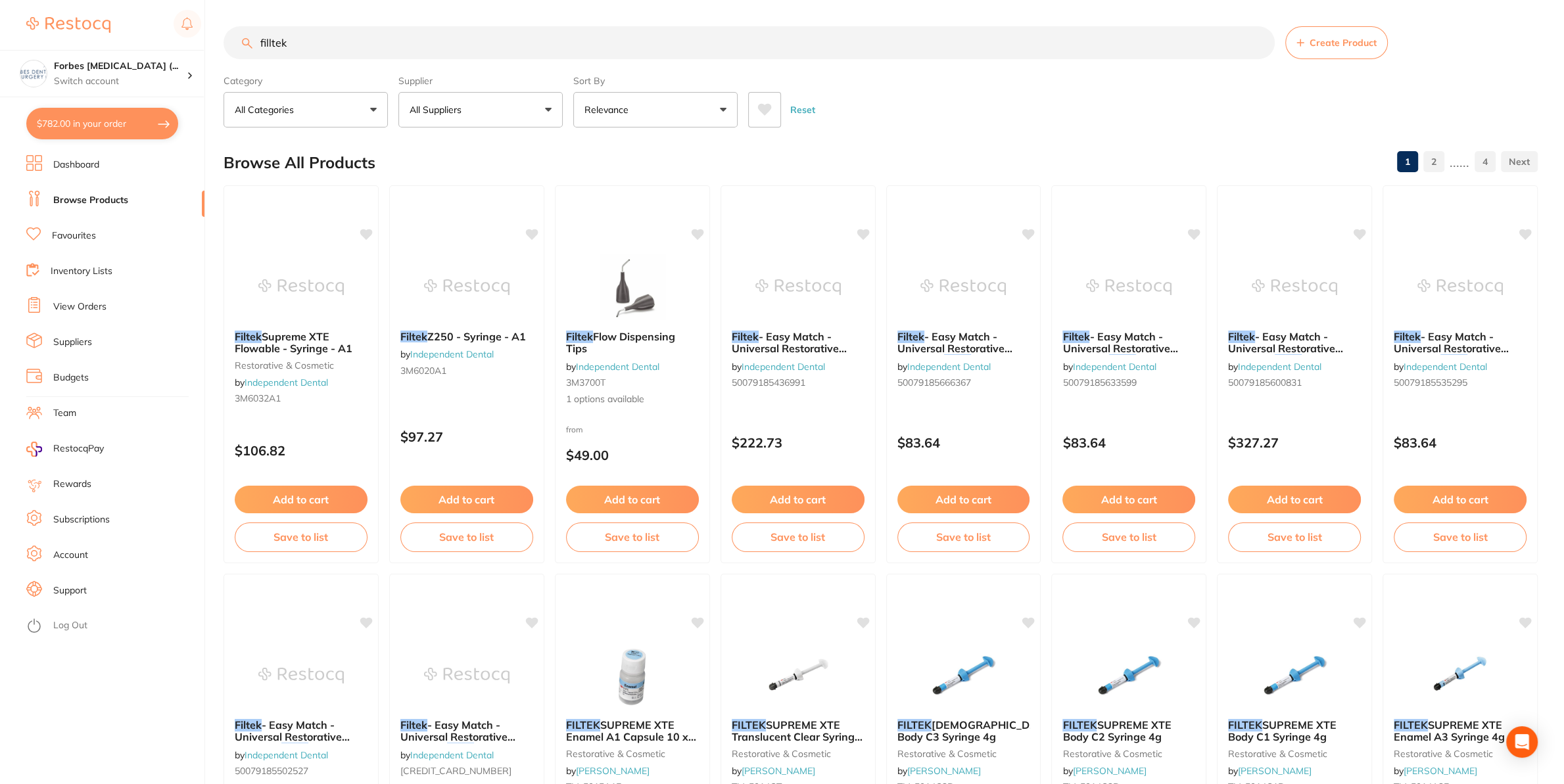
click at [318, 47] on input "filltek" at bounding box center [749, 42] width 1051 height 32
type input "filltek b1"
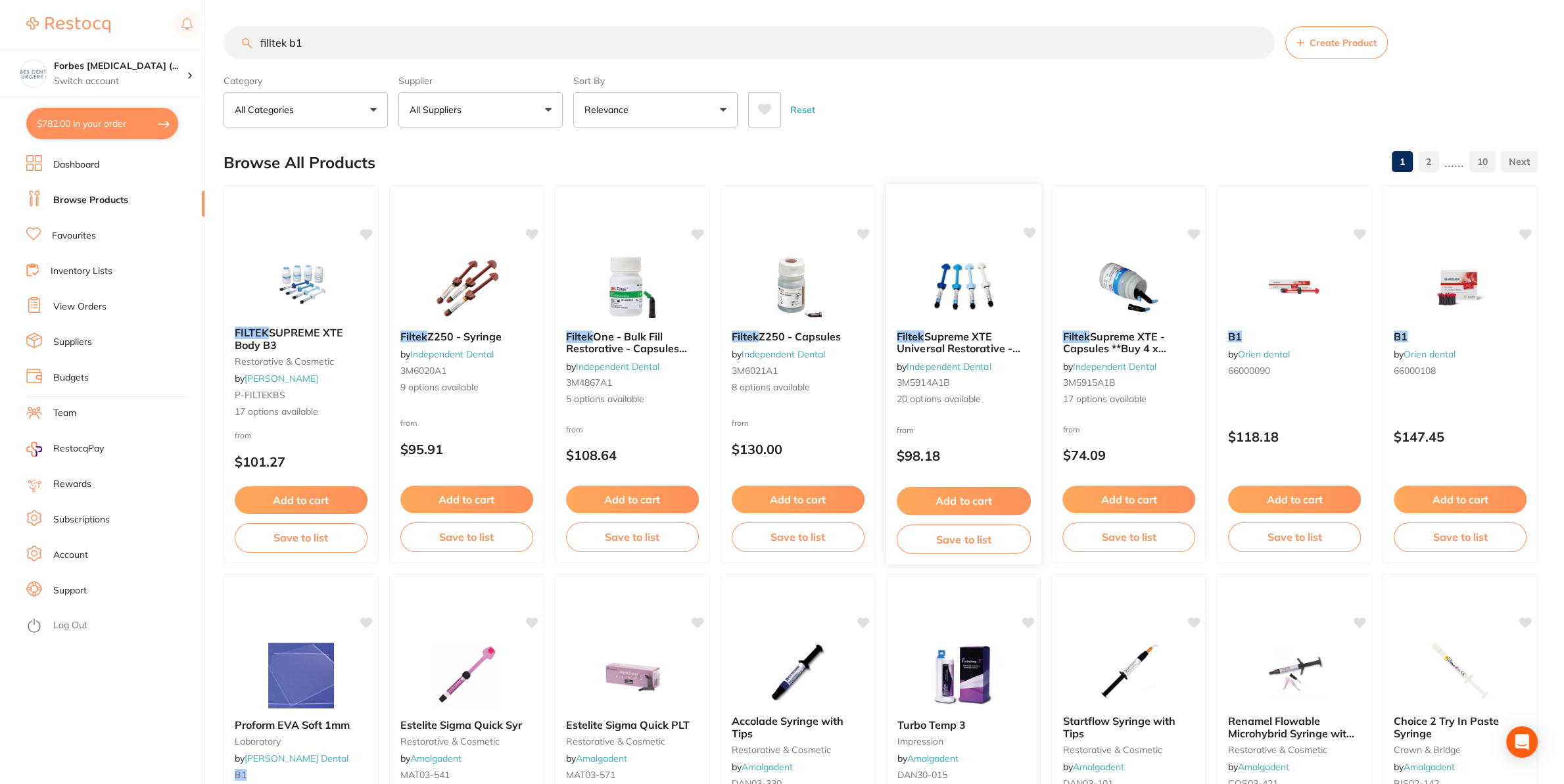
scroll to position [69, 0]
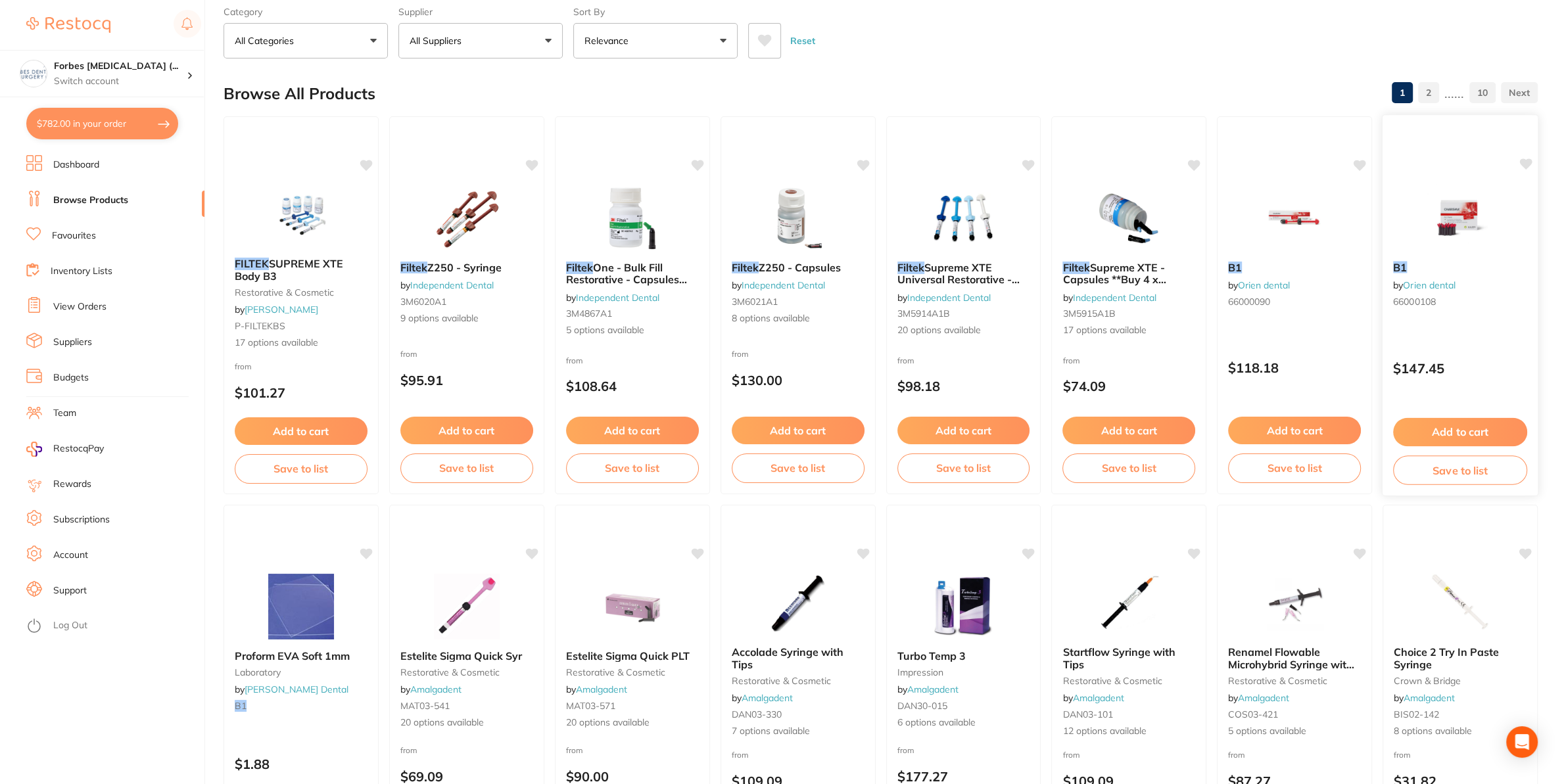
click at [1460, 244] on img at bounding box center [1459, 217] width 86 height 67
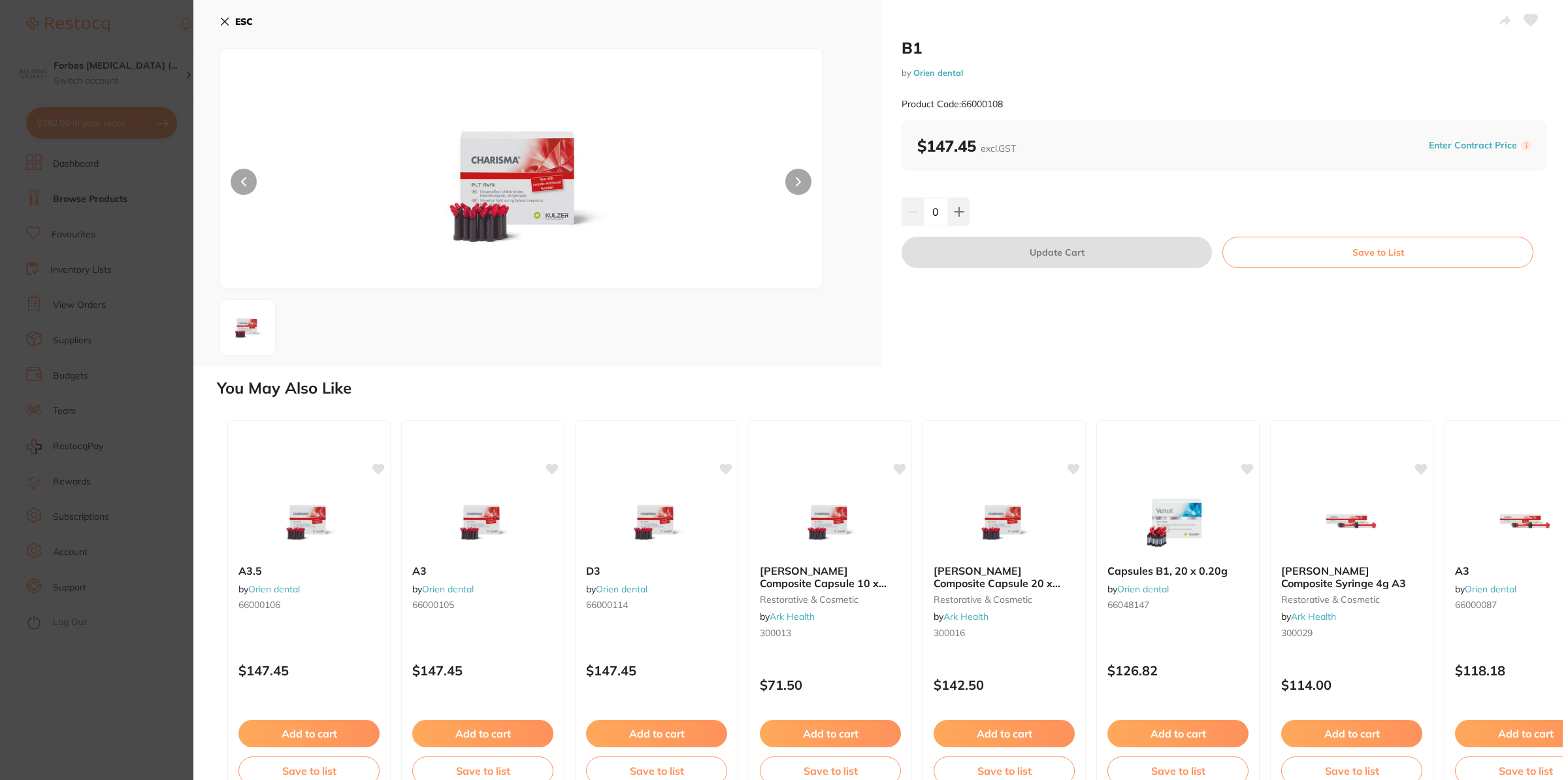
click at [202, 225] on div "ESC" at bounding box center [537, 183] width 688 height 366
click at [143, 358] on section "B1 by Orien dental Product Code: 66000108 ESC B1 by Orien dental Product Code: …" at bounding box center [784, 390] width 1568 height 780
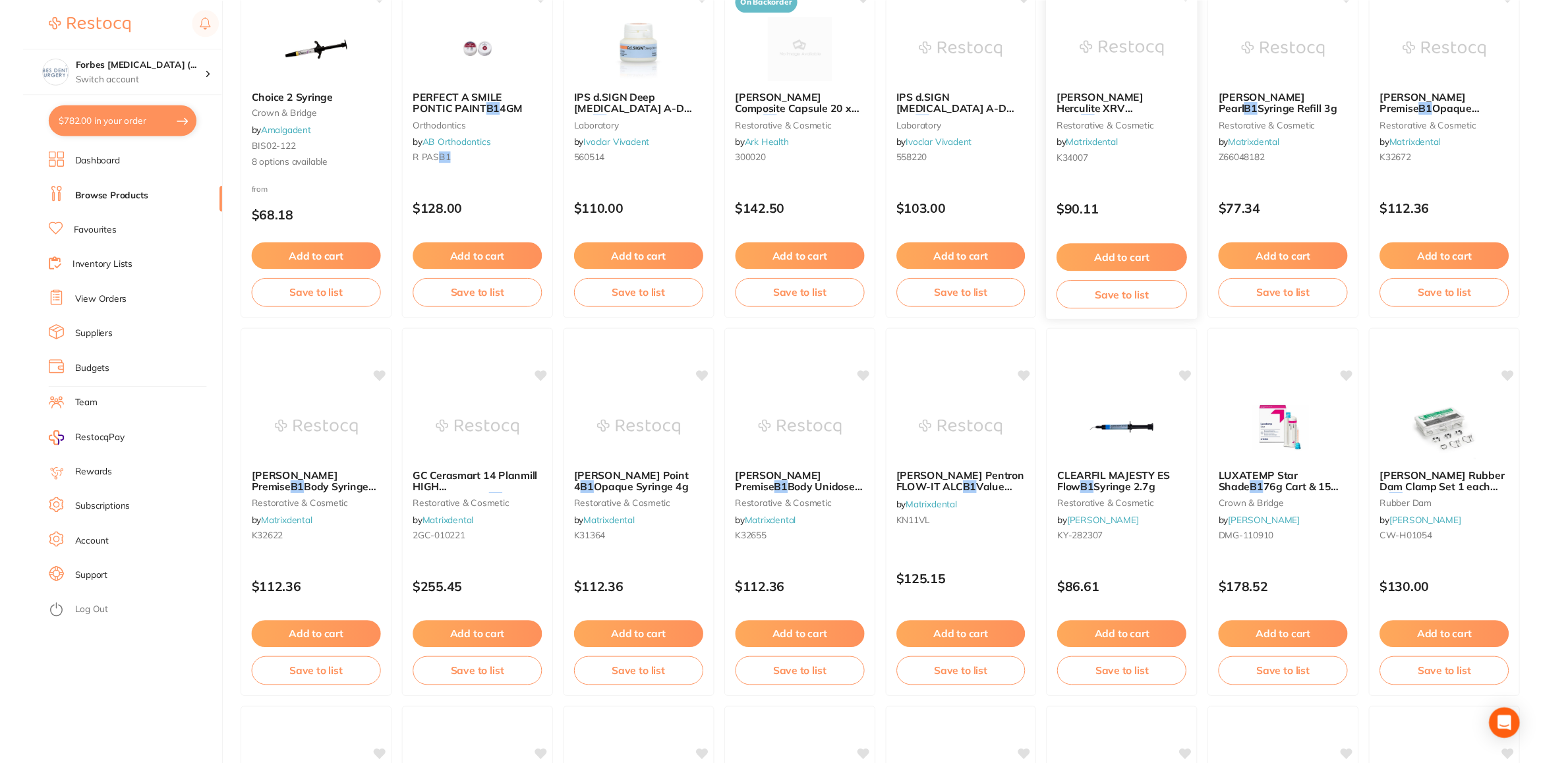
scroll to position [1038, 0]
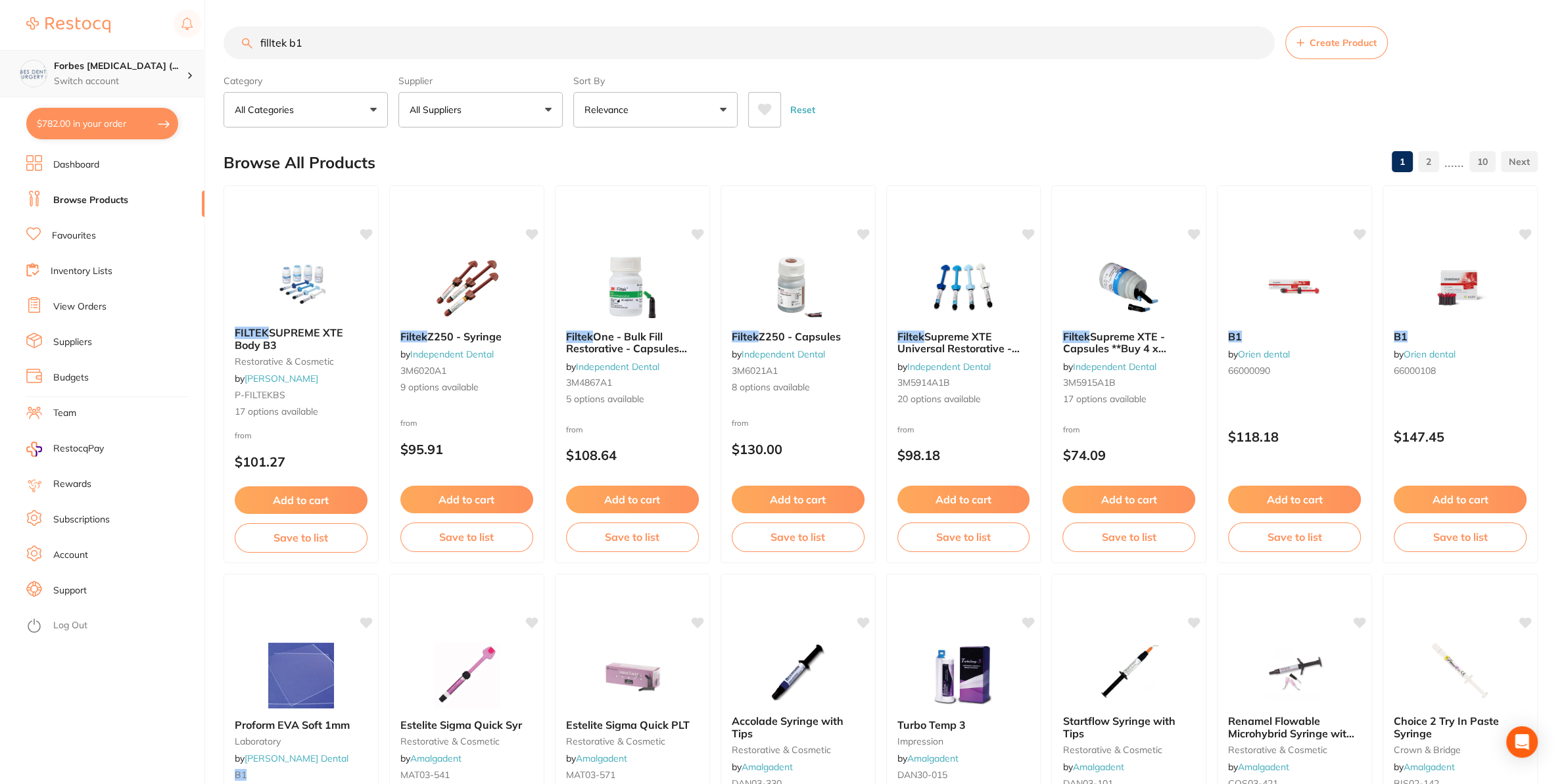
drag, startPoint x: 283, startPoint y: 51, endPoint x: 147, endPoint y: 73, distance: 137.8
click at [223, 59] on input "filltek b1" at bounding box center [749, 42] width 1051 height 32
paste input "Filtek One"
type input "Filtek One"
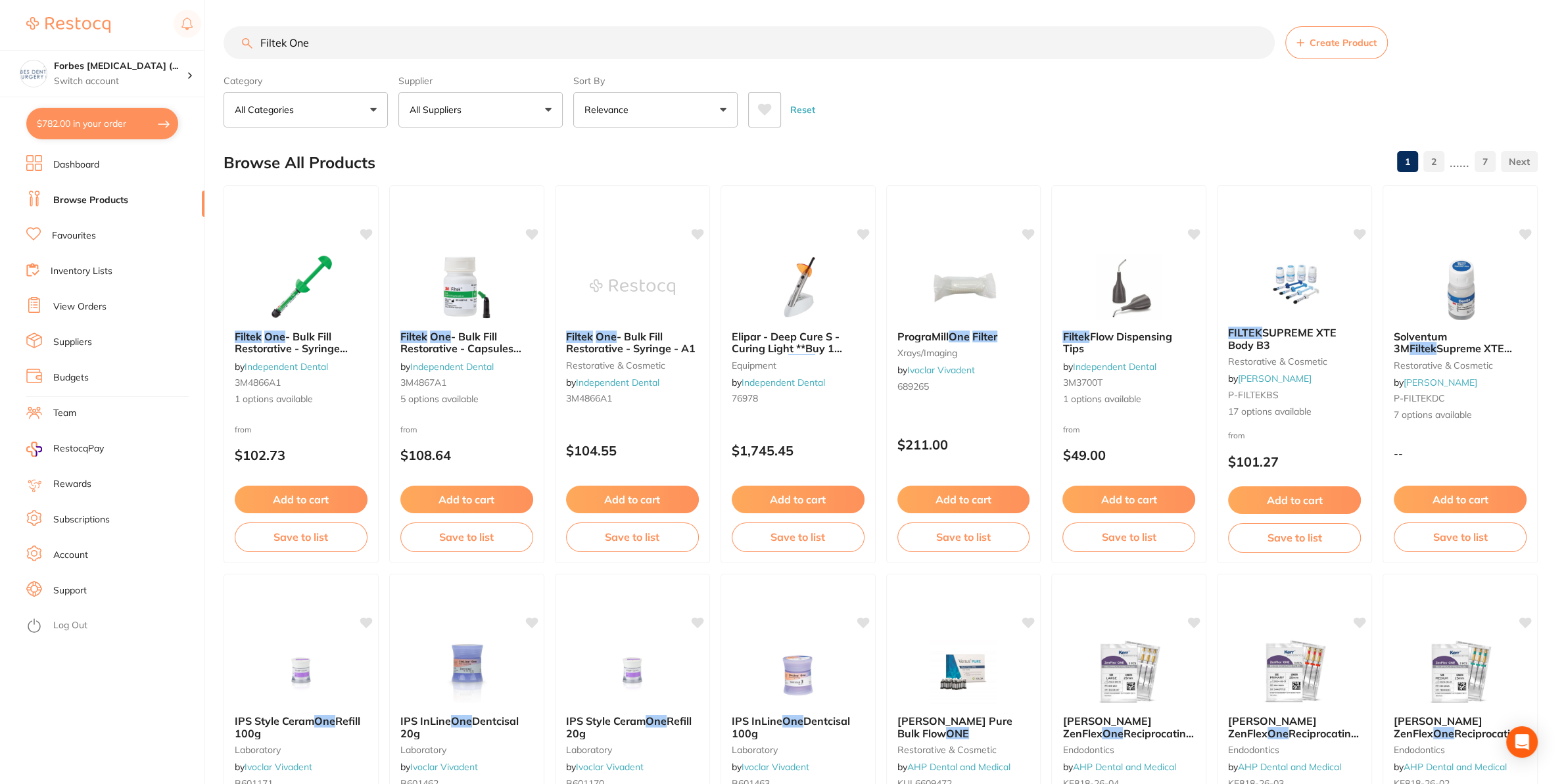
click at [463, 318] on img at bounding box center [467, 287] width 86 height 66
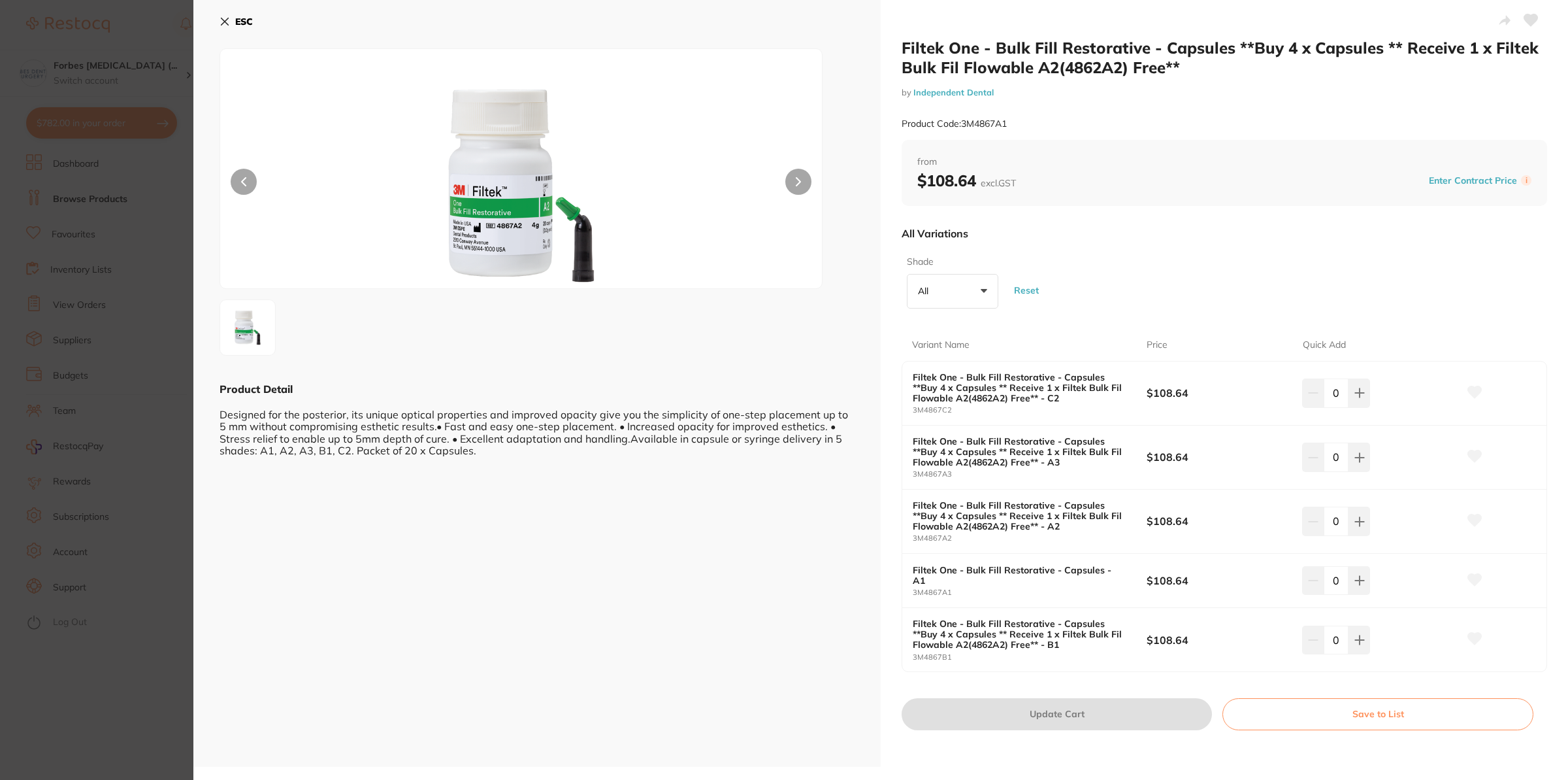
scroll to position [79, 0]
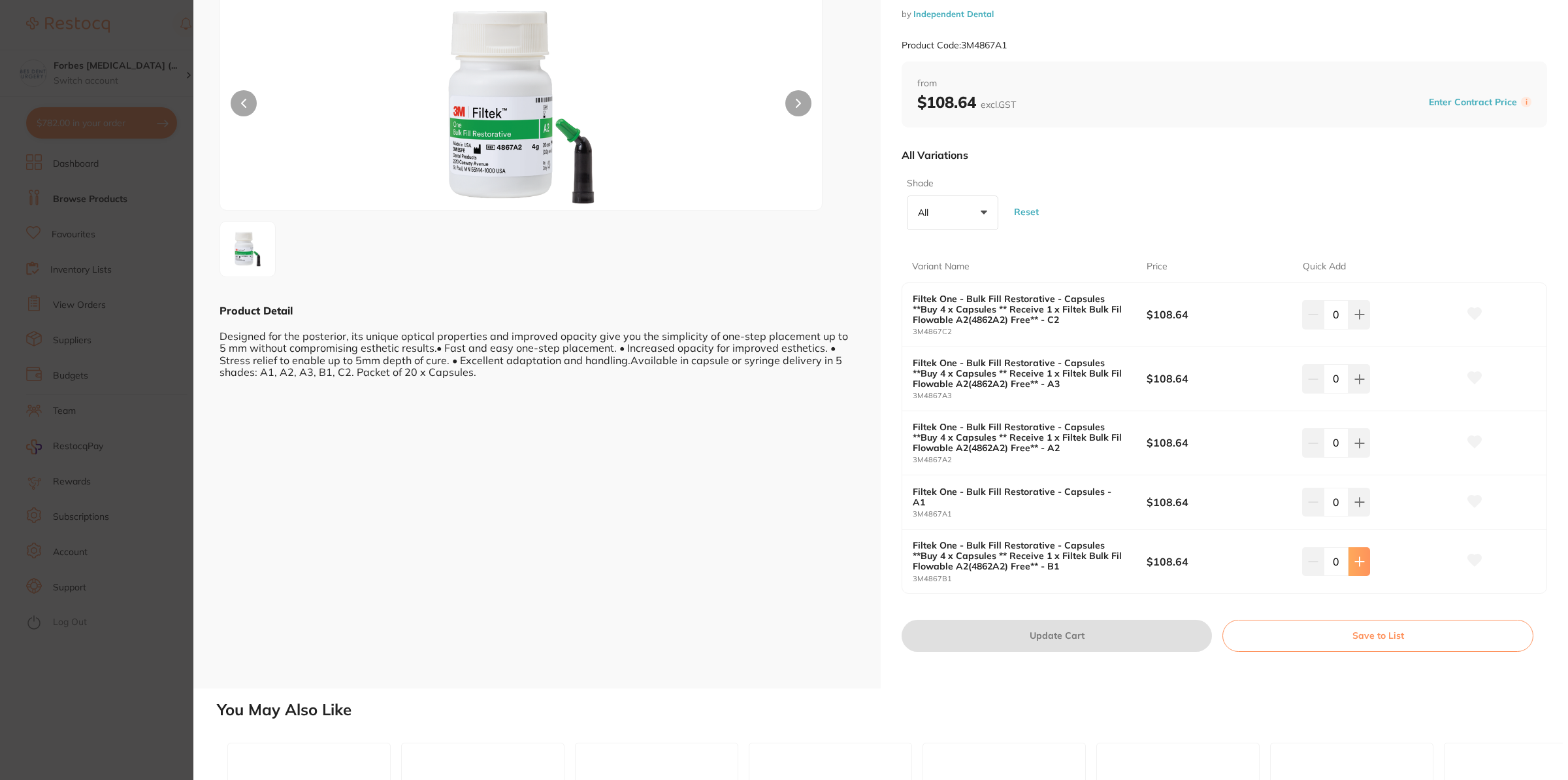
click at [1353, 570] on button at bounding box center [1359, 561] width 21 height 29
click at [1355, 564] on icon at bounding box center [1359, 561] width 9 height 9
type input "2"
click at [1034, 634] on button "Update Cart" at bounding box center [1057, 635] width 310 height 32
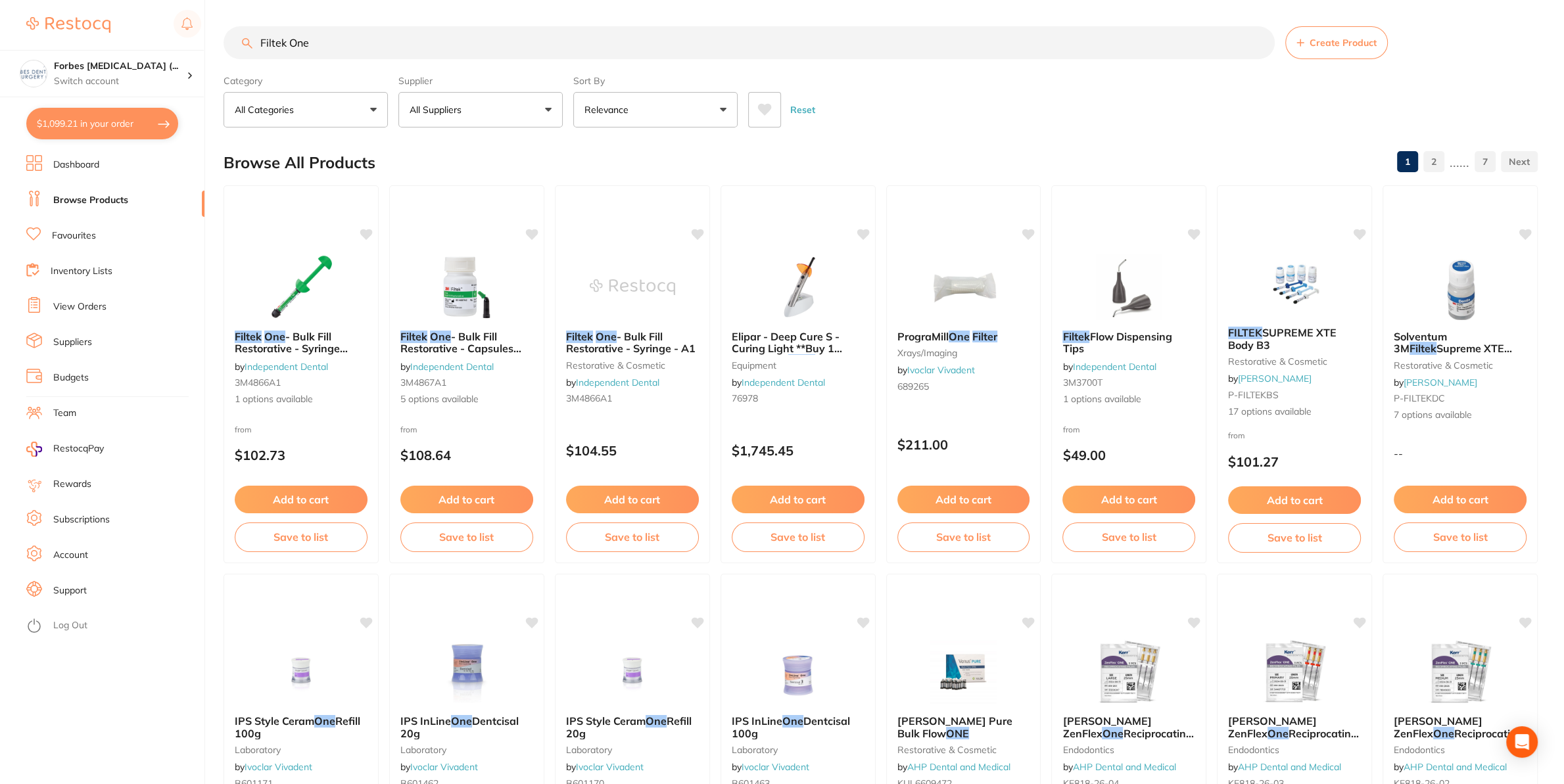
click at [67, 118] on button "$1,099.21 in your order" at bounding box center [102, 124] width 152 height 32
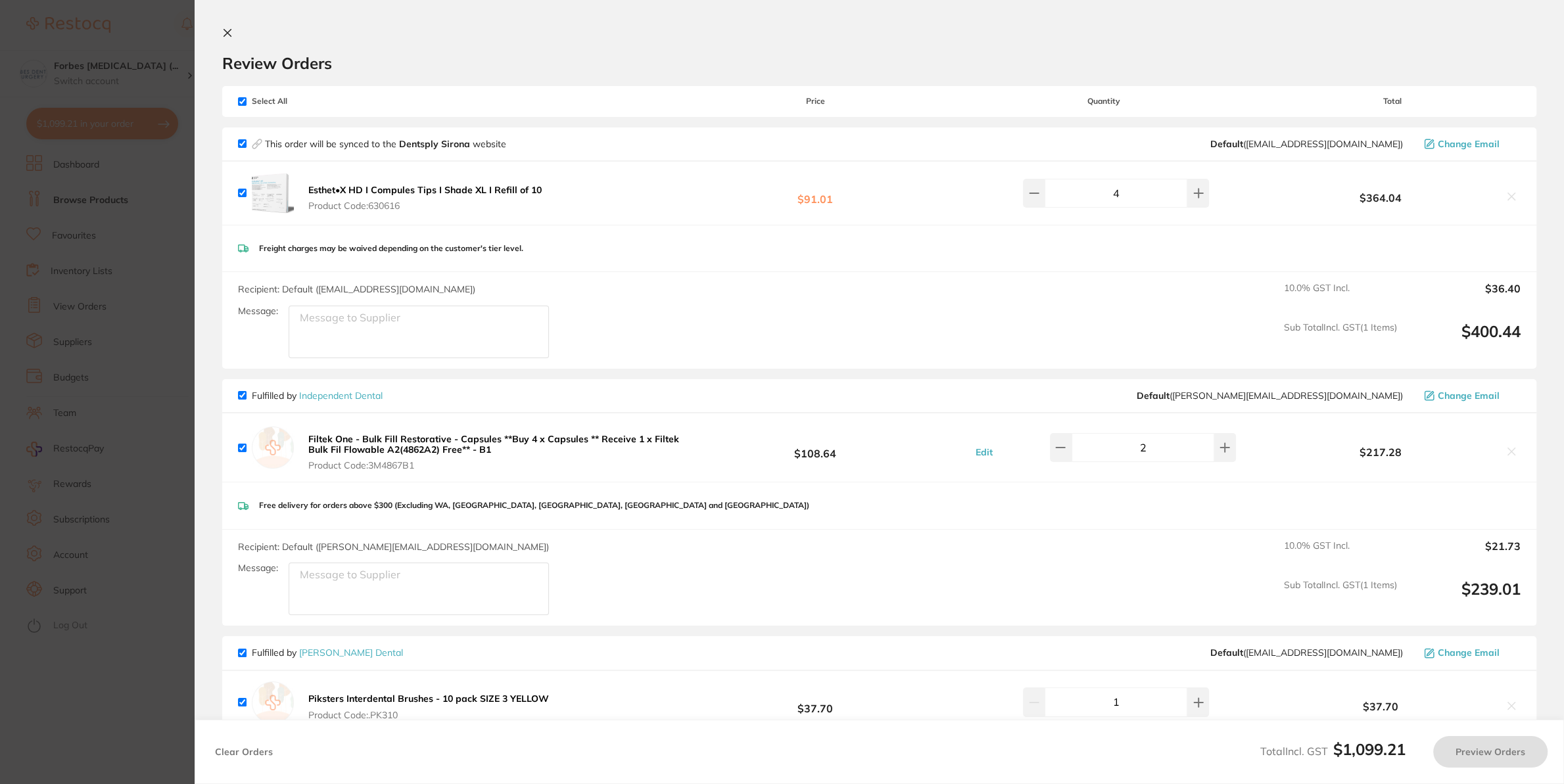
checkbox input "true"
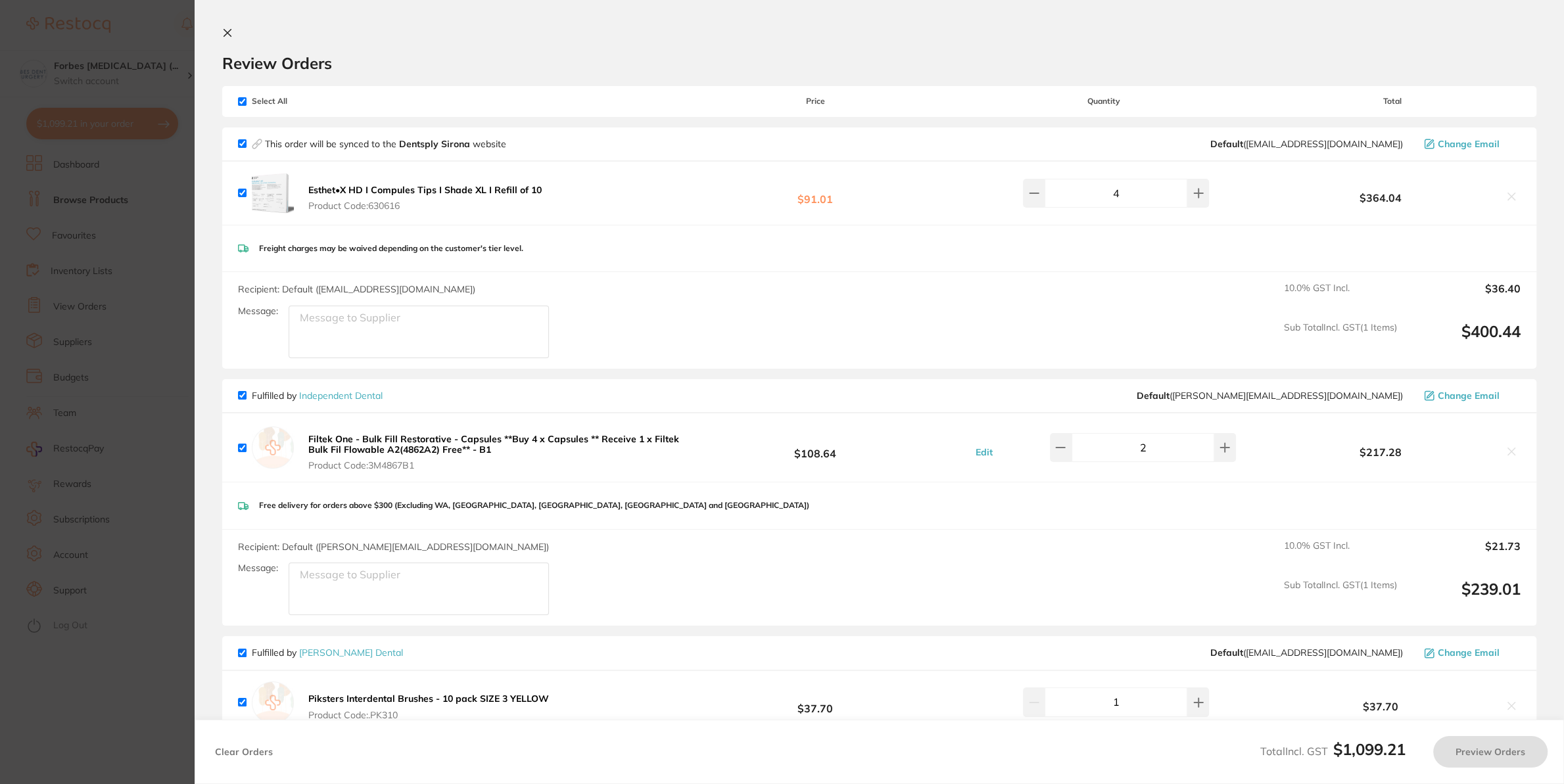
checkbox input "true"
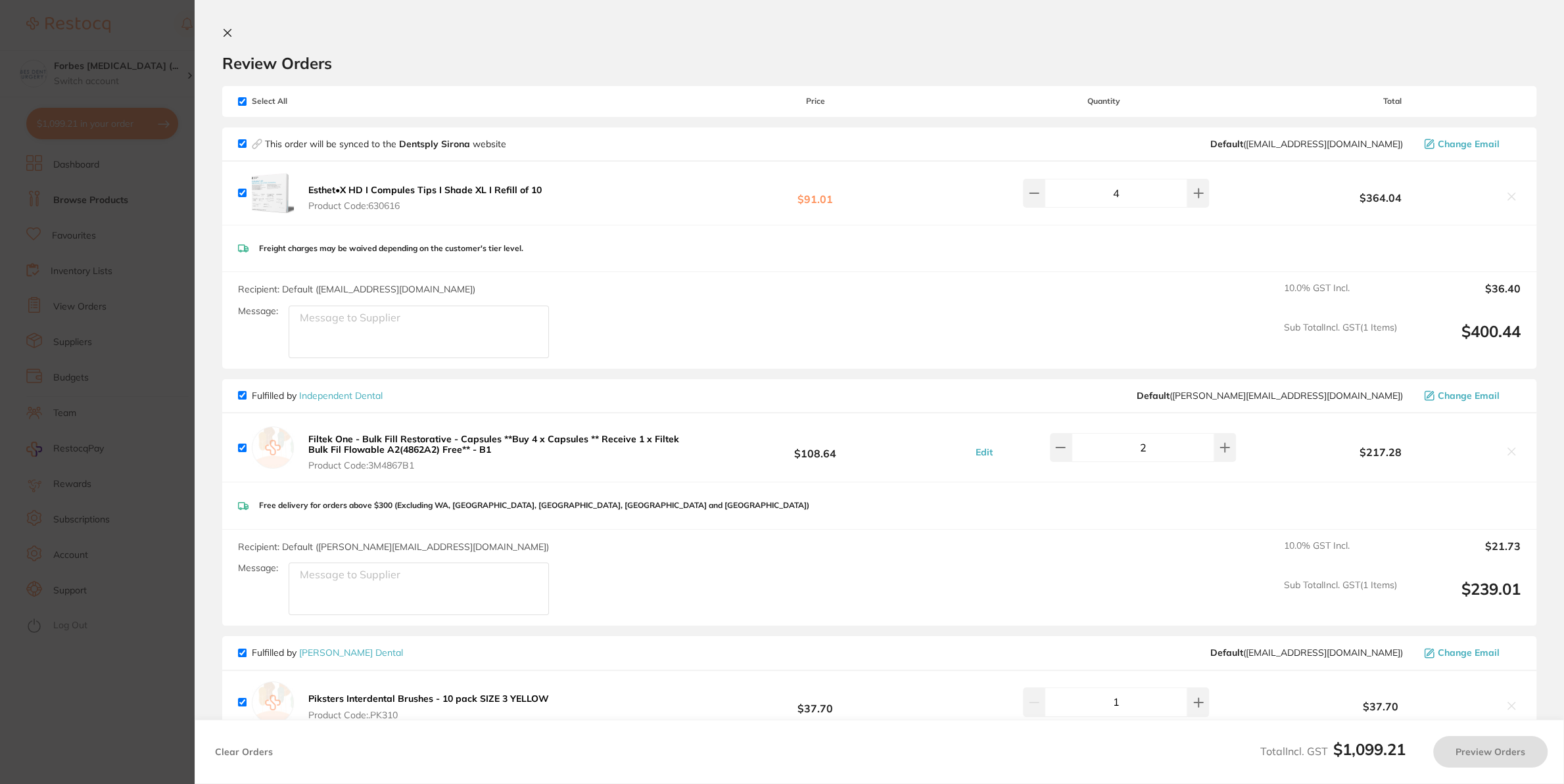
checkbox input "true"
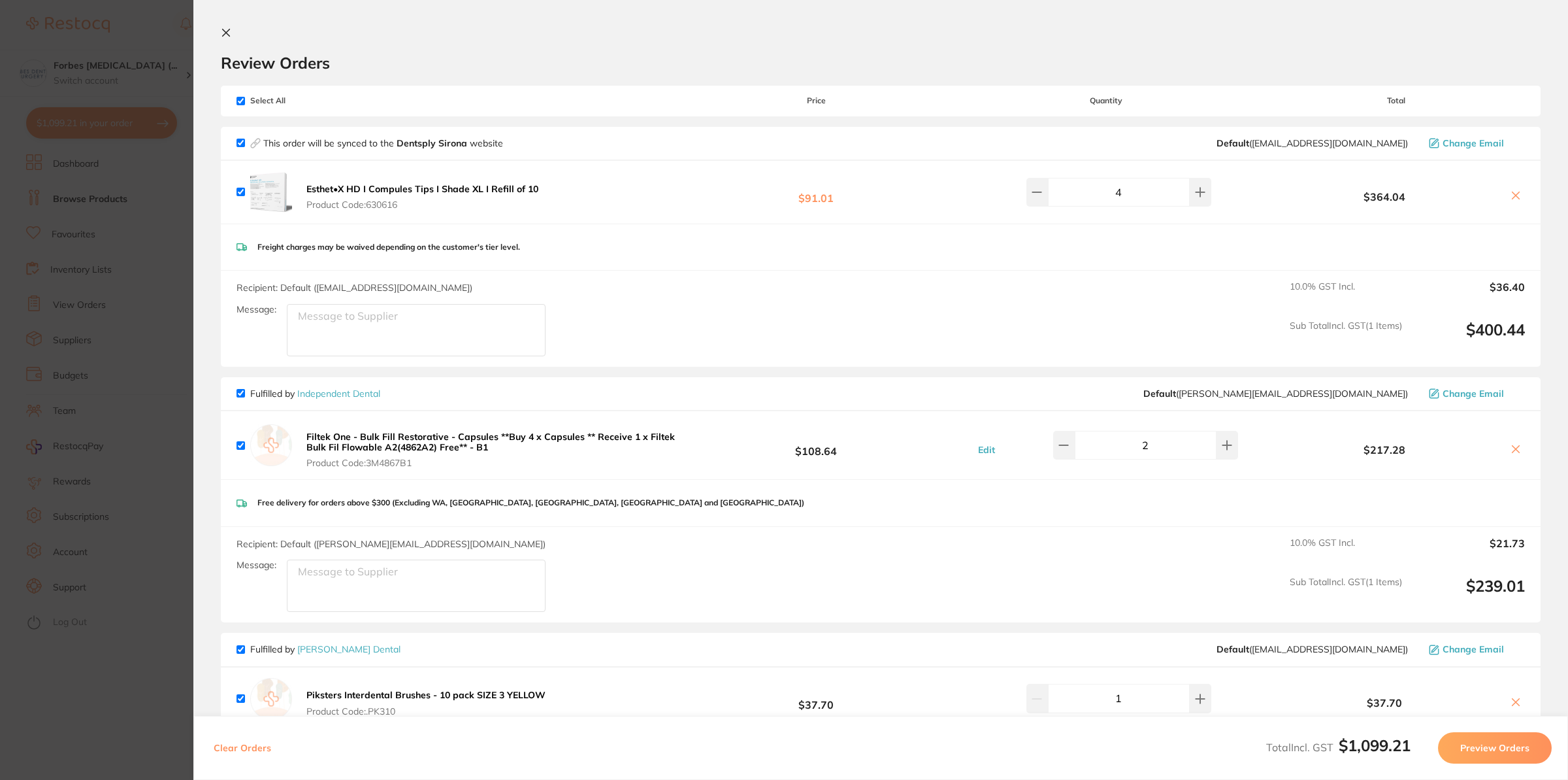
click at [140, 321] on section "Update RRP Set your pre negotiated price for this item. Item Agreed RRP (excl. …" at bounding box center [784, 390] width 1568 height 780
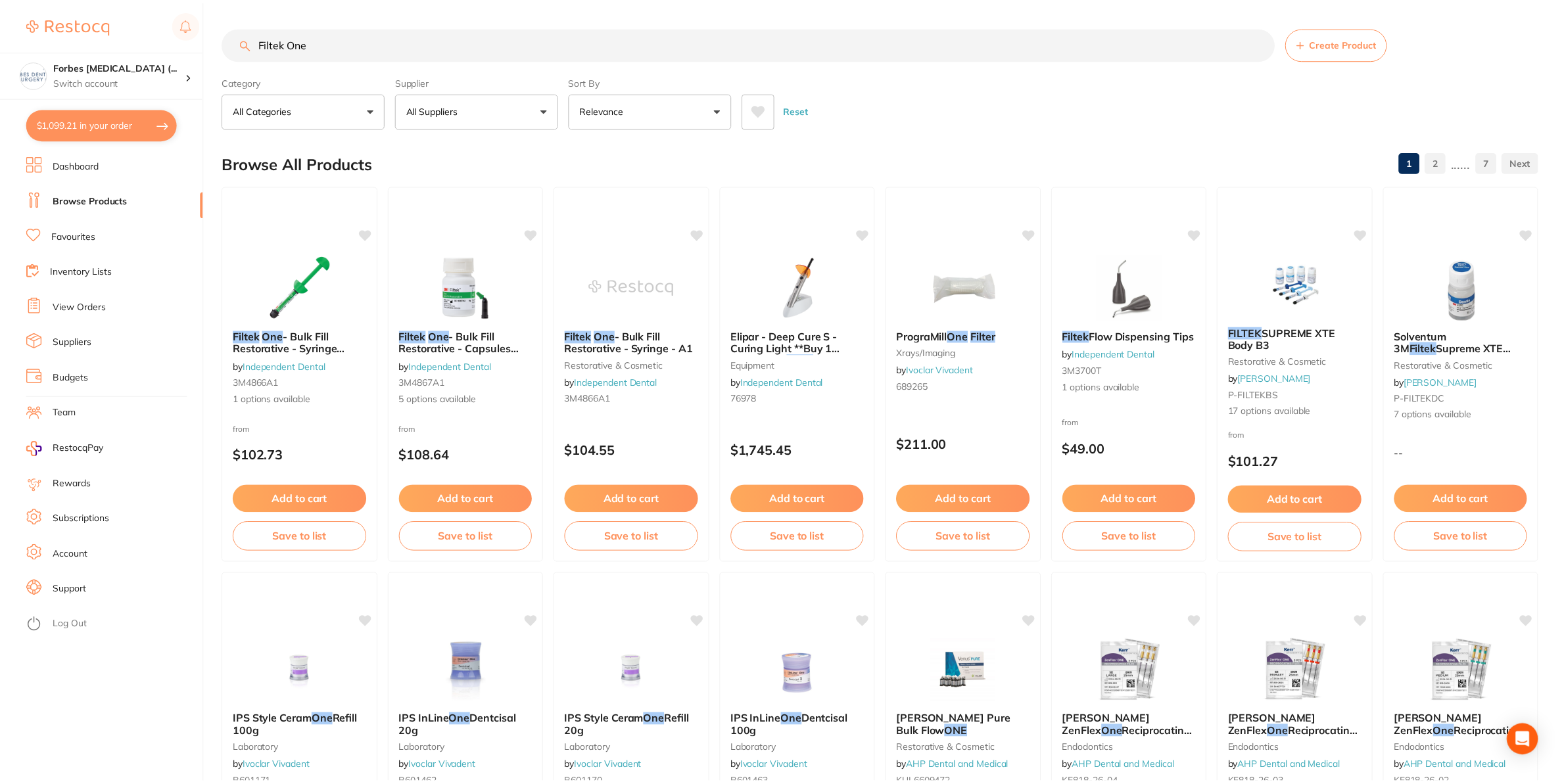
scroll to position [1, 0]
